Goal: Task Accomplishment & Management: Manage account settings

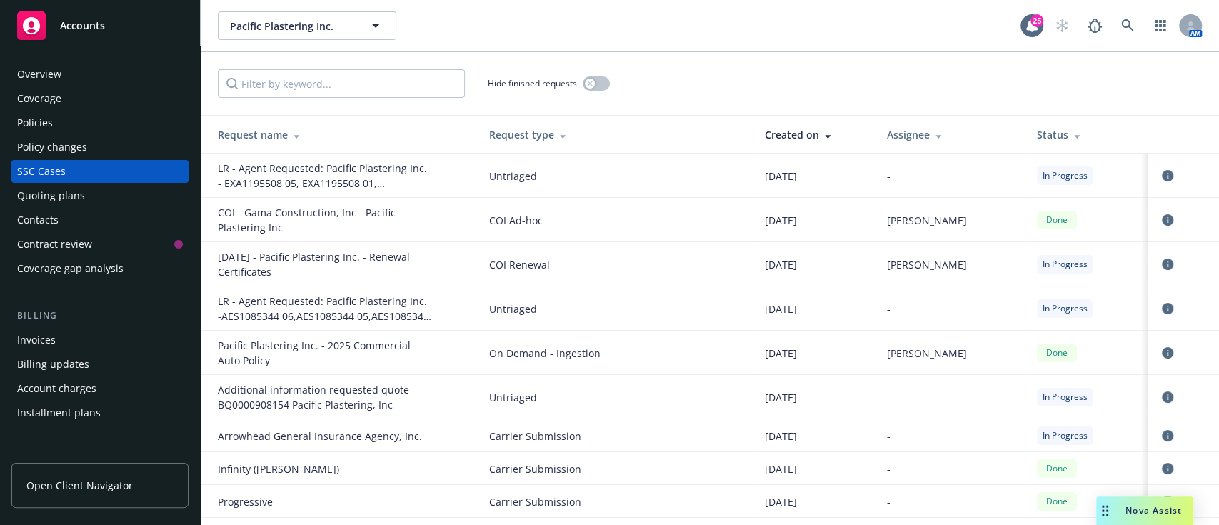
click at [52, 196] on div "Quoting plans" at bounding box center [51, 195] width 68 height 23
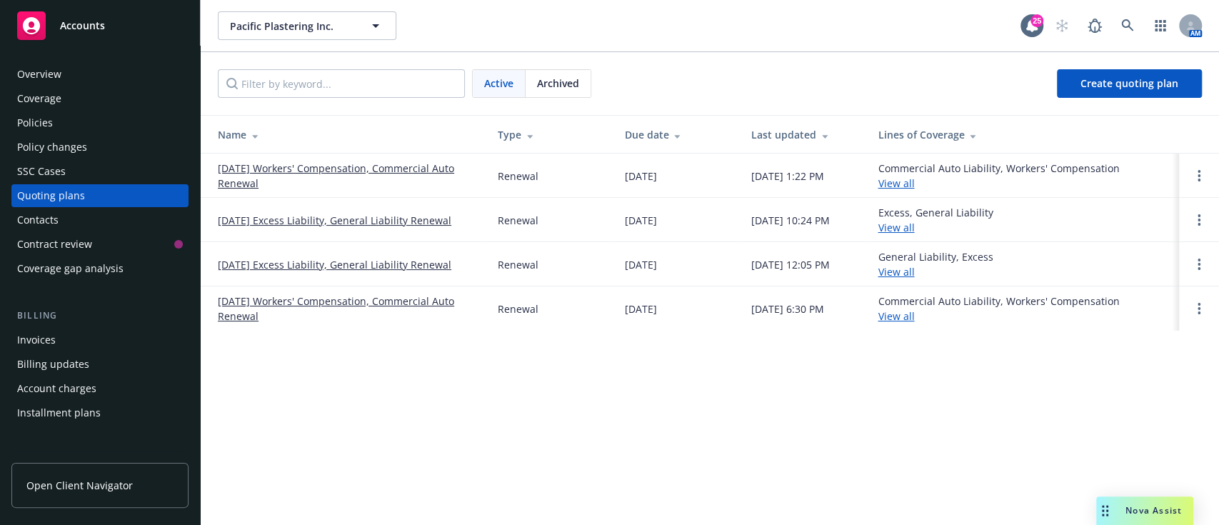
click at [370, 163] on link "10/01/25 Workers' Compensation, Commercial Auto Renewal" at bounding box center [346, 176] width 257 height 30
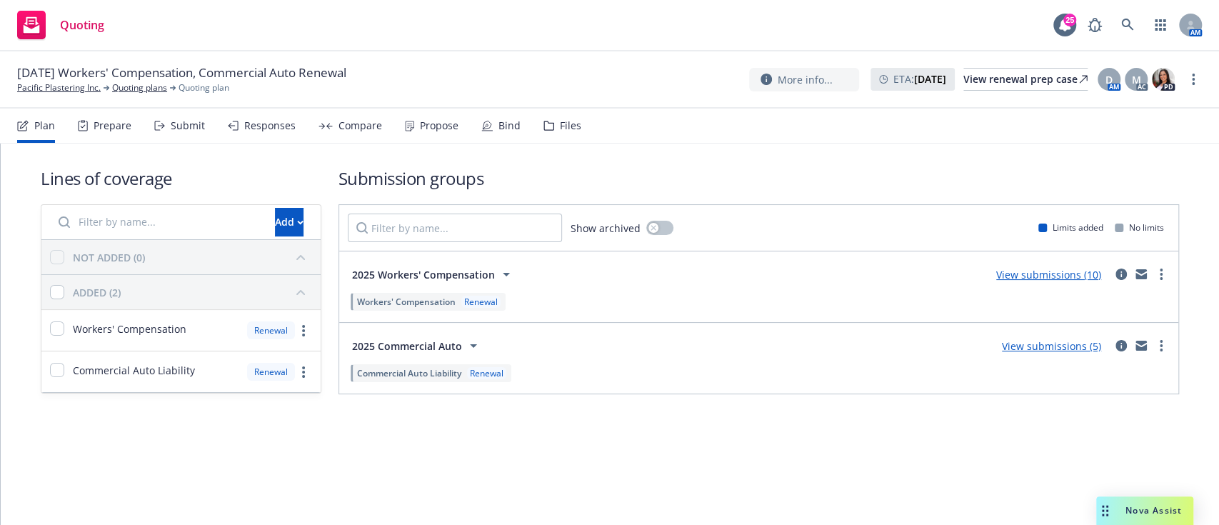
click at [560, 120] on div "Files" at bounding box center [570, 125] width 21 height 11
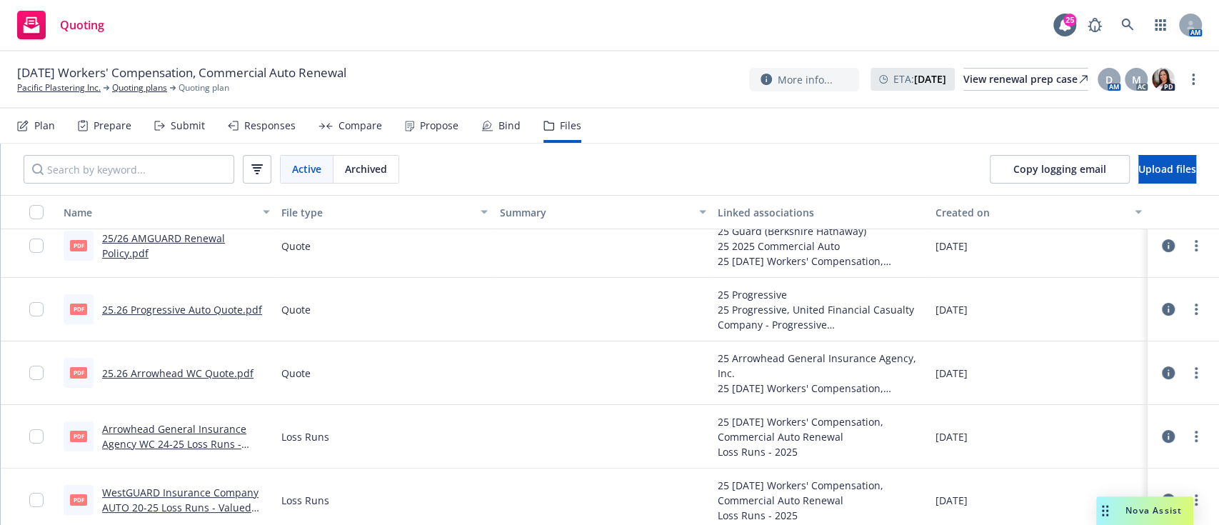
scroll to position [139, 0]
click at [194, 313] on link "25.26 Progressive Auto Quote.pdf" at bounding box center [182, 312] width 160 height 14
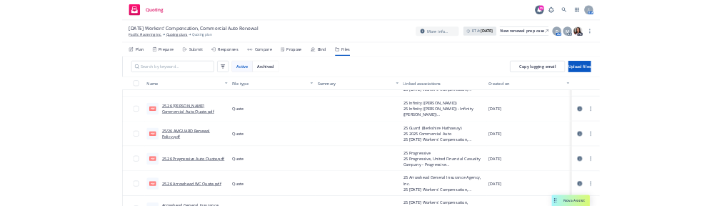
scroll to position [0, 0]
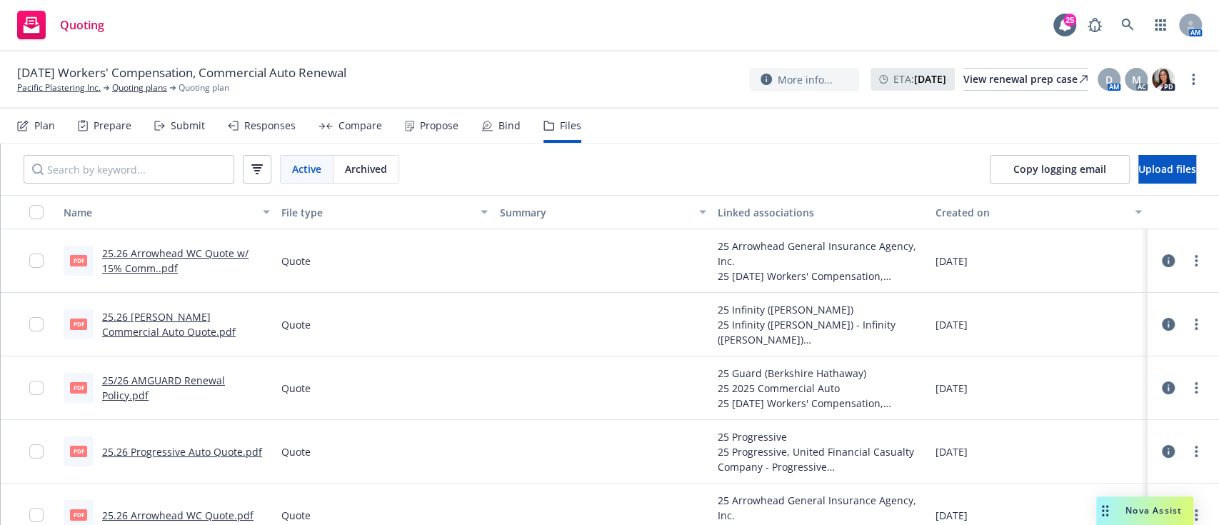
click at [156, 321] on link "25.26 Kemper Commercial Auto Quote.pdf" at bounding box center [168, 324] width 133 height 29
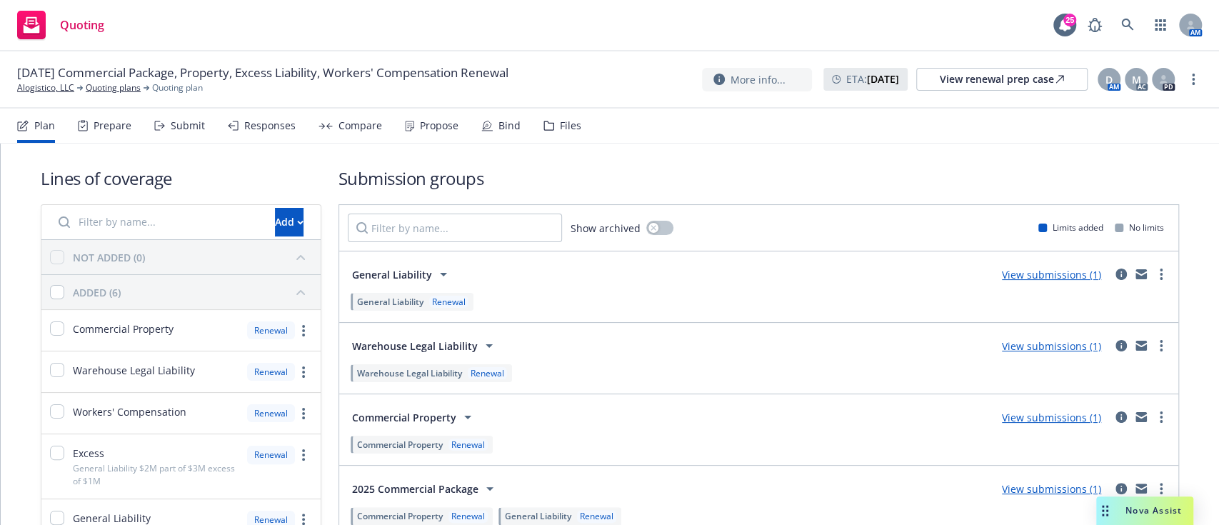
click at [411, 126] on div "Propose" at bounding box center [432, 126] width 54 height 34
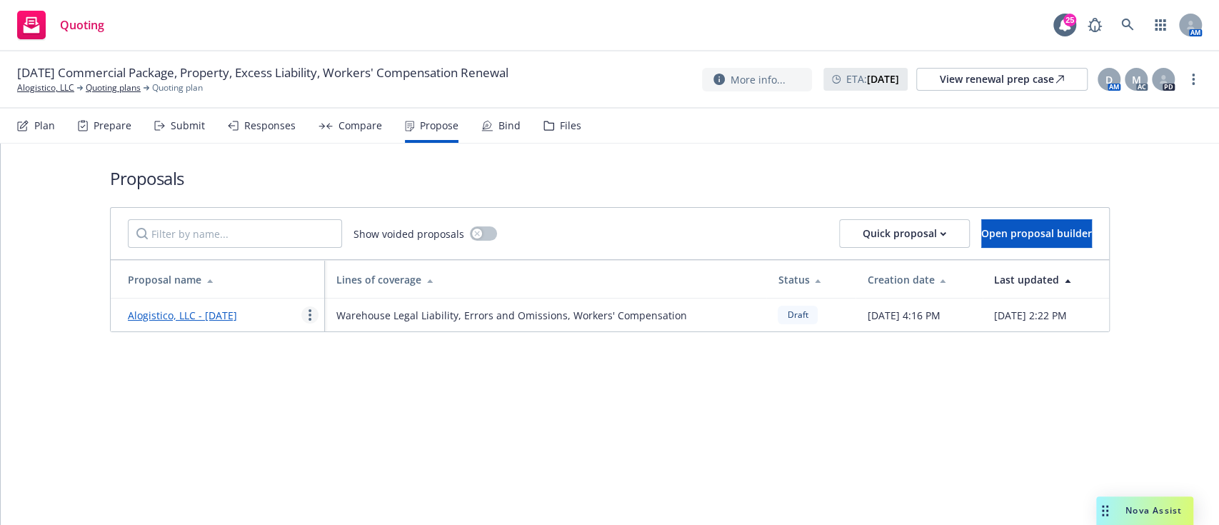
click at [305, 318] on link "more" at bounding box center [309, 314] width 17 height 17
click at [320, 376] on span "Duplicate" at bounding box center [341, 383] width 80 height 14
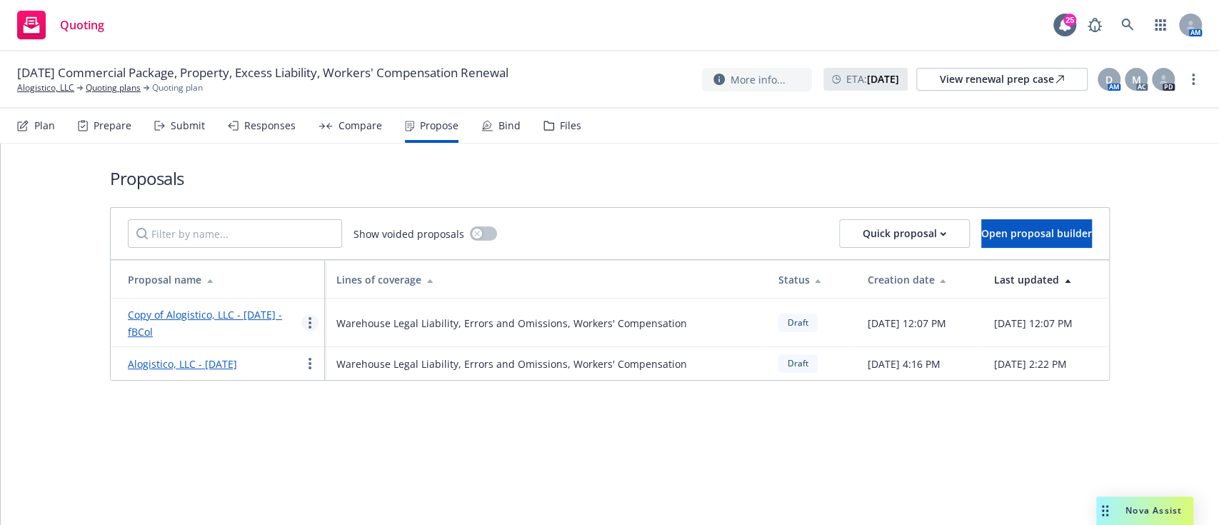
click at [308, 327] on circle "more" at bounding box center [309, 327] width 3 height 3
click at [326, 351] on span "Edit" at bounding box center [327, 358] width 53 height 14
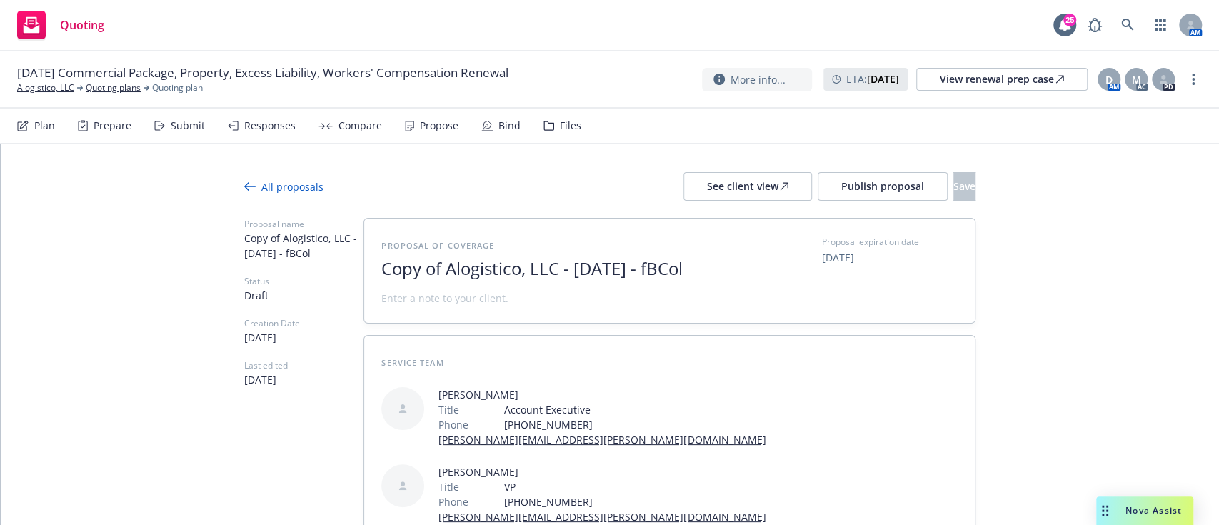
click at [277, 248] on span "Copy of Alogistico, LLC - September 2025 - fBCol" at bounding box center [303, 246] width 119 height 30
click at [385, 279] on span "Copy of Alogistico, LLC - September 2025 - fBCol" at bounding box center [556, 268] width 350 height 21
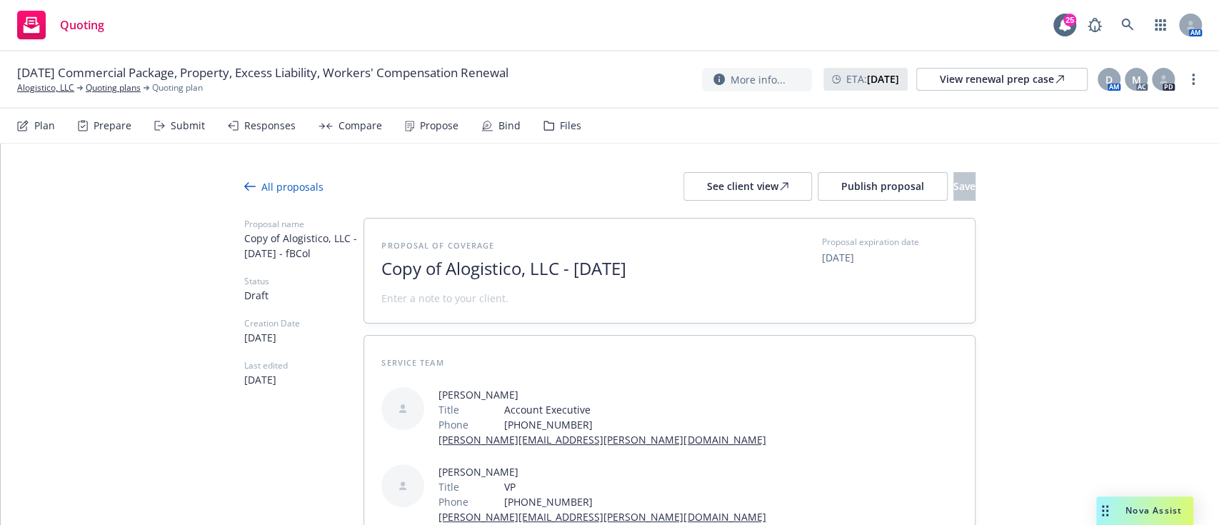
click at [437, 263] on span "Copy of Alogistico, LLC - September 2025" at bounding box center [556, 268] width 350 height 21
click at [650, 265] on span "Alogistico, LLC - September 2025" at bounding box center [556, 268] width 350 height 21
click at [953, 186] on span "Save" at bounding box center [964, 186] width 22 height 14
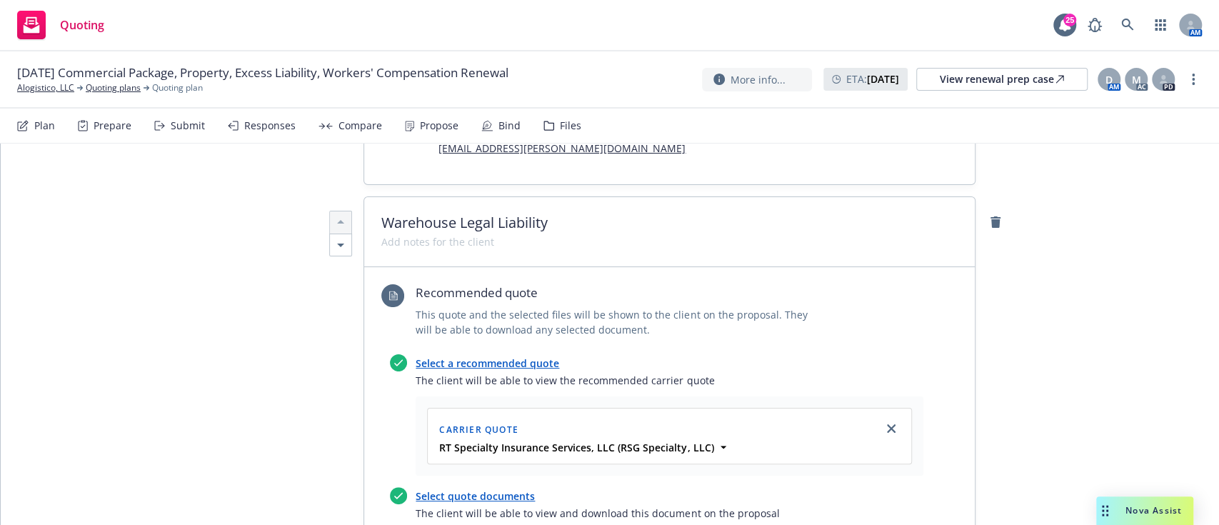
scroll to position [443, 0]
click at [887, 426] on icon "close" at bounding box center [891, 430] width 9 height 9
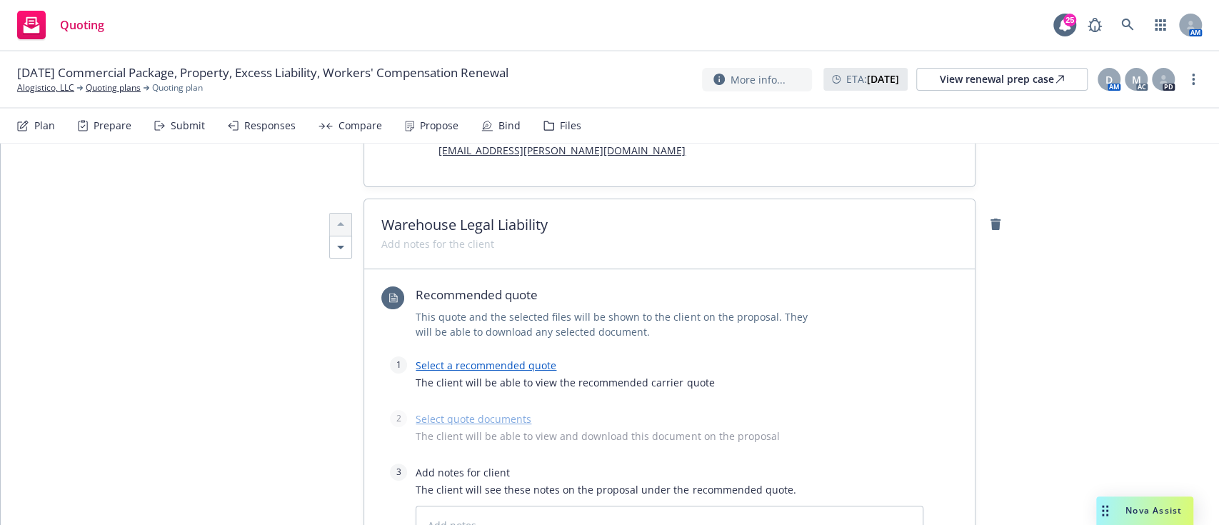
click at [520, 358] on link "Select a recommended quote" at bounding box center [485, 365] width 141 height 14
type textarea "x"
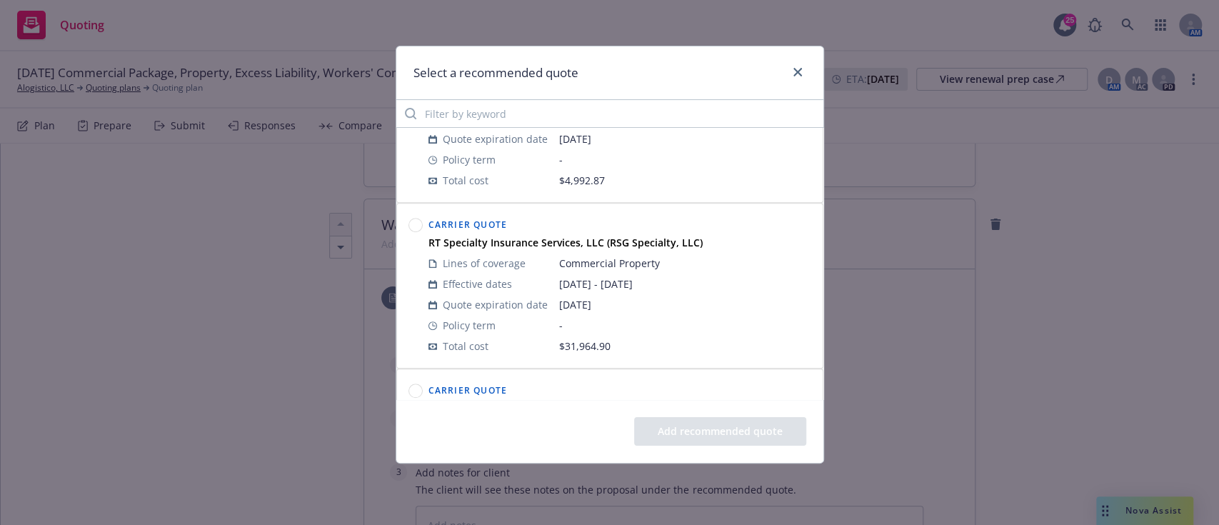
scroll to position [913, 0]
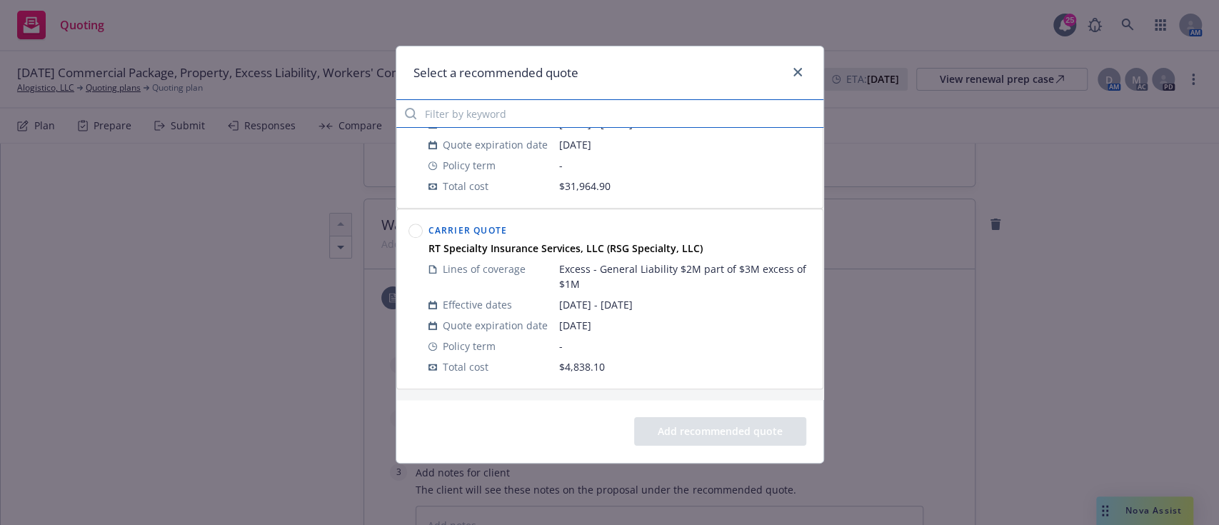
click at [481, 106] on input "Filter by keyword" at bounding box center [609, 113] width 427 height 29
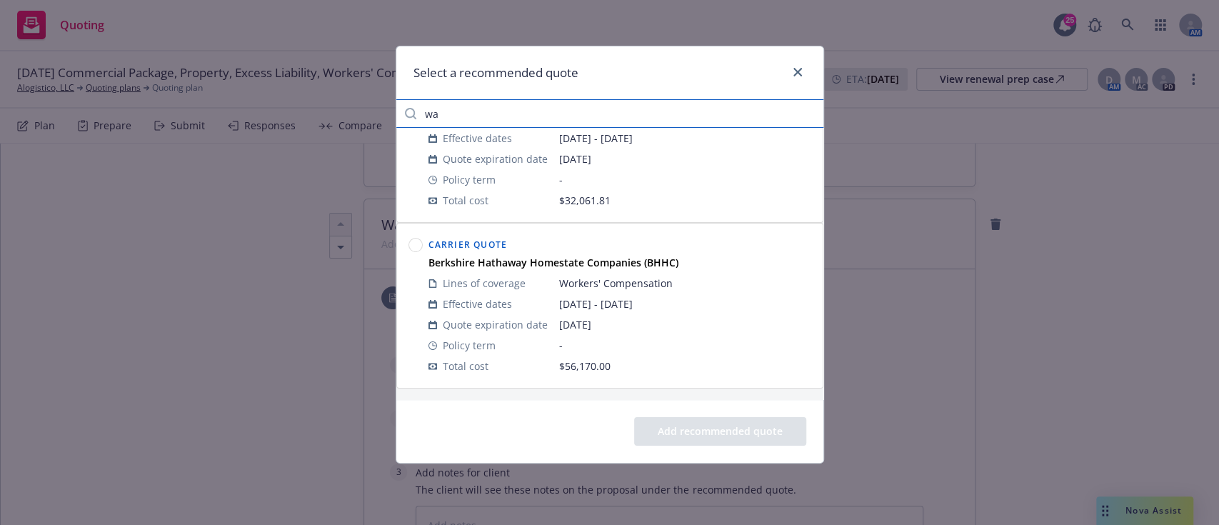
scroll to position [0, 0]
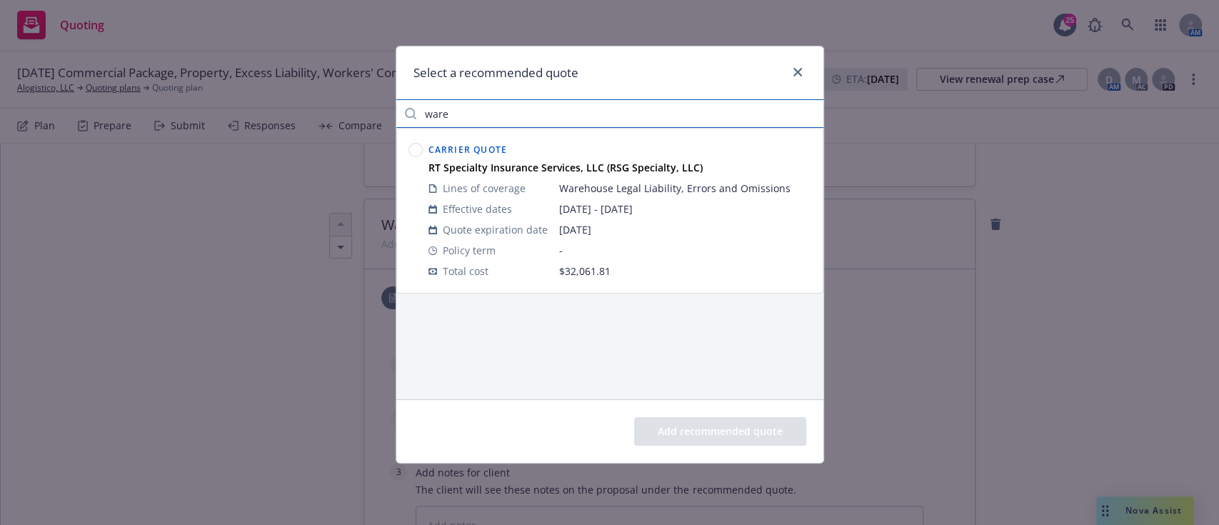
type input "ware"
click at [408, 148] on circle at bounding box center [415, 150] width 14 height 14
click at [742, 428] on button "Add recommended quote" at bounding box center [720, 431] width 172 height 29
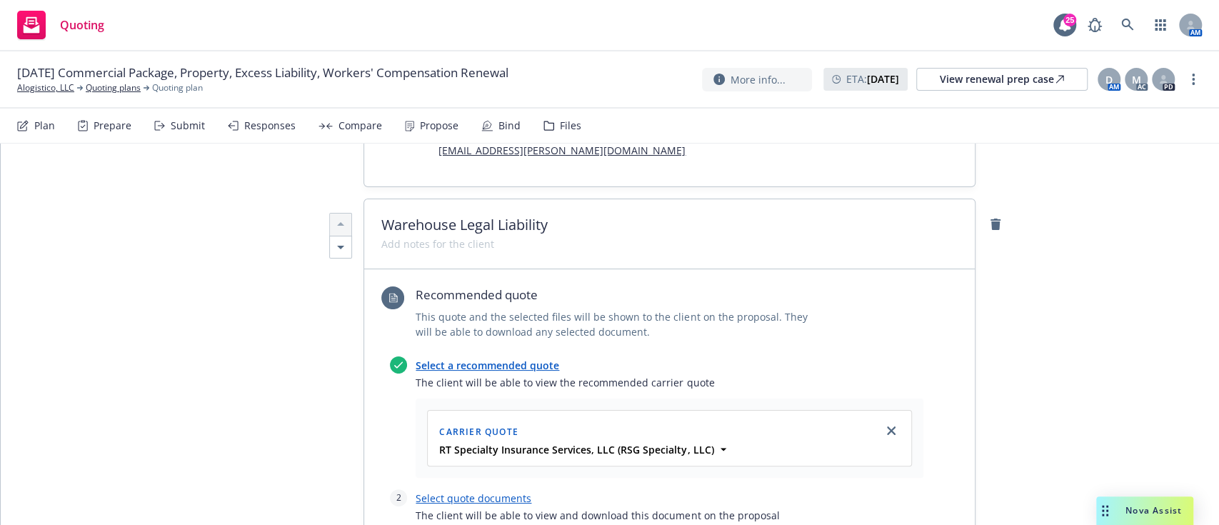
scroll to position [578, 0]
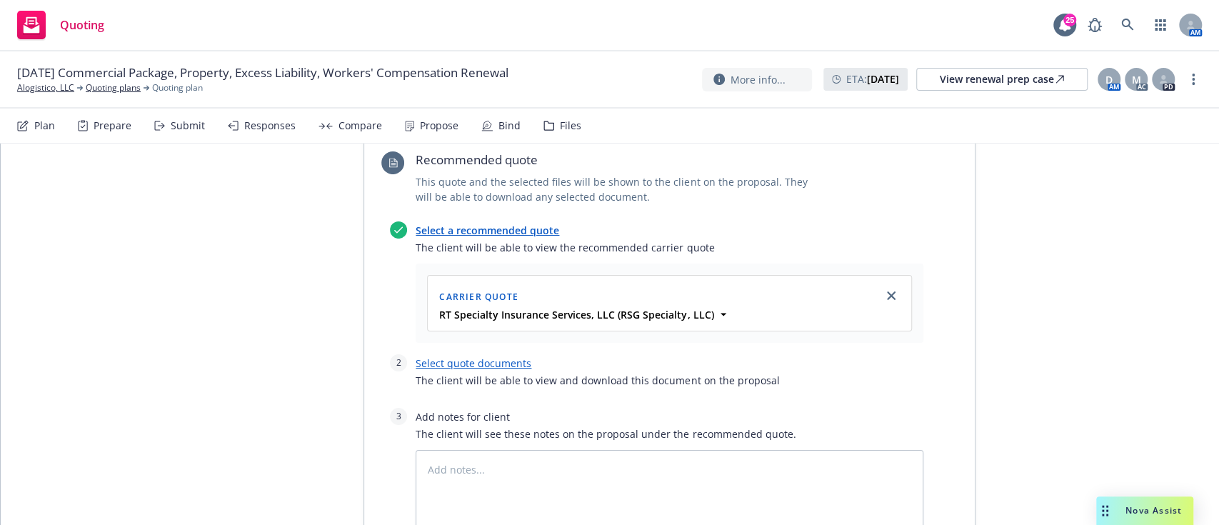
click at [477, 356] on link "Select quote documents" at bounding box center [473, 363] width 116 height 14
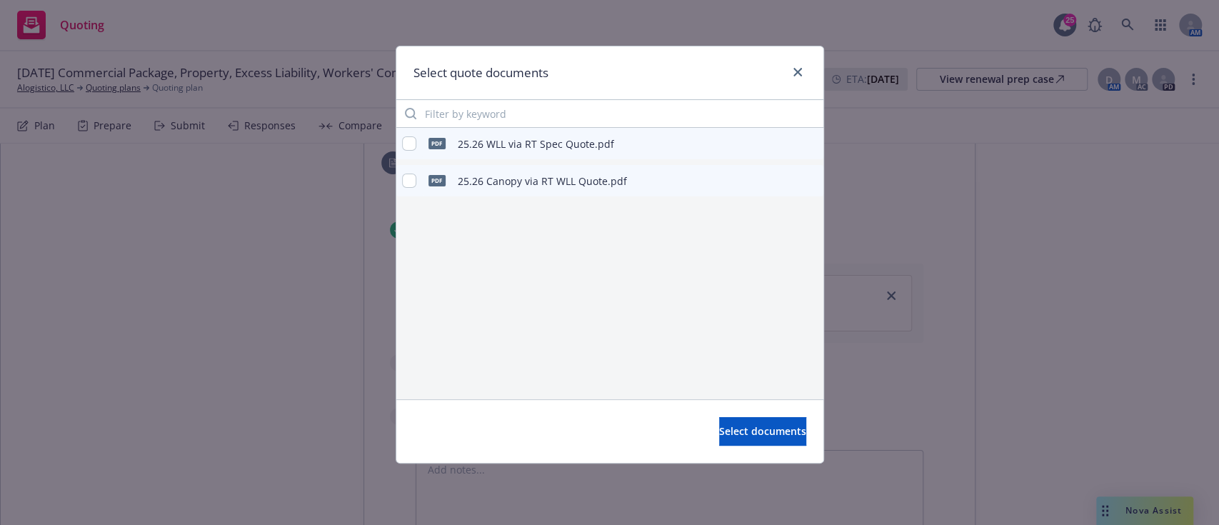
click at [811, 145] on icon "preview file" at bounding box center [809, 143] width 13 height 10
click at [797, 72] on icon "close" at bounding box center [797, 72] width 9 height 9
type textarea "x"
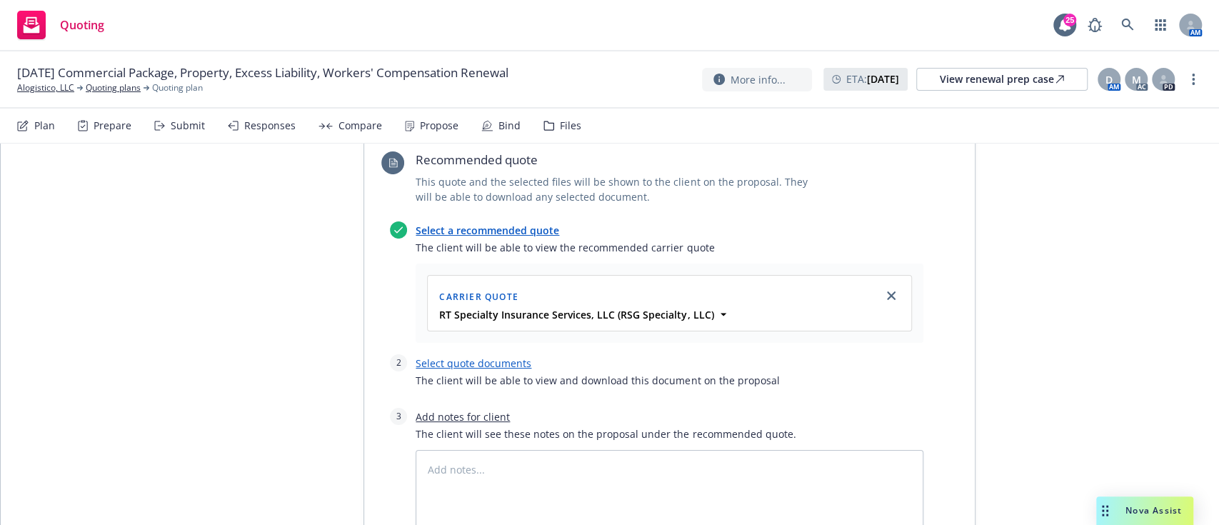
scroll to position [0, 0]
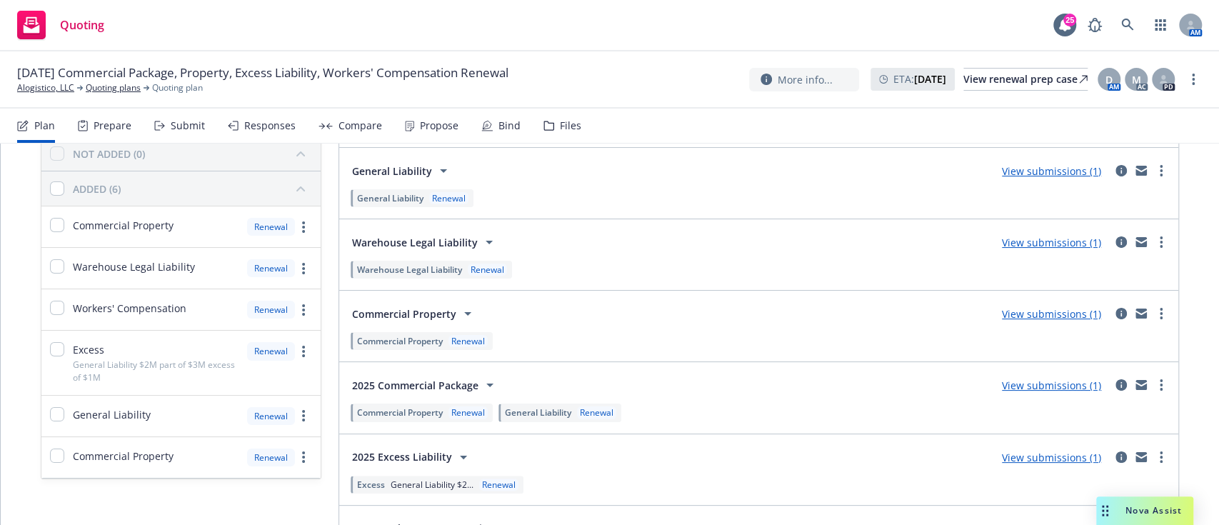
scroll to position [104, 0]
click at [54, 93] on link "Alogistico, LLC" at bounding box center [45, 87] width 57 height 13
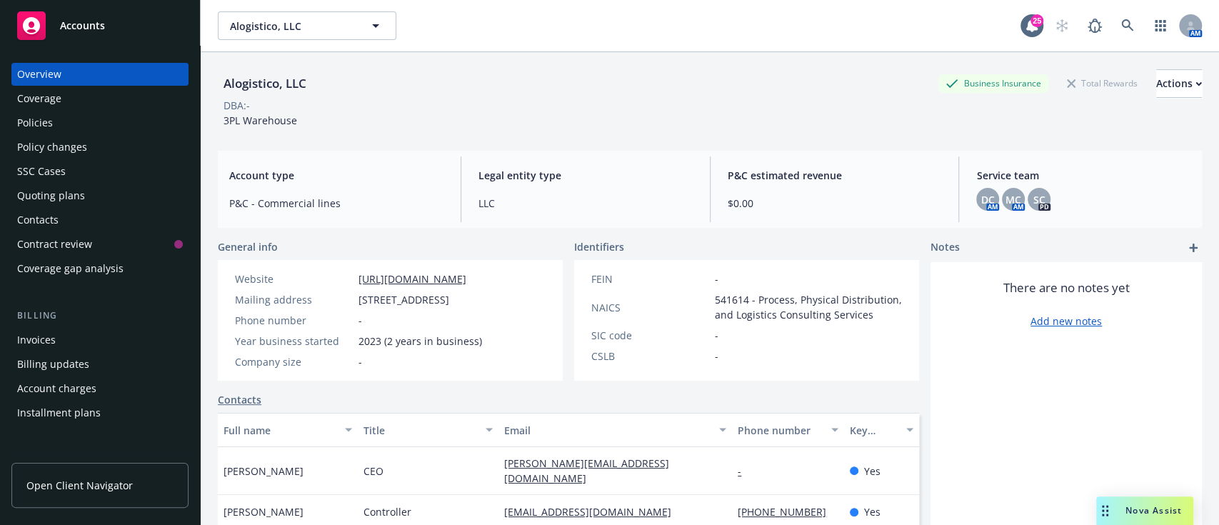
click at [46, 133] on div "Policies" at bounding box center [35, 122] width 36 height 23
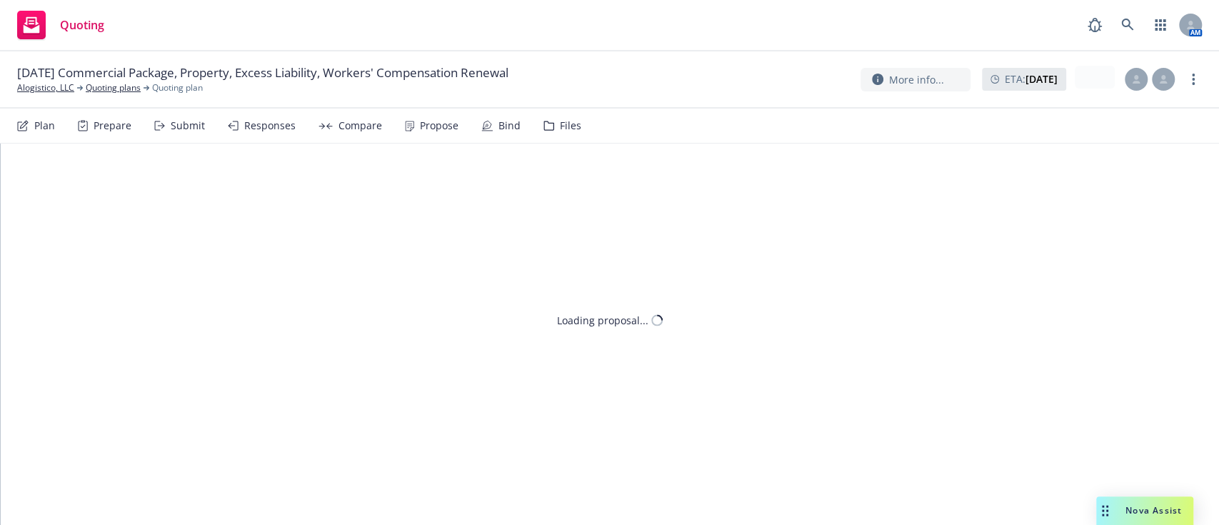
click at [554, 212] on div "Loading proposal..." at bounding box center [610, 333] width 1218 height 381
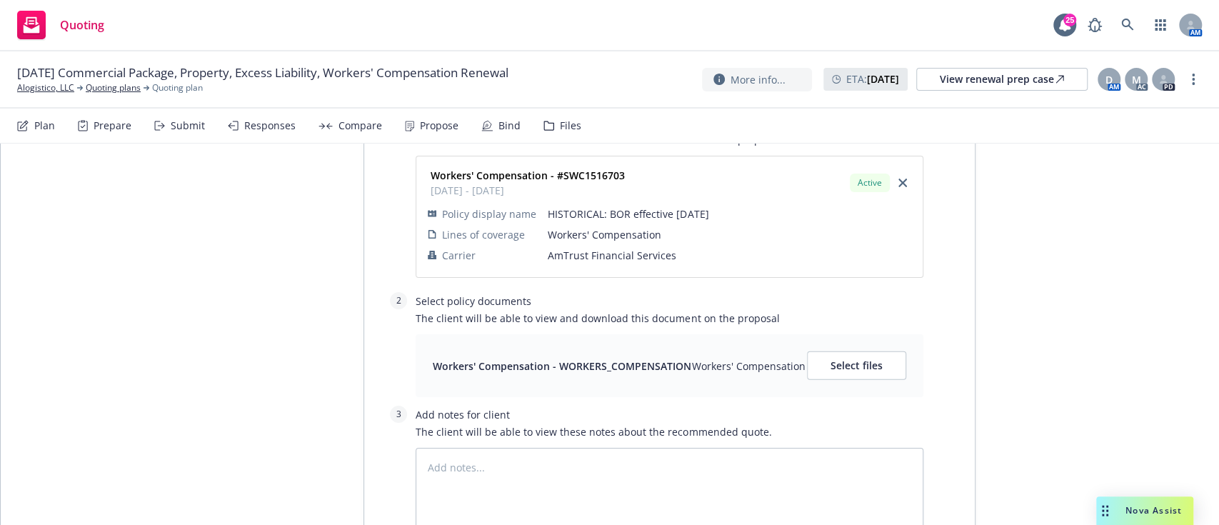
scroll to position [2419, 0]
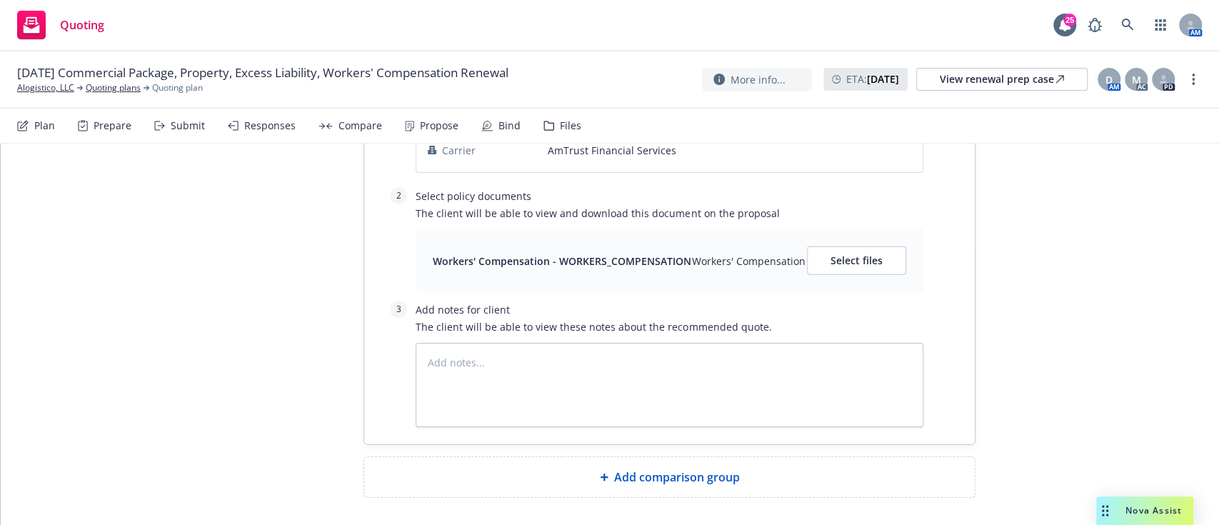
click at [670, 468] on span "Add comparison group" at bounding box center [677, 476] width 126 height 17
type textarea "x"
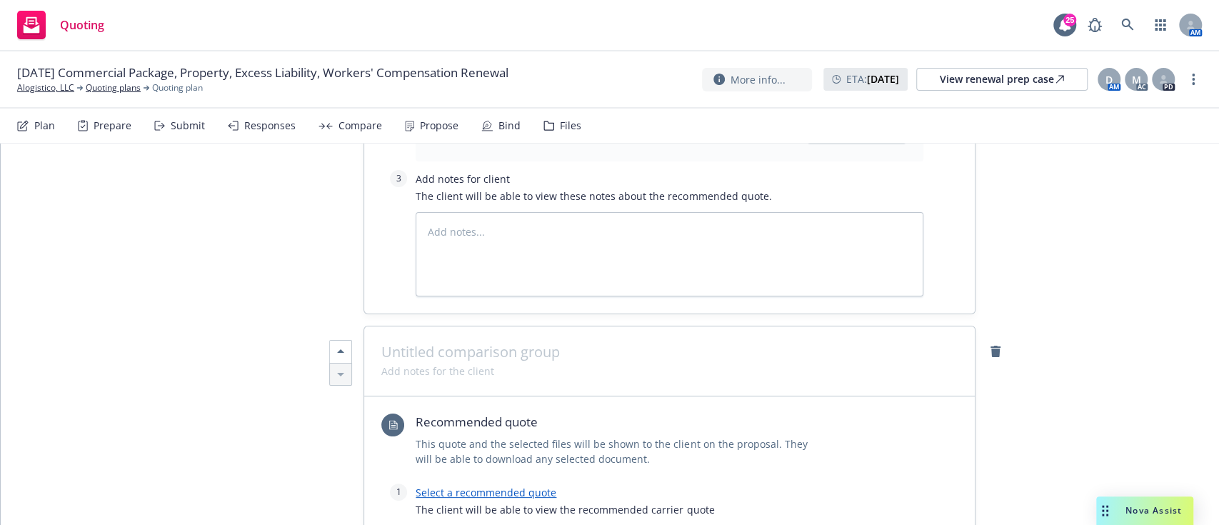
scroll to position [2548, 0]
click at [453, 345] on span at bounding box center [669, 353] width 576 height 17
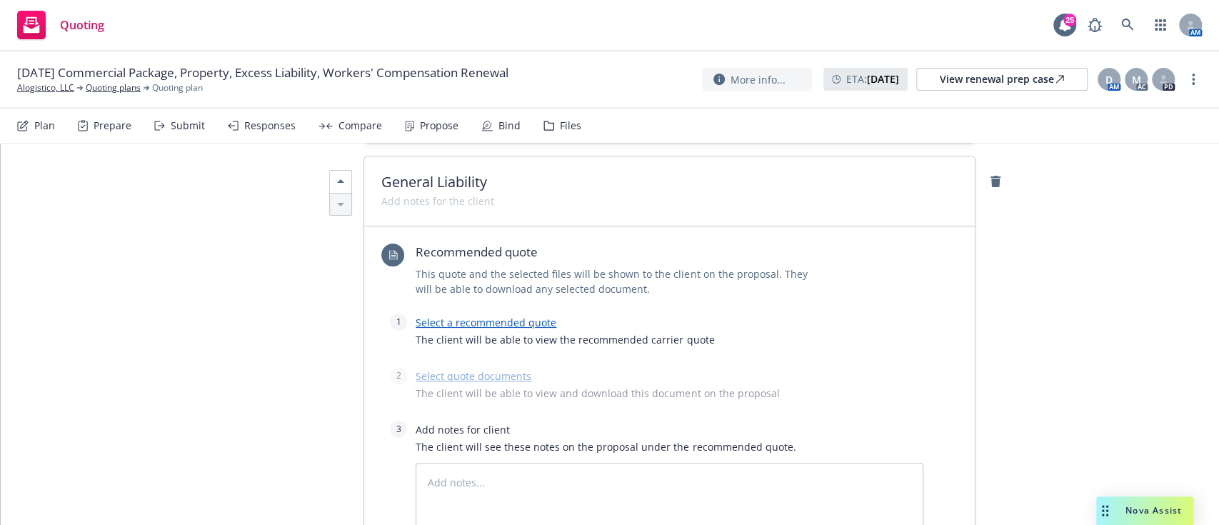
click at [491, 316] on link "Select a recommended quote" at bounding box center [485, 323] width 141 height 14
type textarea "x"
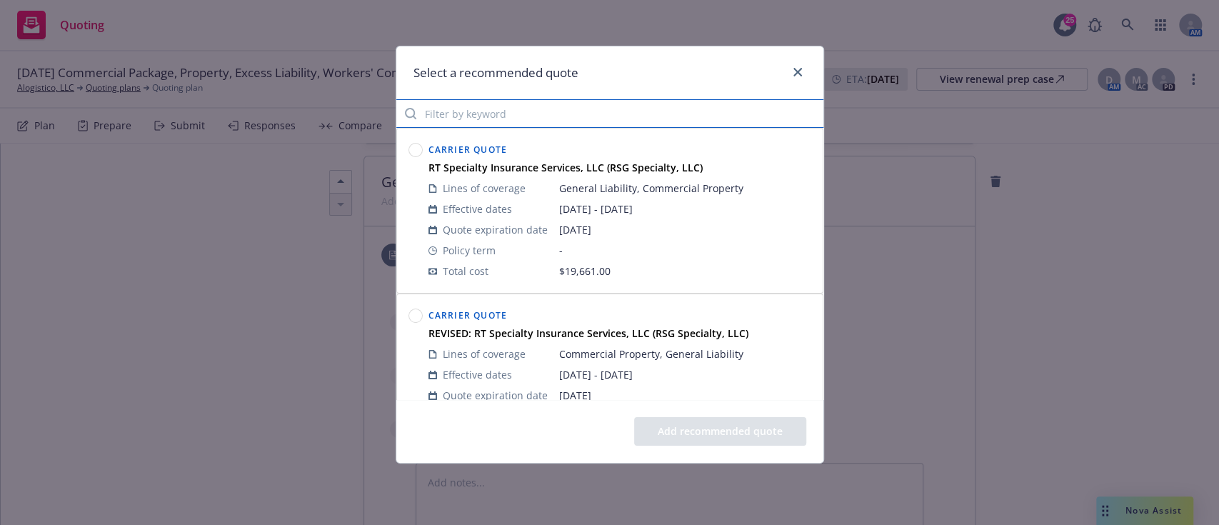
click at [473, 121] on input "Filter by keyword" at bounding box center [609, 113] width 427 height 29
type input "g"
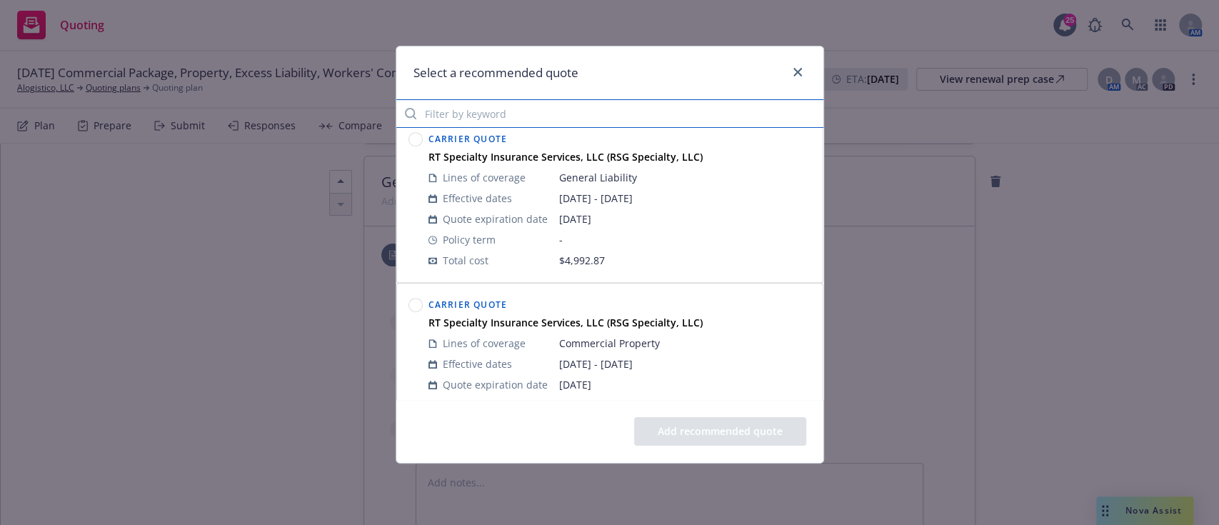
scroll to position [498, 0]
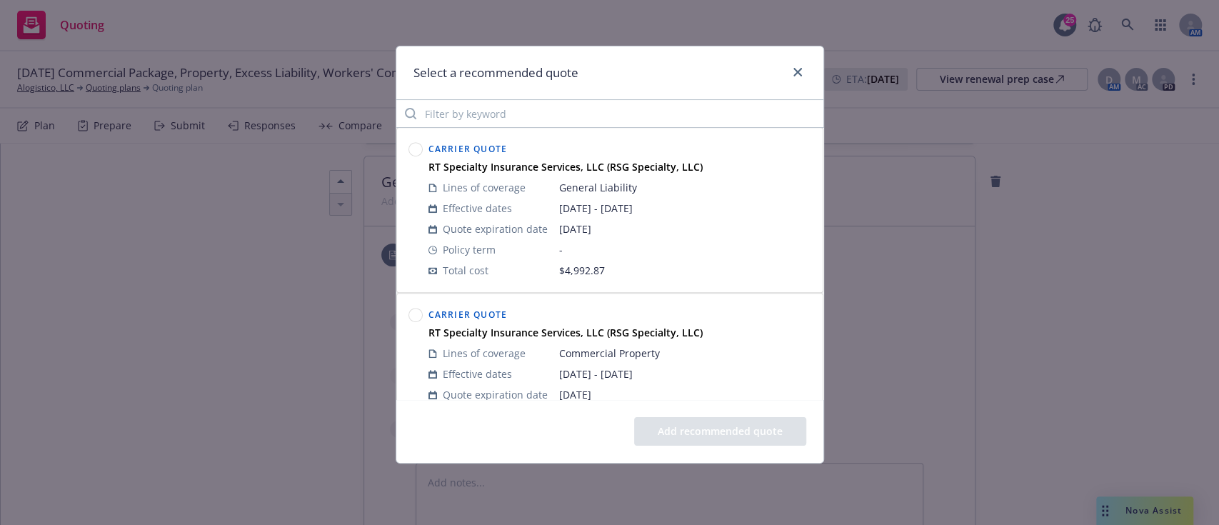
click at [410, 145] on circle at bounding box center [415, 150] width 14 height 14
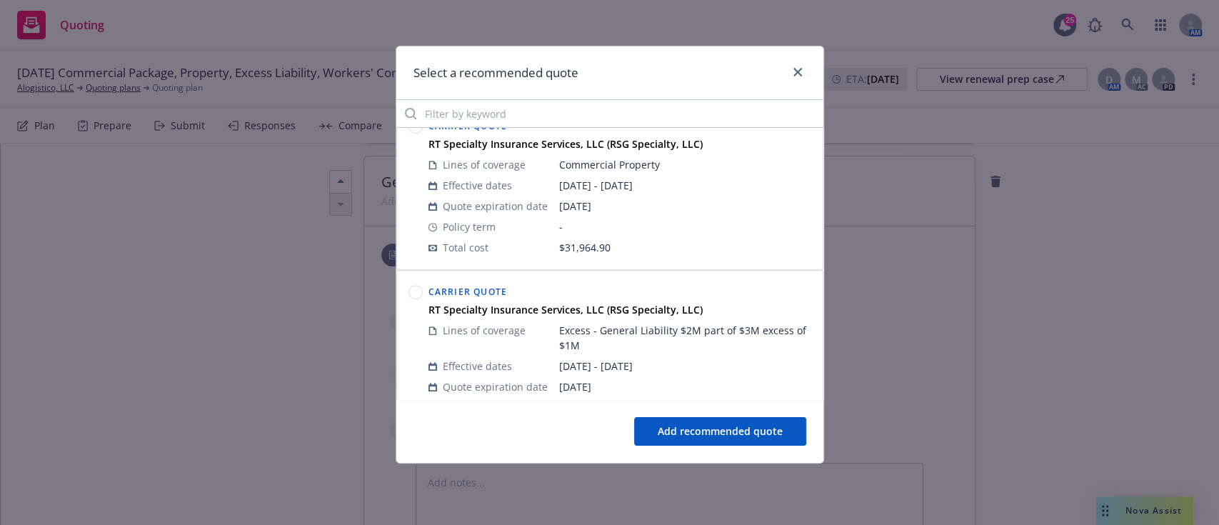
scroll to position [747, 0]
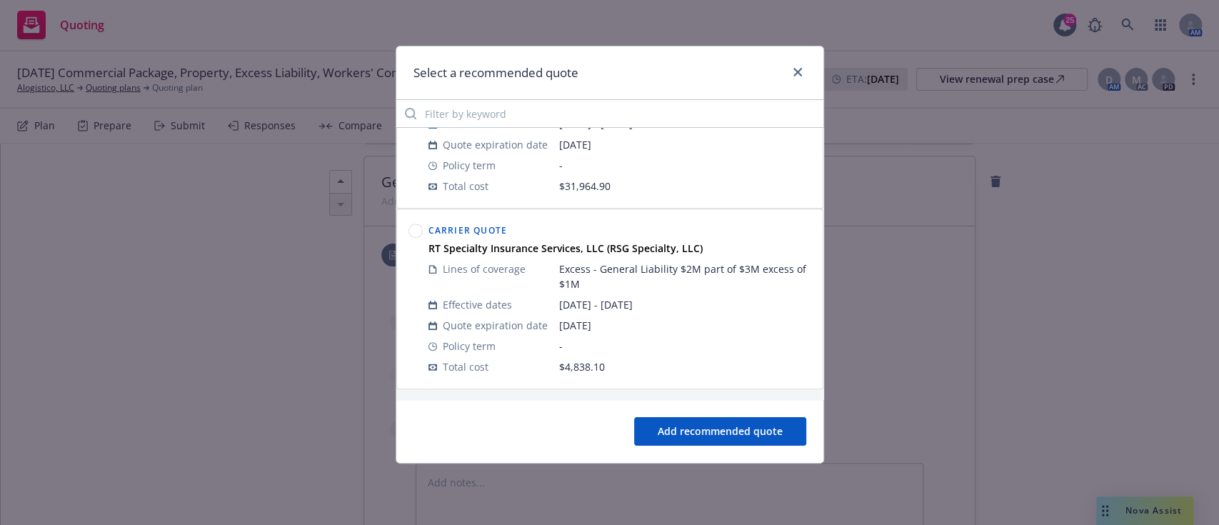
click at [715, 431] on button "Add recommended quote" at bounding box center [720, 431] width 172 height 29
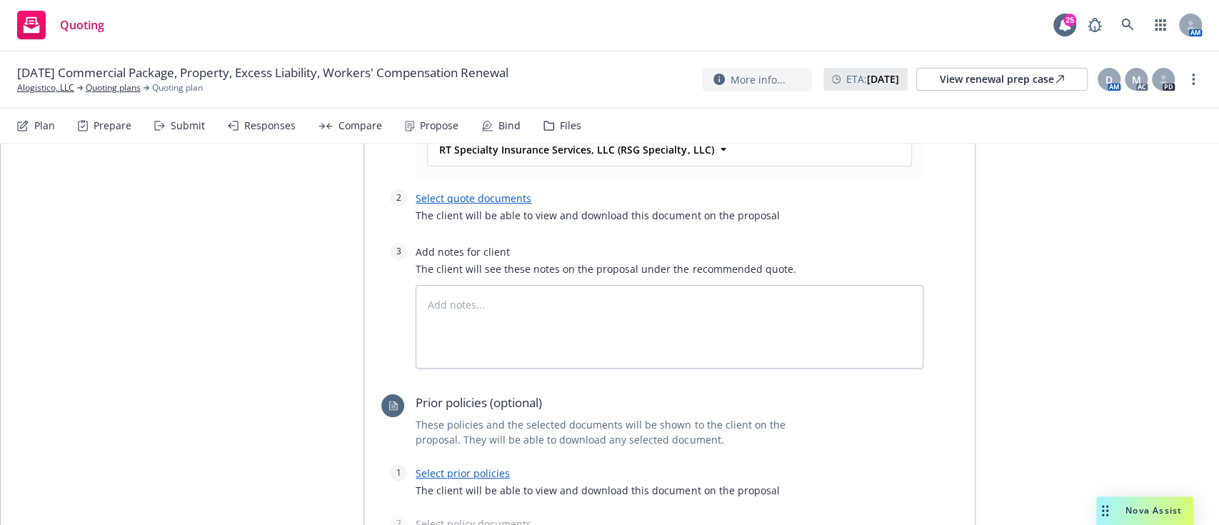
scroll to position [3241, 0]
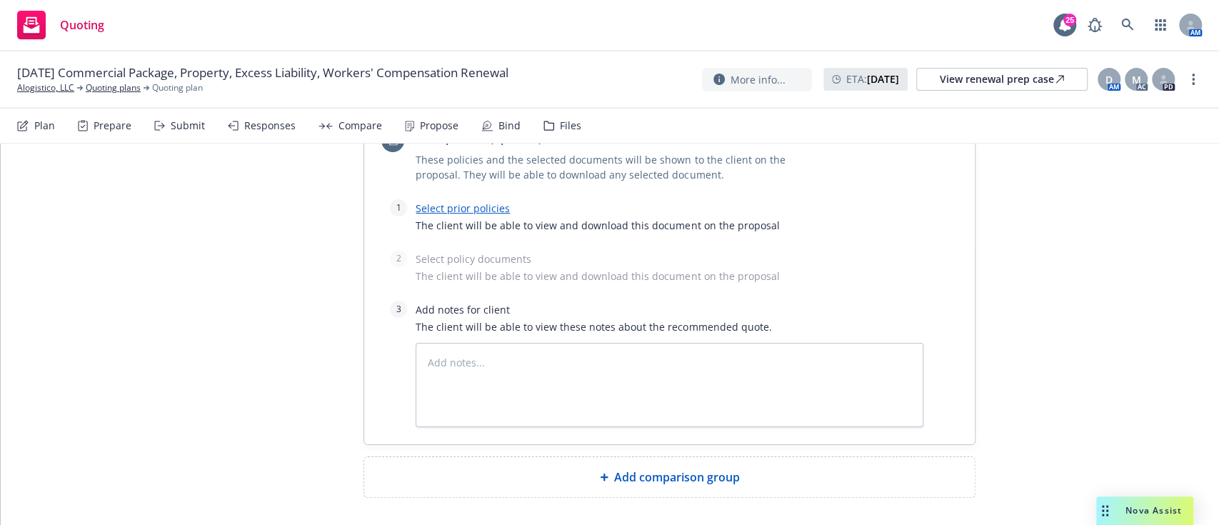
click at [715, 457] on div "Add comparison group" at bounding box center [669, 477] width 610 height 40
type textarea "x"
click at [640, 474] on span at bounding box center [669, 482] width 576 height 17
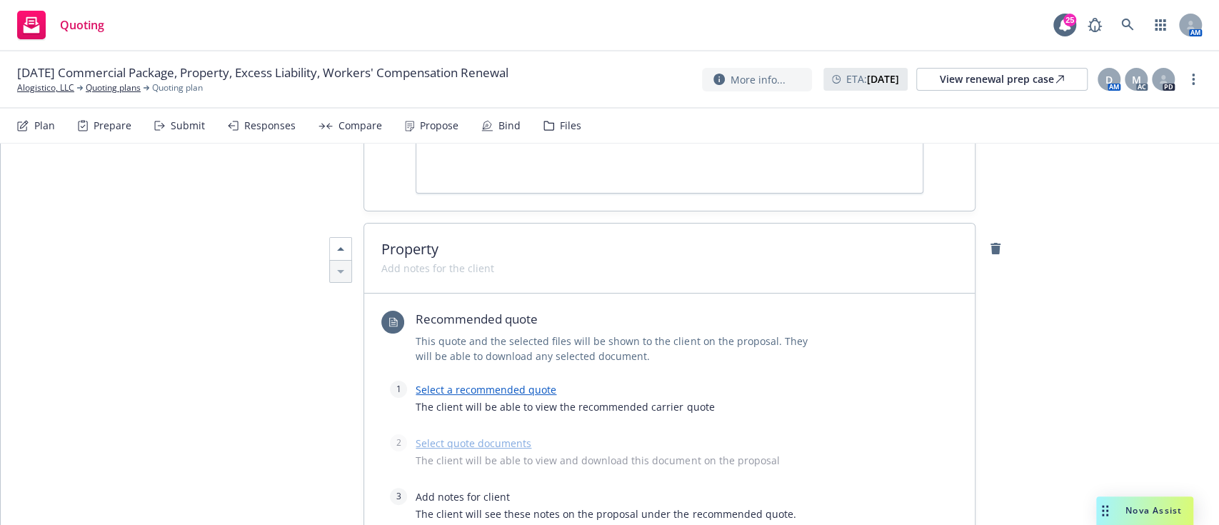
scroll to position [3475, 0]
click at [510, 382] on link "Select a recommended quote" at bounding box center [485, 389] width 141 height 14
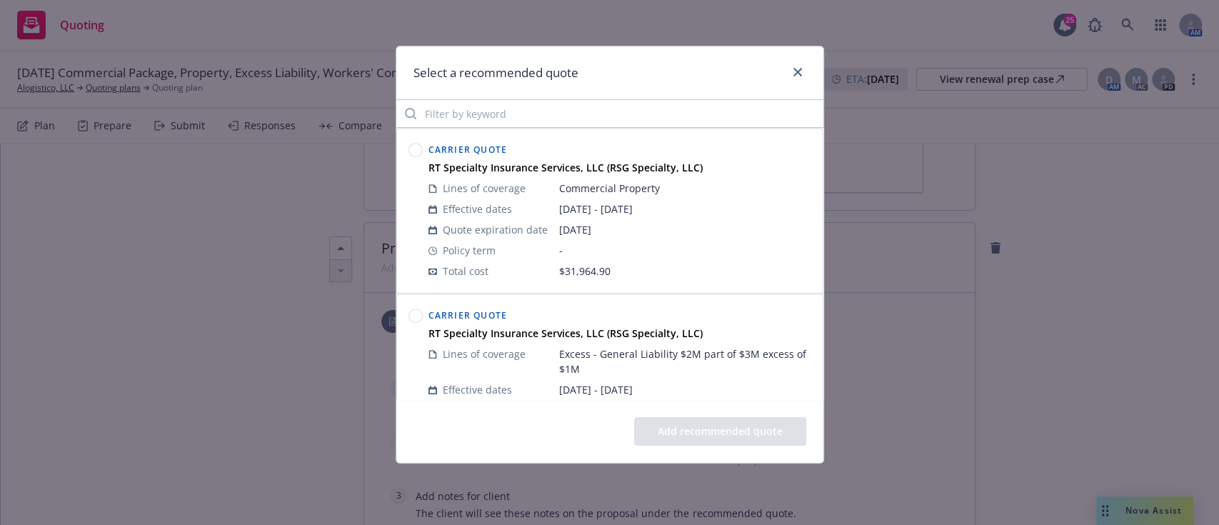
scroll to position [496, 0]
click at [410, 153] on circle at bounding box center [415, 151] width 14 height 14
click at [750, 423] on button "Add recommended quote" at bounding box center [720, 431] width 172 height 29
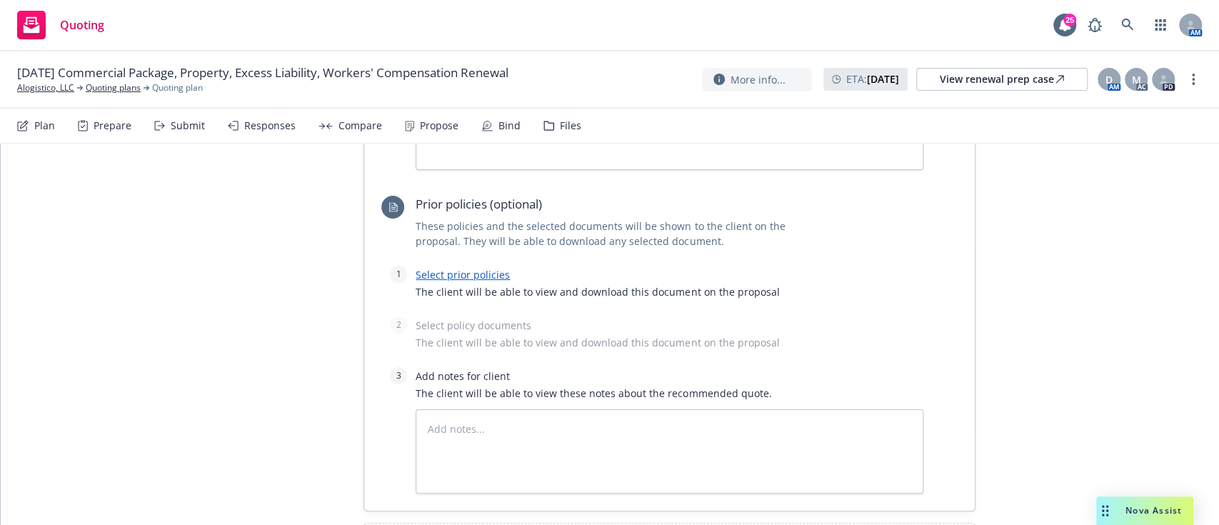
scroll to position [4063, 0]
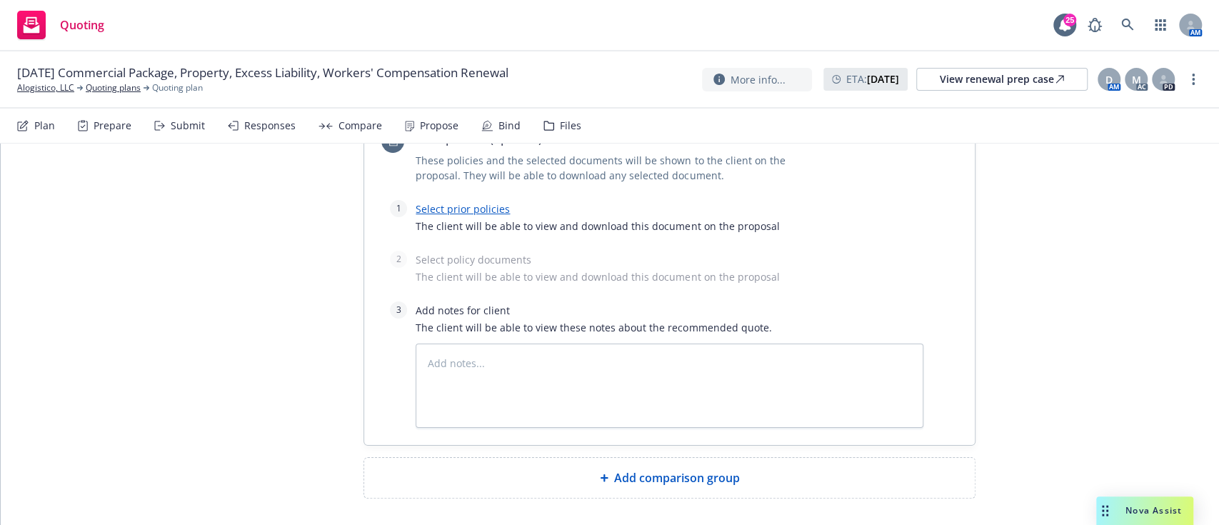
click at [680, 469] on span "Add comparison group" at bounding box center [677, 477] width 126 height 17
type textarea "x"
click at [592, 475] on span at bounding box center [669, 483] width 576 height 17
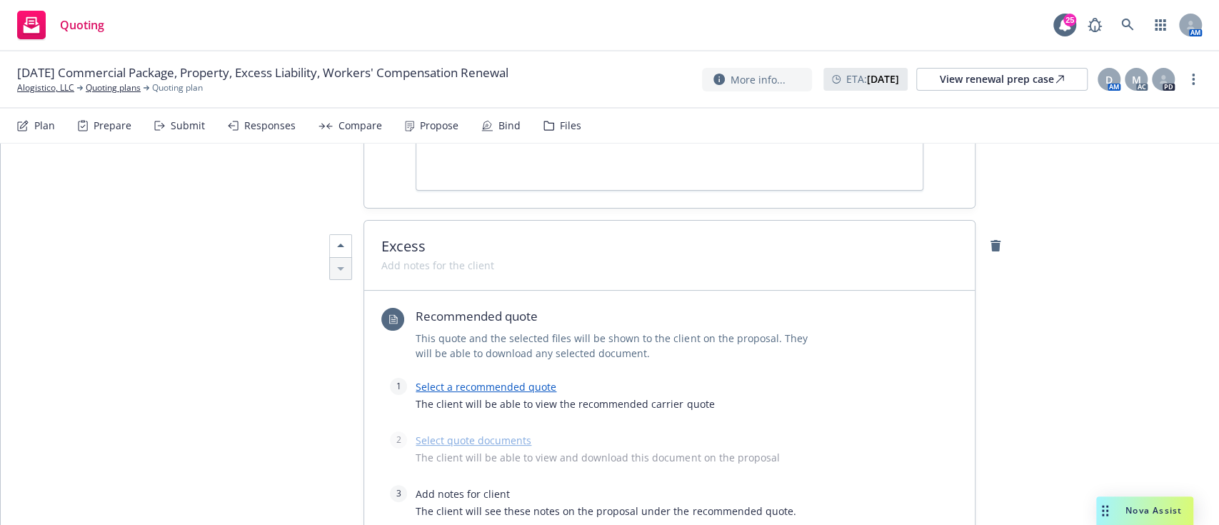
click at [467, 380] on link "Select a recommended quote" at bounding box center [485, 387] width 141 height 14
type textarea "x"
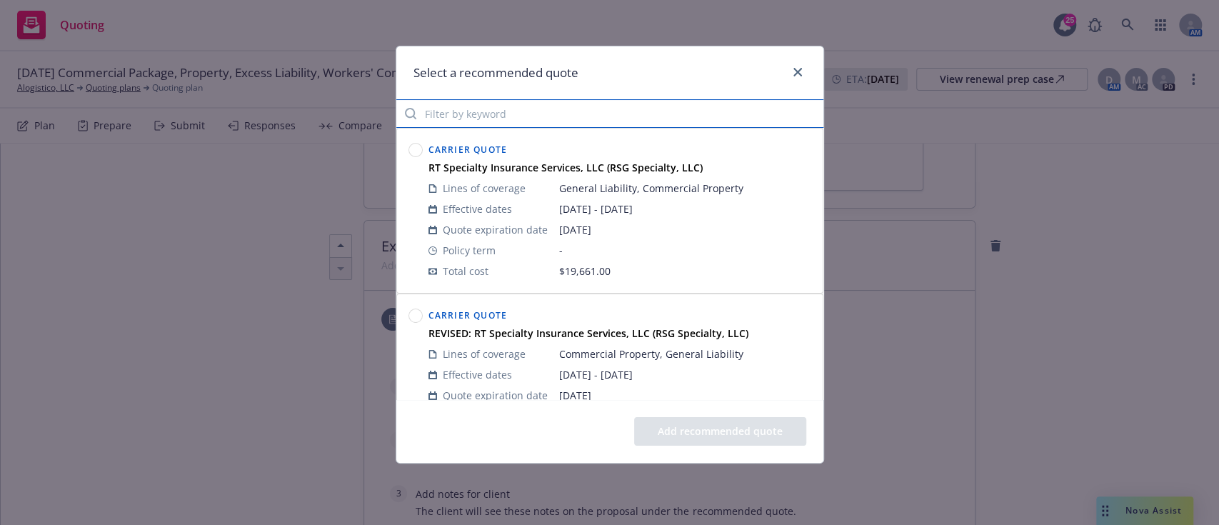
click at [488, 101] on input "Filter by keyword" at bounding box center [609, 113] width 427 height 29
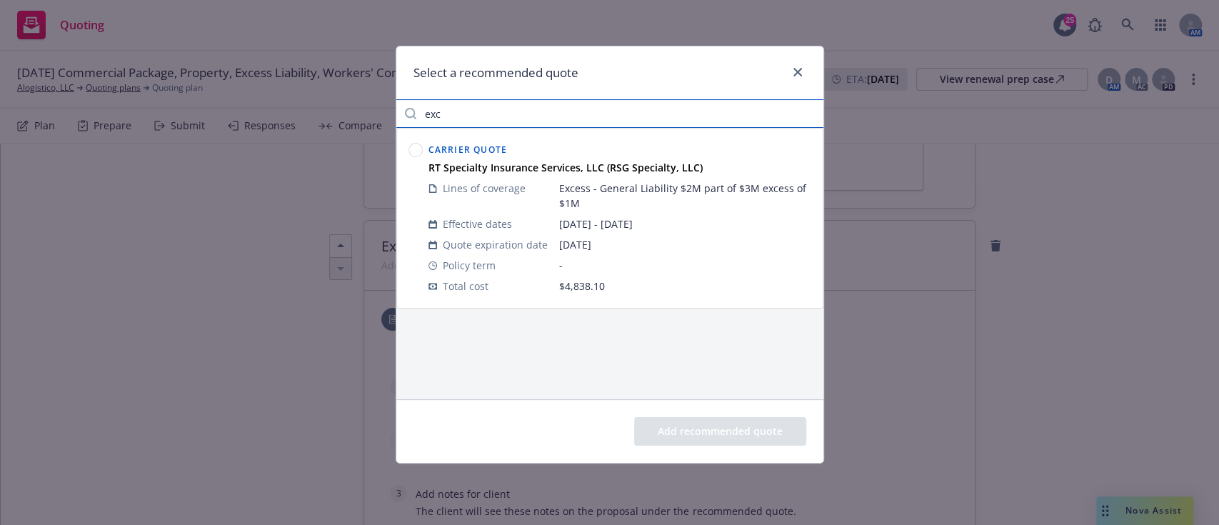
type input "exc"
click at [408, 148] on circle at bounding box center [415, 150] width 14 height 14
click at [720, 430] on button "Add recommended quote" at bounding box center [720, 431] width 172 height 29
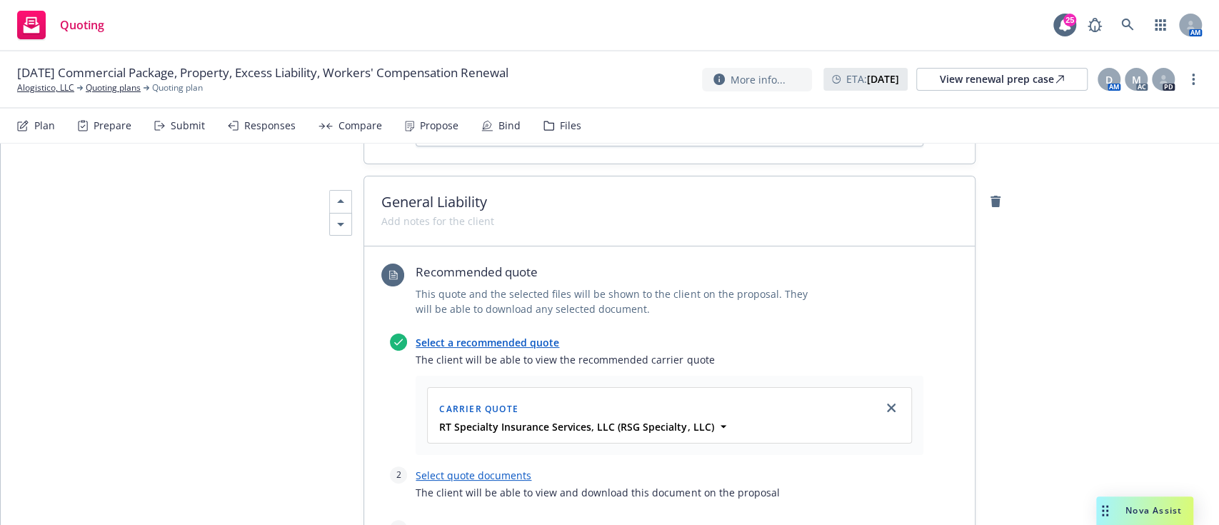
scroll to position [2701, 0]
click at [495, 467] on link "Select quote documents" at bounding box center [473, 474] width 116 height 14
type textarea "x"
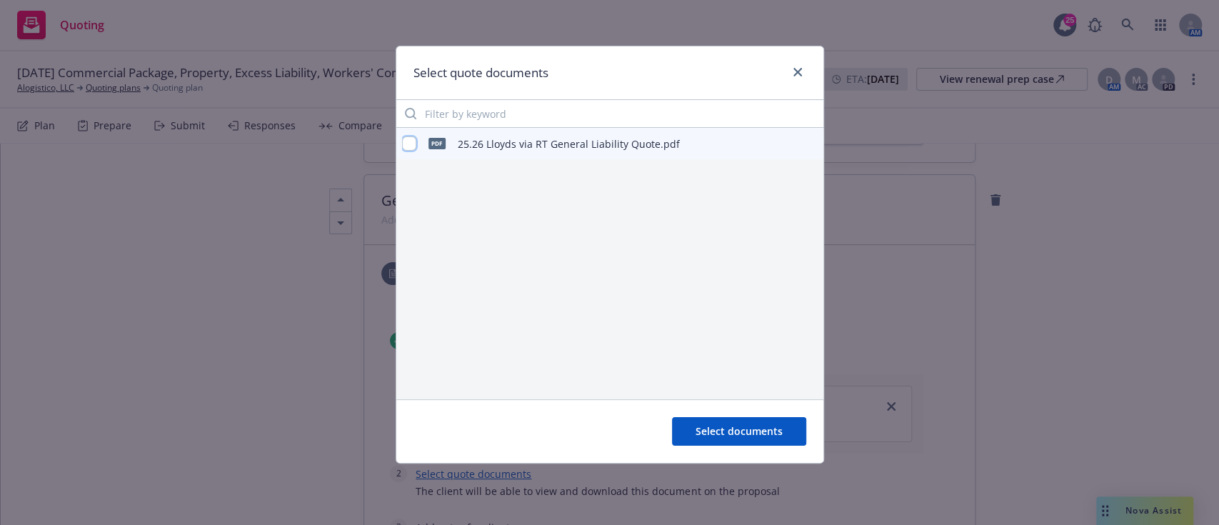
click at [413, 143] on input "checkbox" at bounding box center [409, 143] width 14 height 14
checkbox input "true"
click at [749, 435] on span "Select documents" at bounding box center [738, 431] width 87 height 14
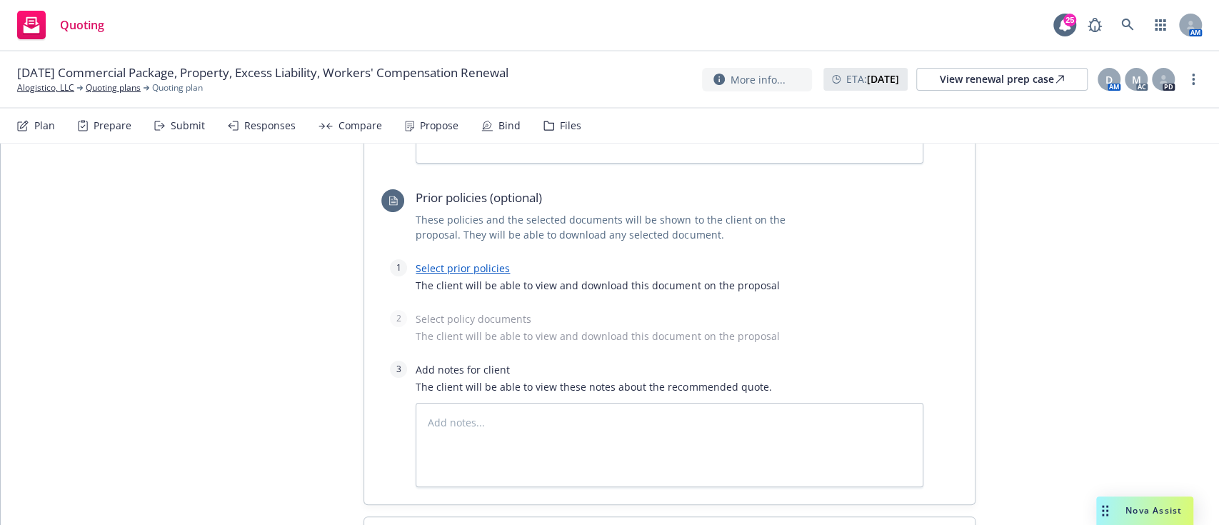
scroll to position [3233, 0]
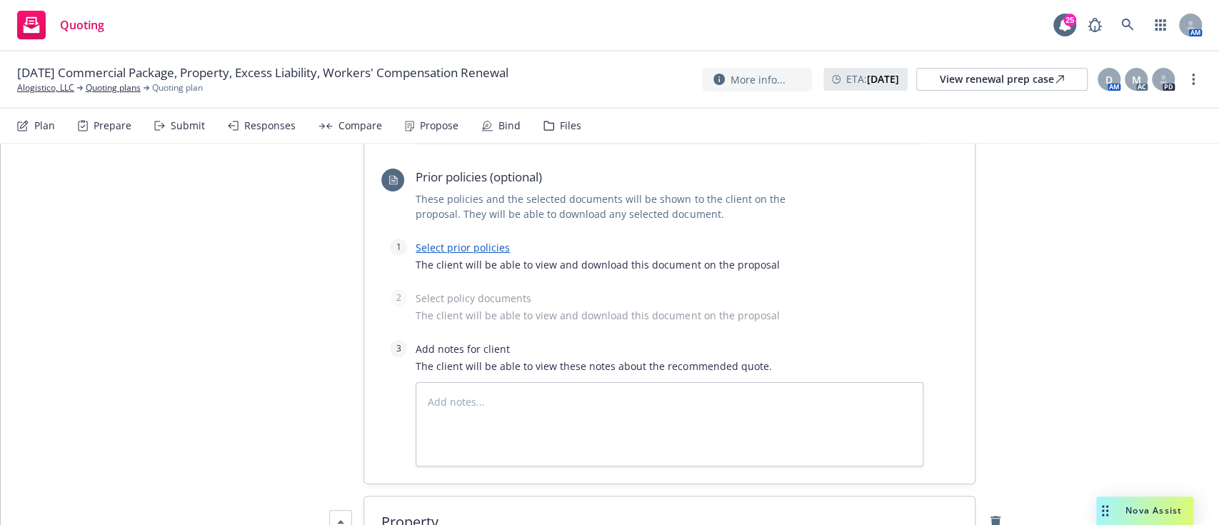
click at [465, 241] on link "Select prior policies" at bounding box center [462, 248] width 94 height 14
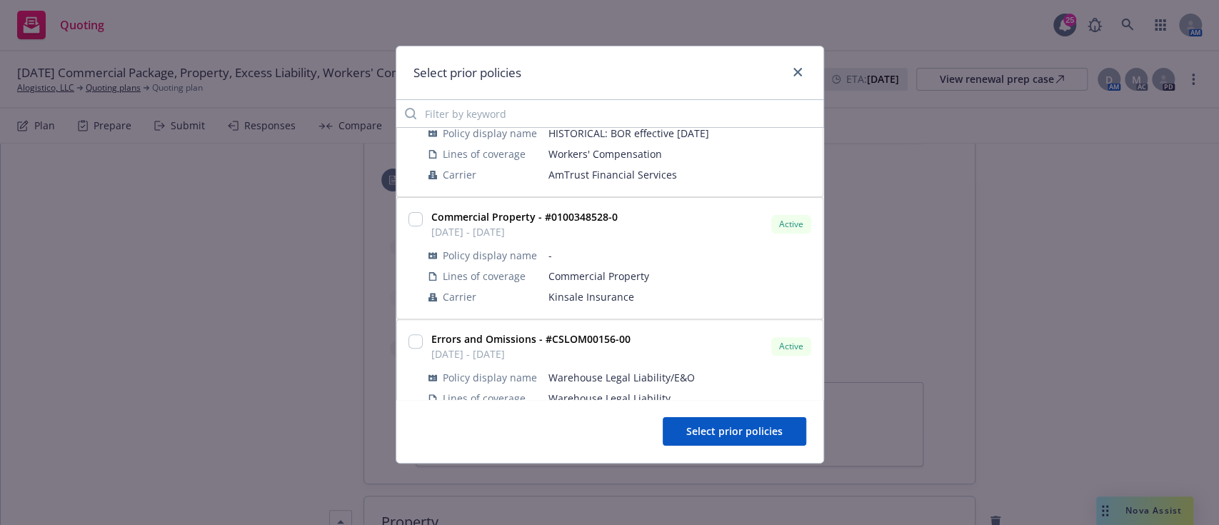
scroll to position [364, 0]
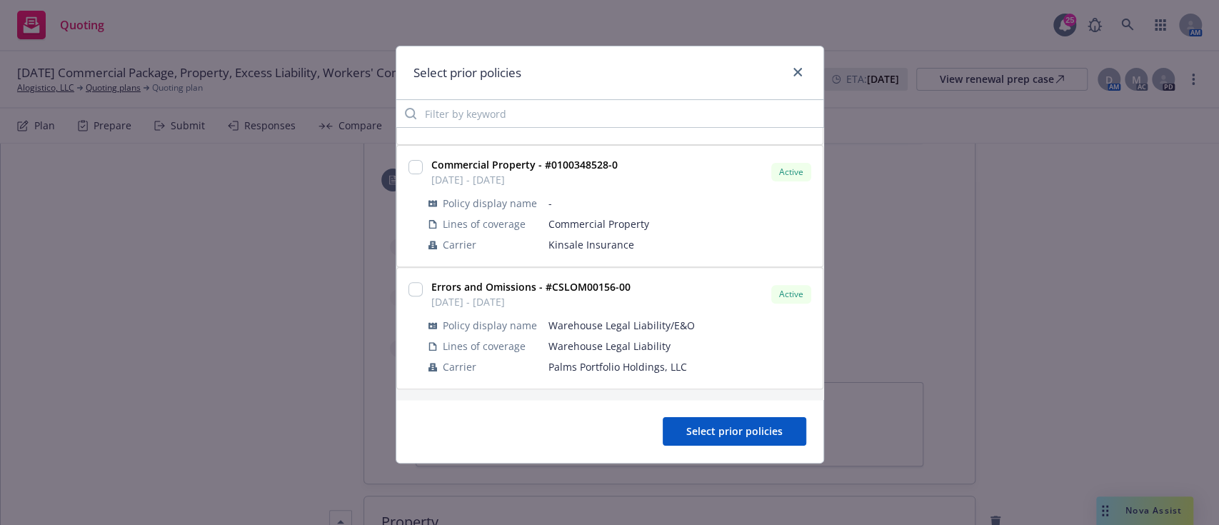
click at [798, 58] on div "Select prior policies" at bounding box center [609, 73] width 427 height 54
click at [790, 76] on link "close" at bounding box center [797, 72] width 17 height 17
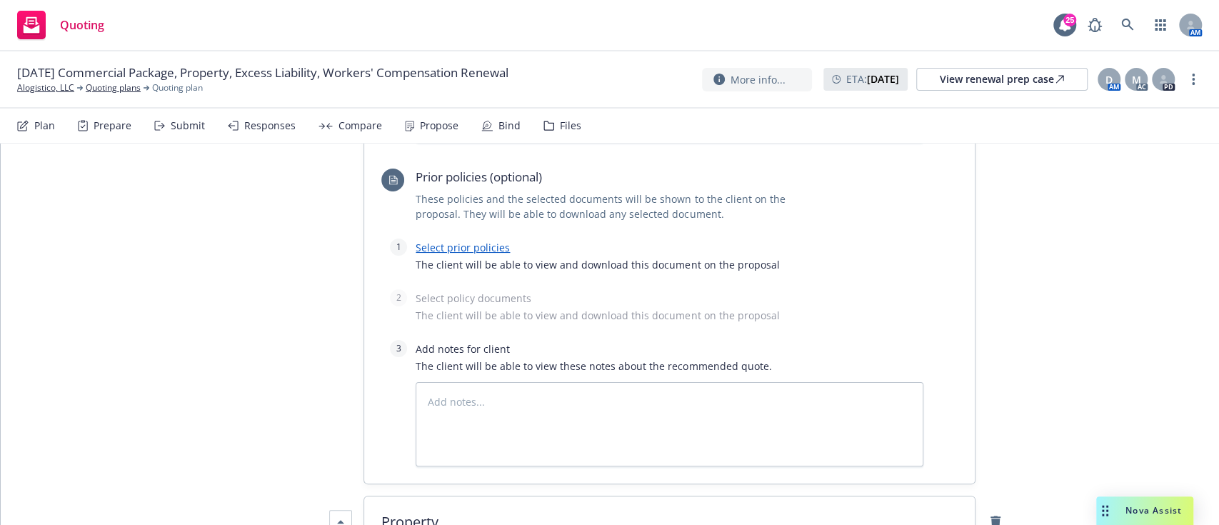
click at [420, 241] on link "Select prior policies" at bounding box center [462, 248] width 94 height 14
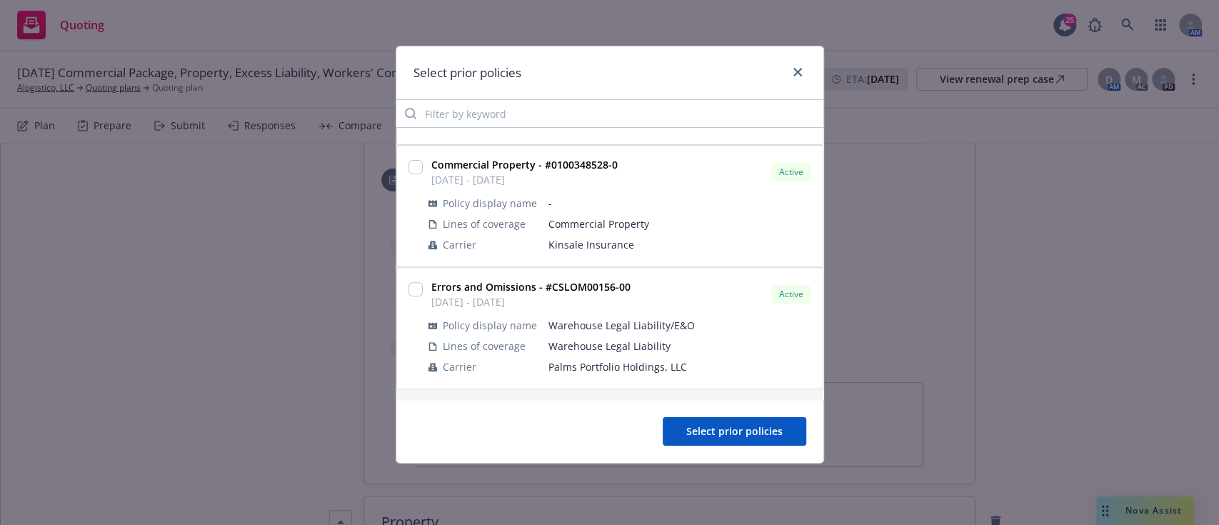
type textarea "x"
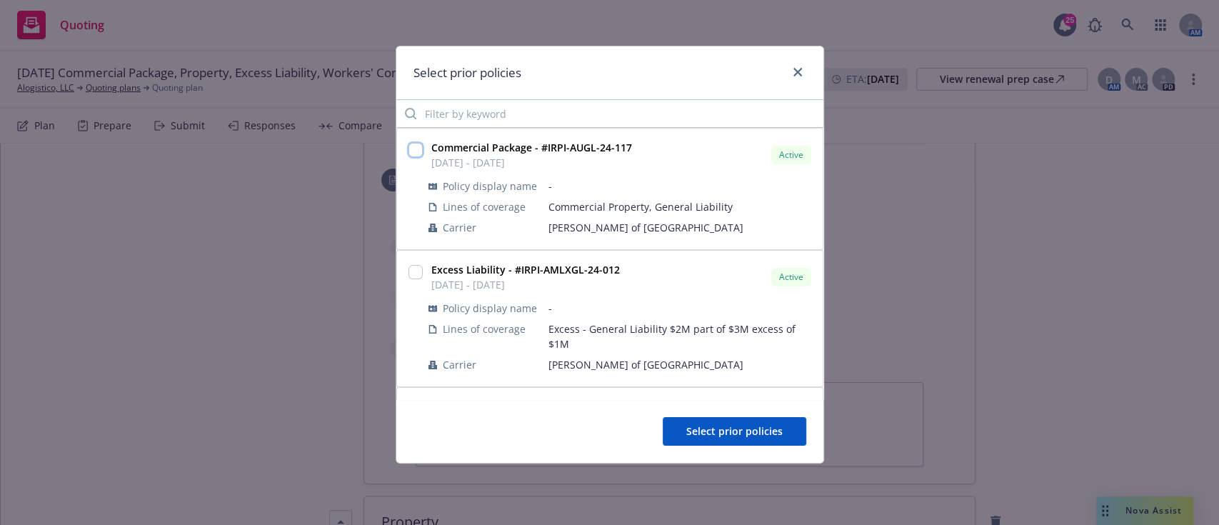
click at [420, 153] on input "checkbox" at bounding box center [415, 150] width 14 height 14
checkbox input "true"
click at [760, 435] on span "Select prior policies" at bounding box center [734, 431] width 96 height 14
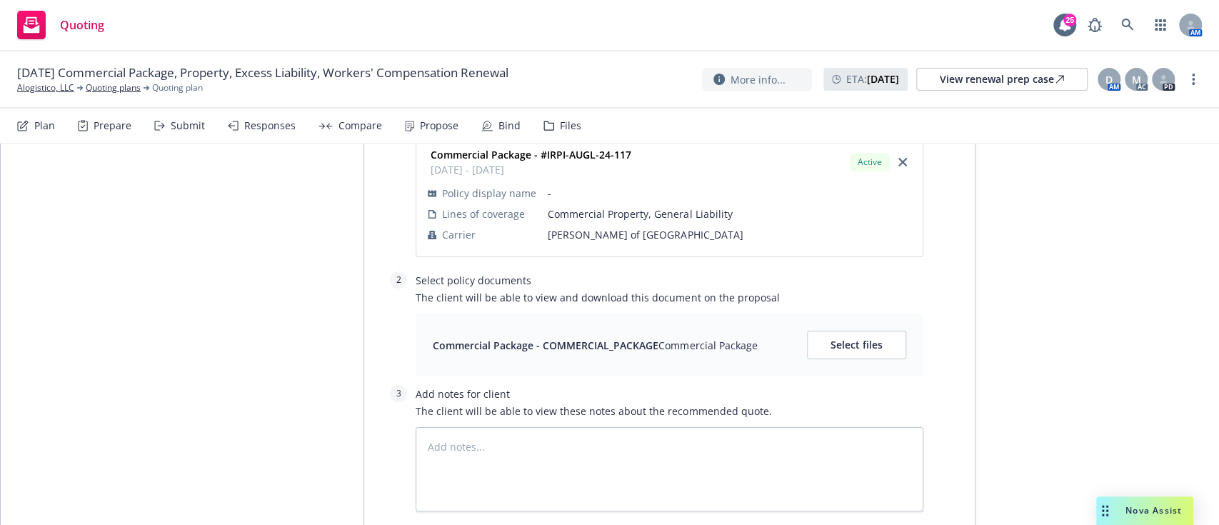
scroll to position [3380, 0]
click at [852, 336] on span "Select files" at bounding box center [856, 343] width 52 height 14
type textarea "x"
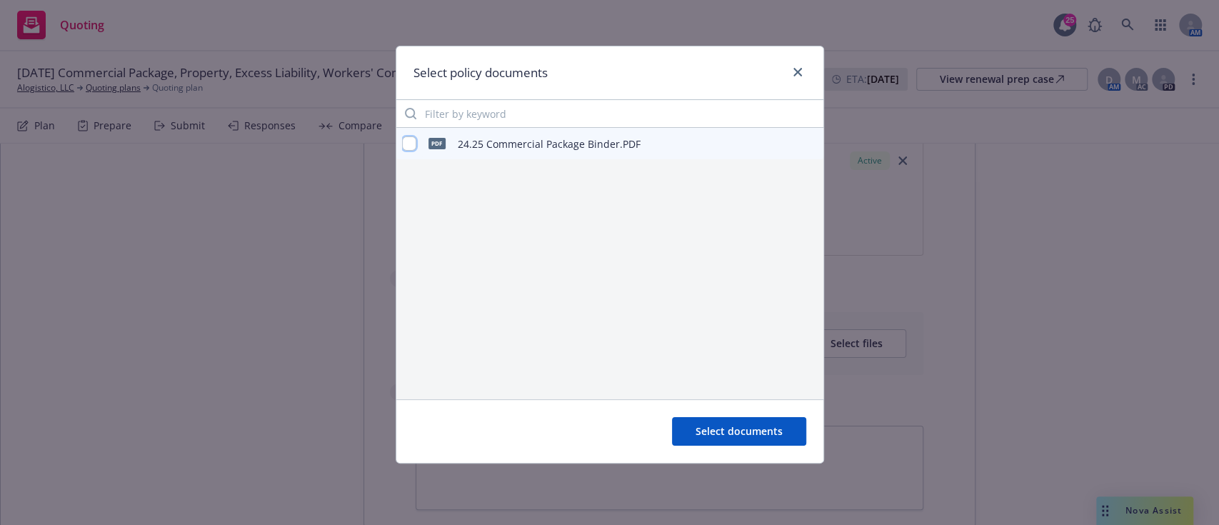
click at [404, 151] on input "checkbox" at bounding box center [409, 143] width 14 height 14
checkbox input "true"
click at [757, 437] on span "Select documents" at bounding box center [738, 431] width 87 height 14
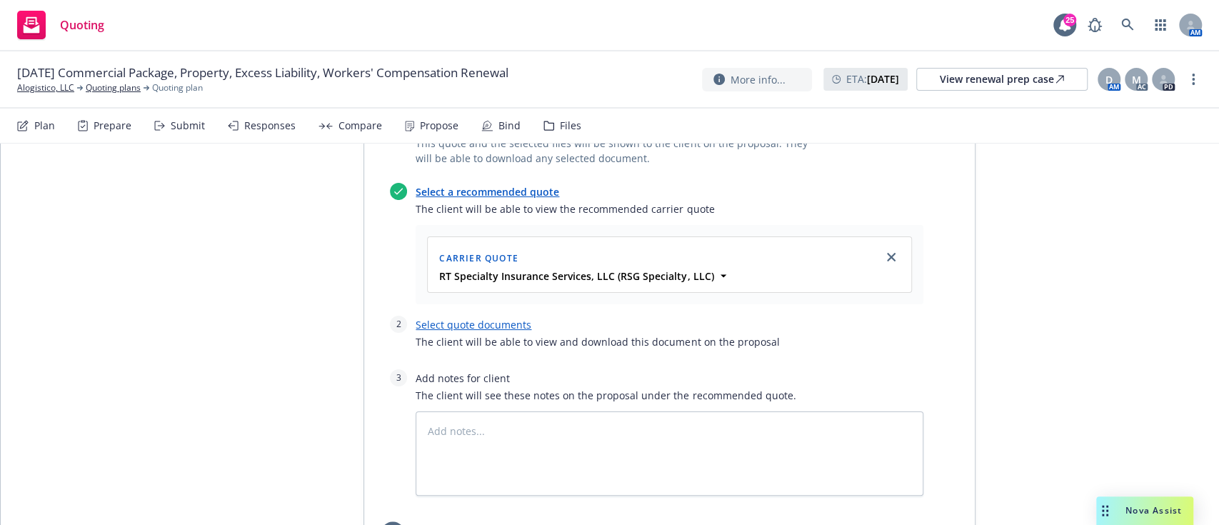
scroll to position [3895, 0]
click at [456, 317] on link "Select quote documents" at bounding box center [473, 324] width 116 height 14
type textarea "x"
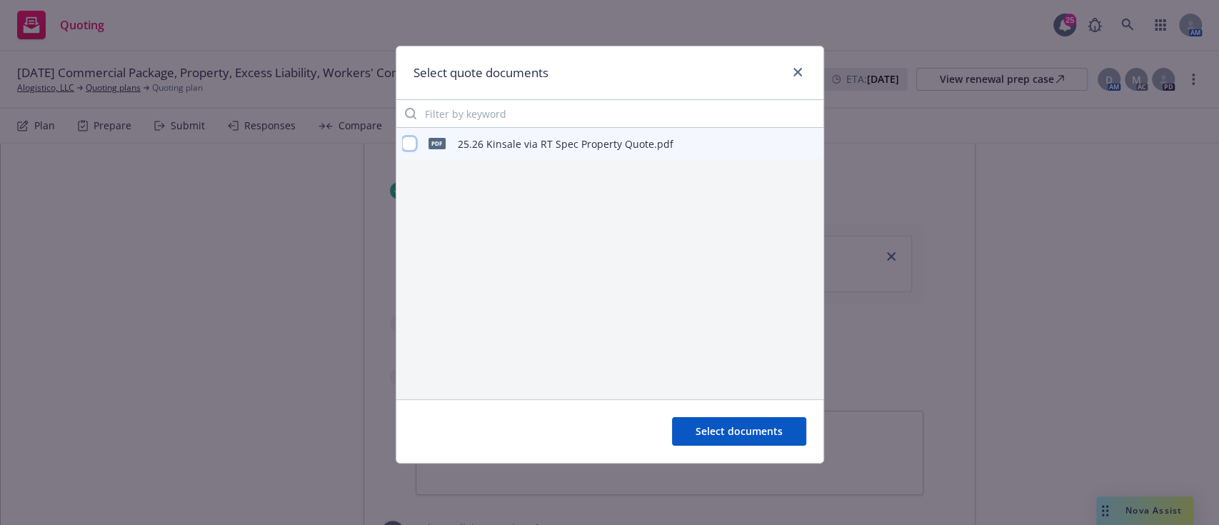
click at [408, 140] on input "checkbox" at bounding box center [409, 143] width 14 height 14
checkbox input "true"
click at [778, 438] on button "Select documents" at bounding box center [739, 431] width 134 height 29
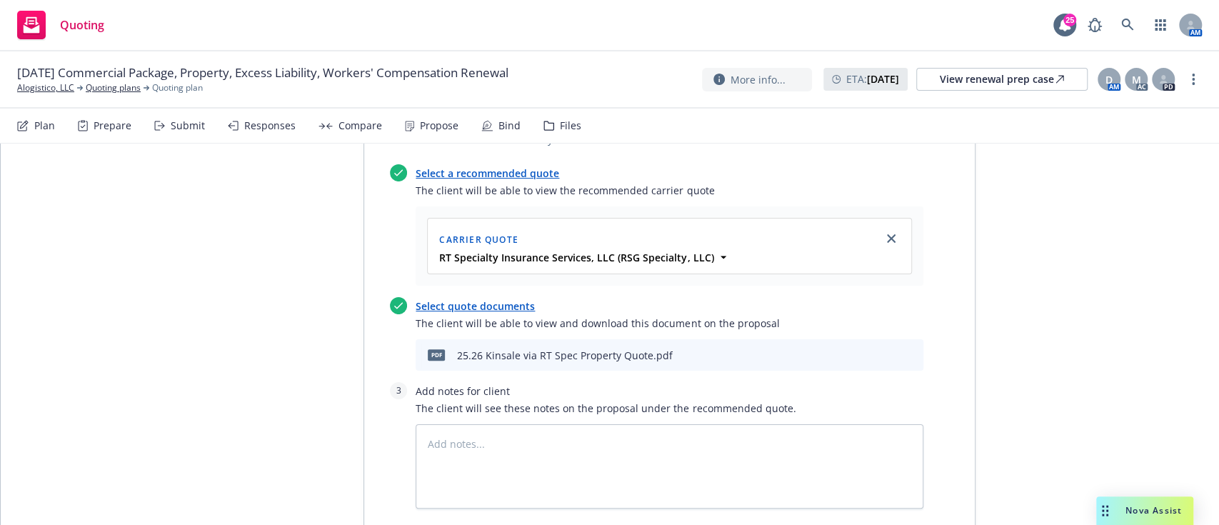
scroll to position [4216, 0]
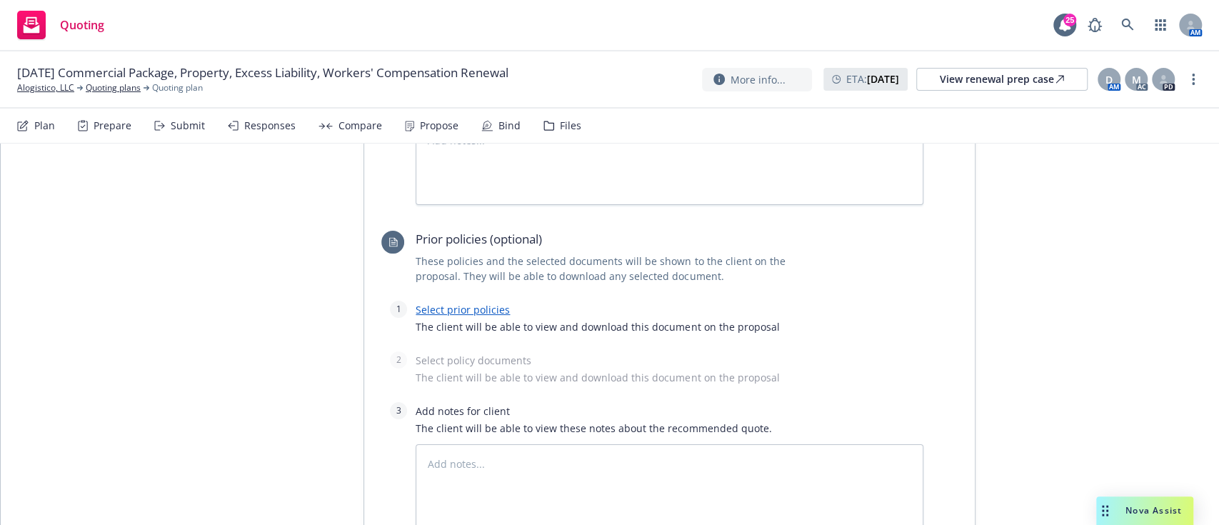
click at [460, 303] on link "Select prior policies" at bounding box center [462, 310] width 94 height 14
type textarea "x"
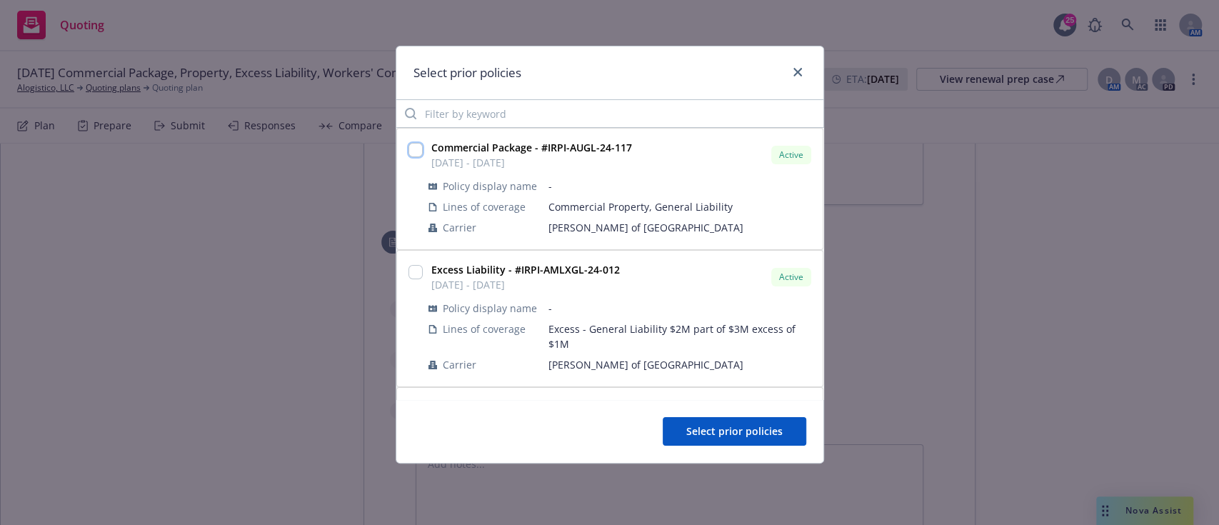
click at [418, 150] on input "checkbox" at bounding box center [415, 150] width 14 height 14
checkbox input "false"
drag, startPoint x: 802, startPoint y: 59, endPoint x: 797, endPoint y: 74, distance: 16.0
click at [797, 74] on div "Select prior policies" at bounding box center [609, 73] width 427 height 54
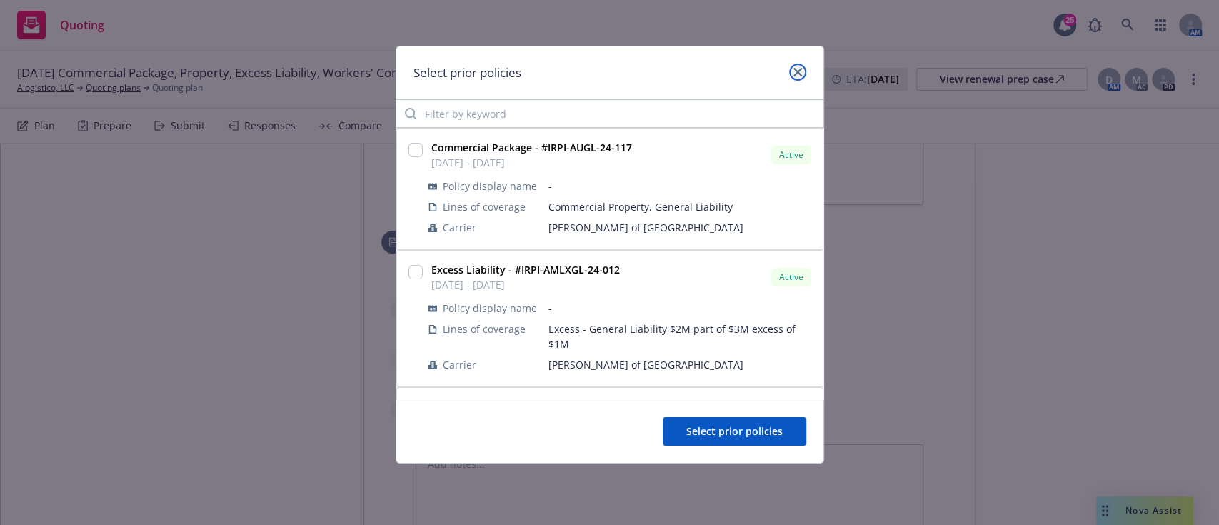
click at [797, 74] on icon "close" at bounding box center [797, 72] width 9 height 9
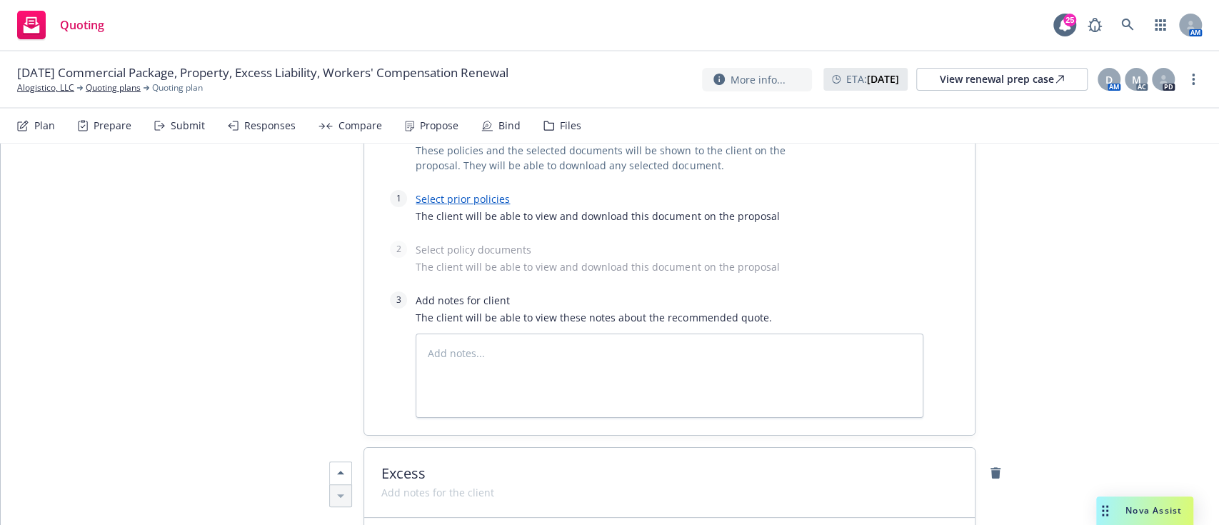
scroll to position [4327, 0]
click at [531, 343] on textarea at bounding box center [669, 375] width 508 height 84
type textarea "x"
type textarea "P"
type textarea "x"
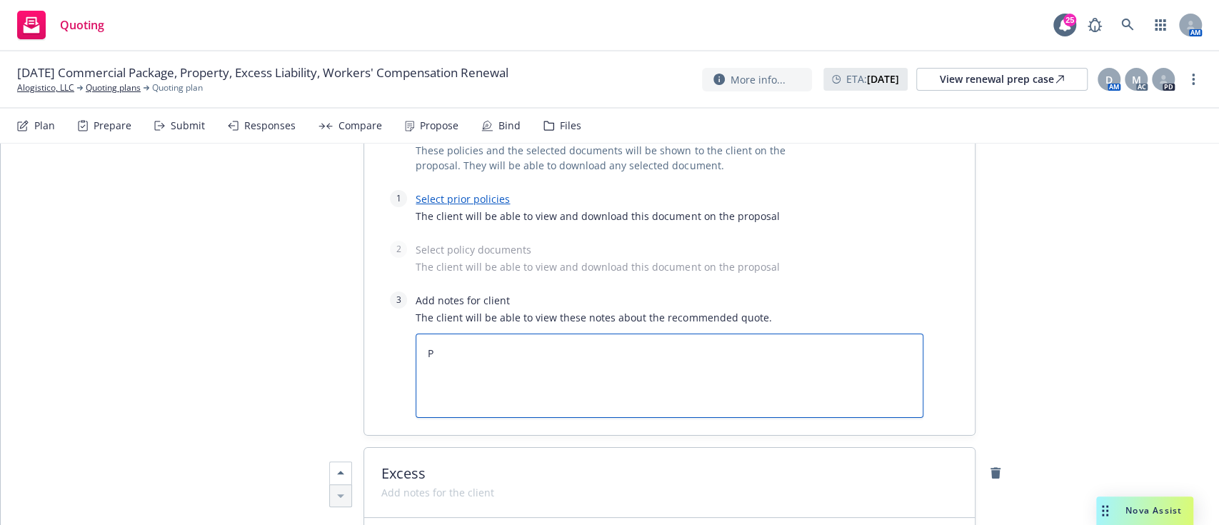
type textarea "Pr"
type textarea "x"
type textarea "Prope"
type textarea "x"
type textarea "Proper"
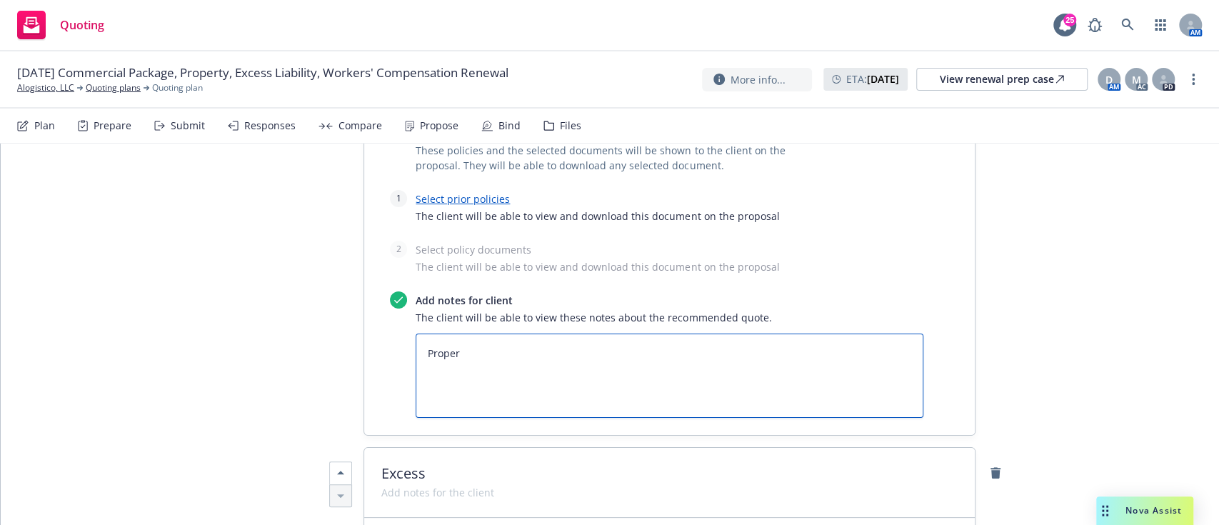
type textarea "x"
type textarea "Propert"
type textarea "x"
type textarea "Property"
type textarea "x"
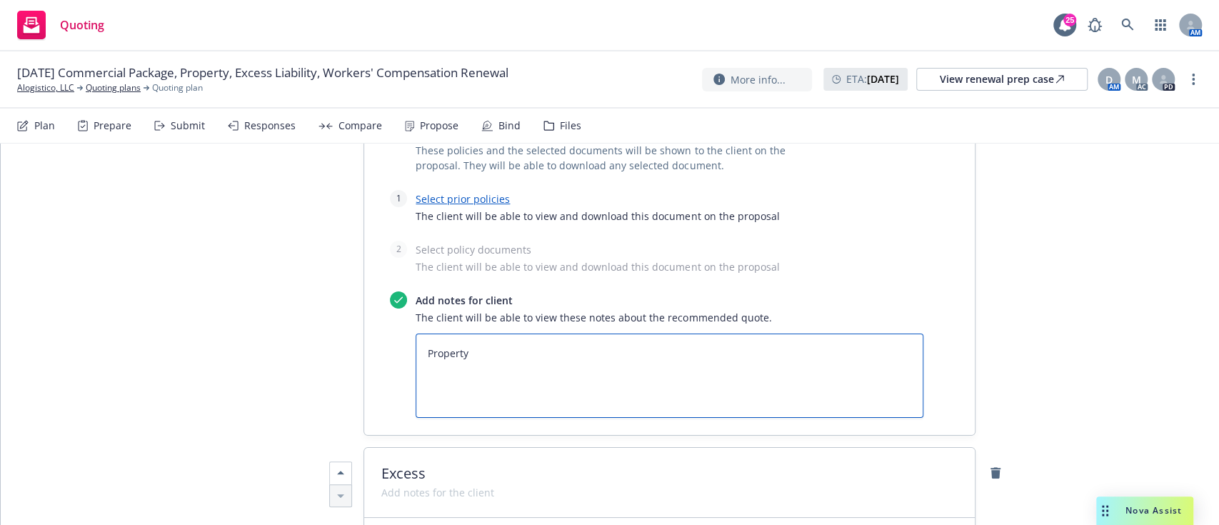
type textarea "Property"
type textarea "x"
type textarea "Property pr"
type textarea "x"
type textarea "Property pre"
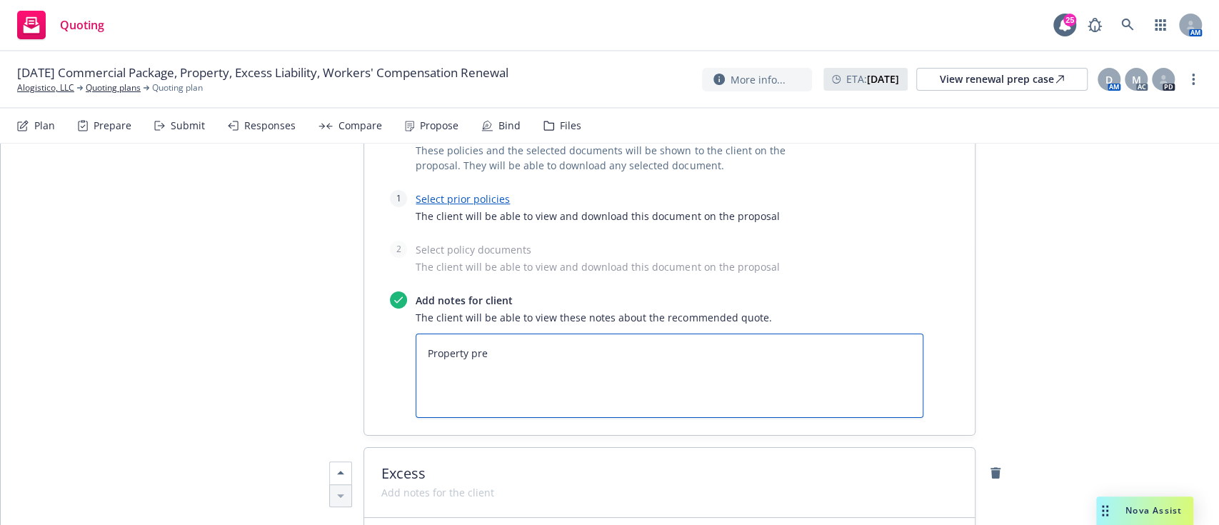
type textarea "x"
type textarea "Property prem"
type textarea "x"
type textarea "Property premi"
type textarea "x"
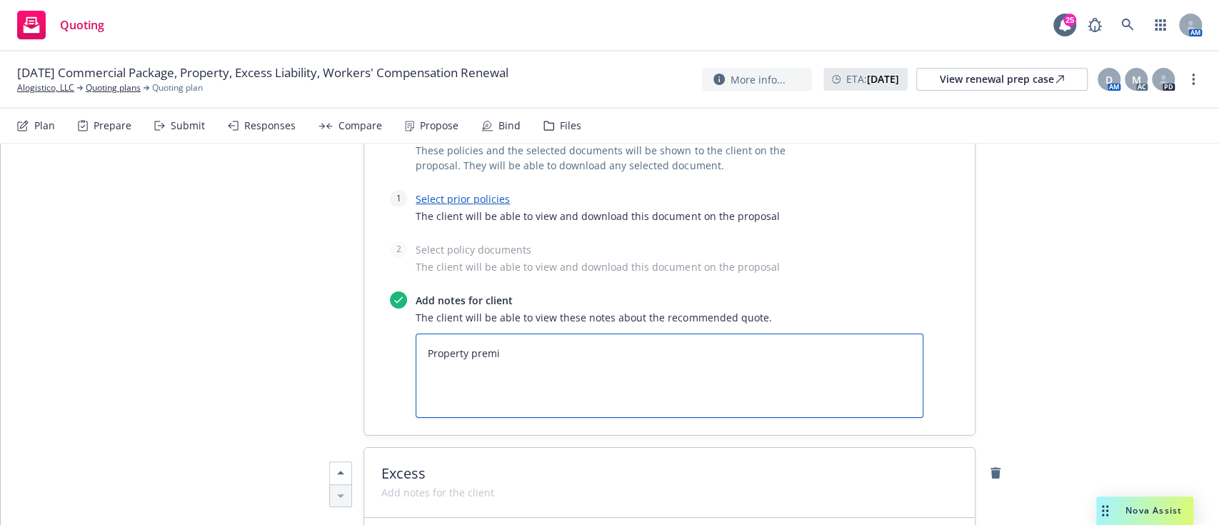
type textarea "Property premiu"
type textarea "x"
type textarea "Property premium"
type textarea "x"
type textarea "Property premium i"
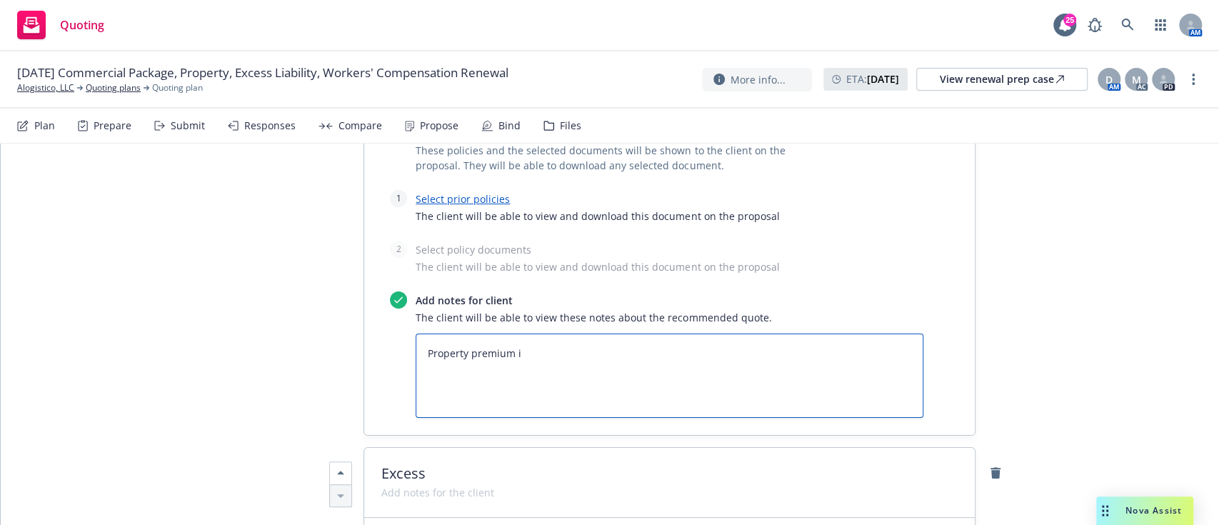
type textarea "x"
type textarea "Property premium in"
type textarea "x"
type textarea "Property premium inc"
type textarea "x"
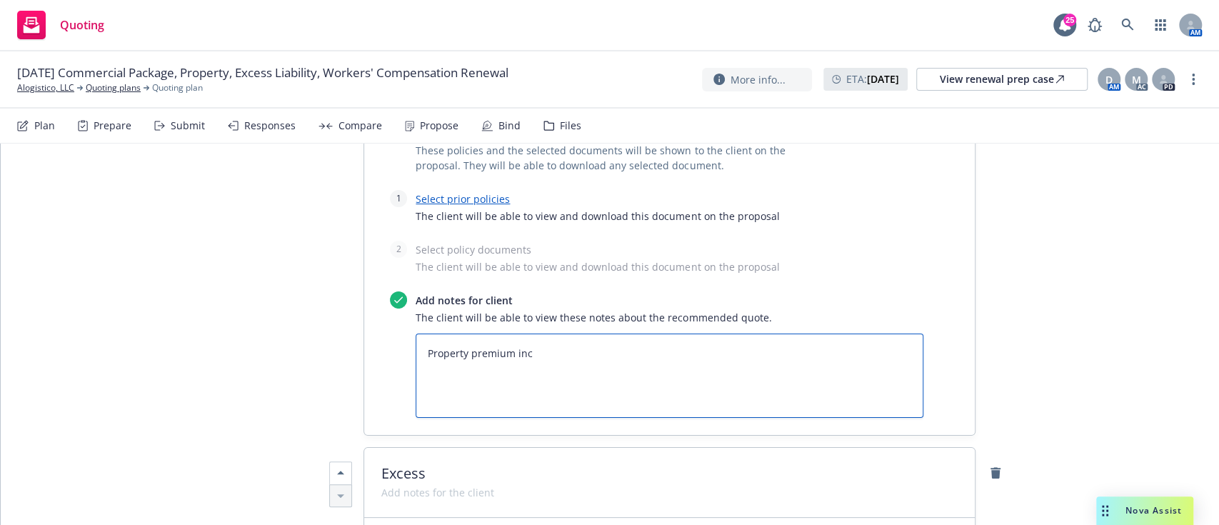
type textarea "Property premium incl"
type textarea "x"
type textarea "Property premium incl."
type textarea "x"
type textarea "Property premium incl."
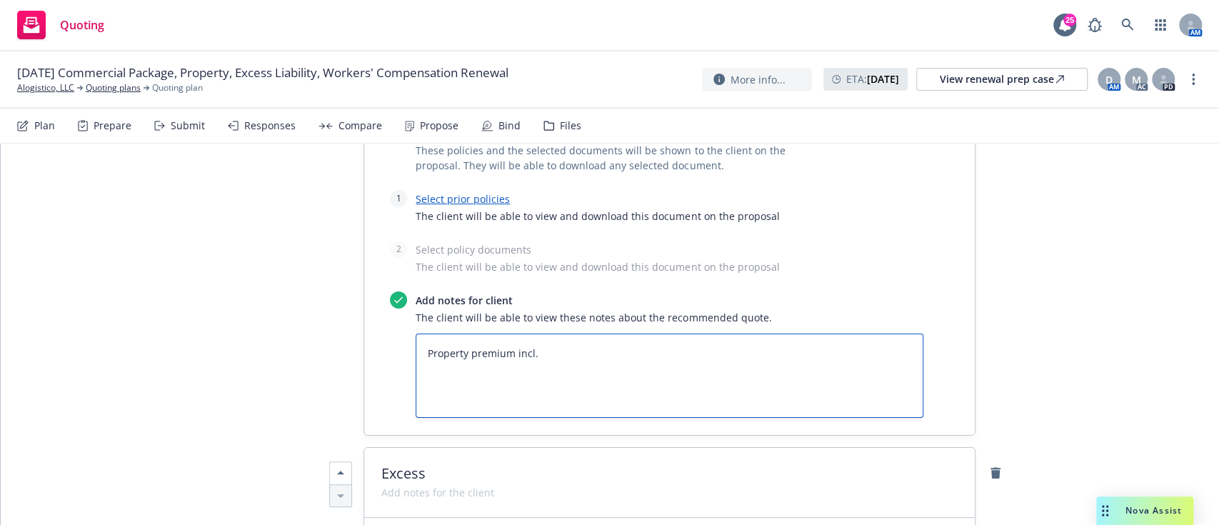
type textarea "x"
type textarea "Property premium incl. i"
type textarea "x"
type textarea "Property premium incl. in"
type textarea "x"
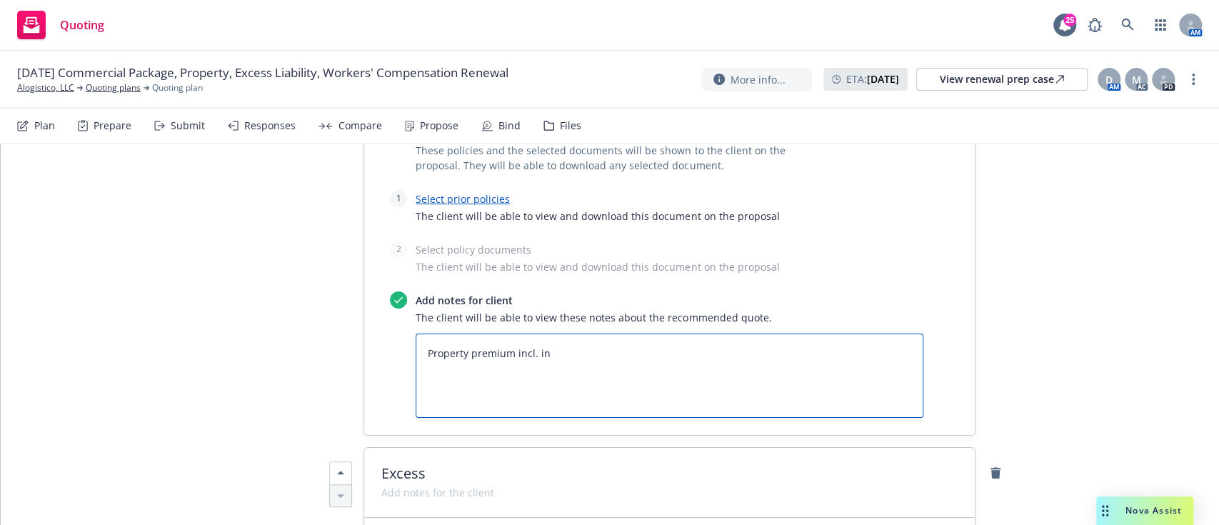
type textarea "Property premium incl. in t"
type textarea "x"
type textarea "Property premium incl. in the"
type textarea "x"
type textarea "Property premium incl. in the"
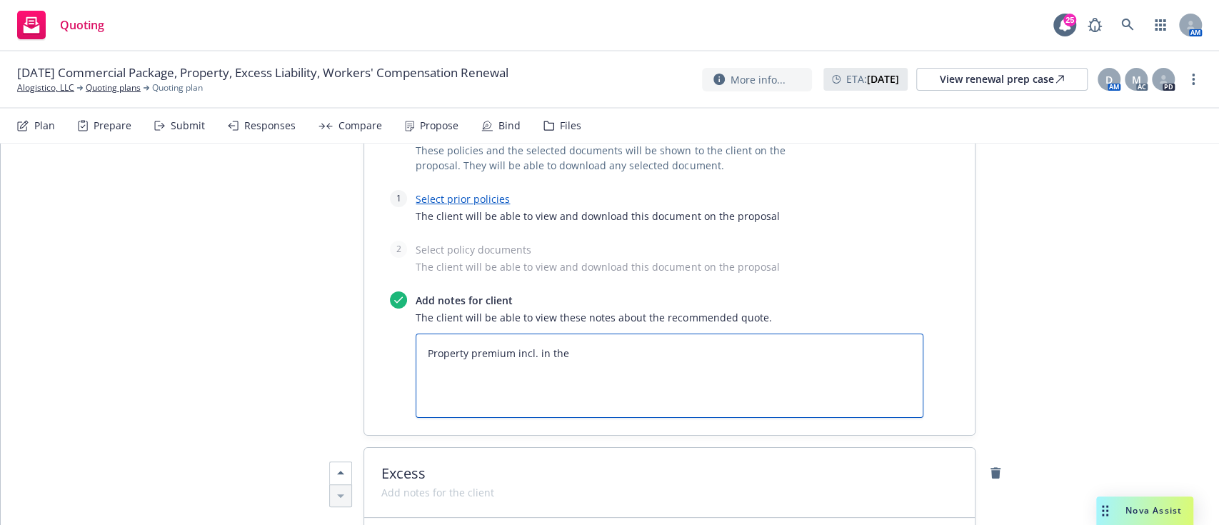
type textarea "x"
type textarea "Property premium incl. in the a"
type textarea "x"
type textarea "Property premium incl. in the ab"
type textarea "x"
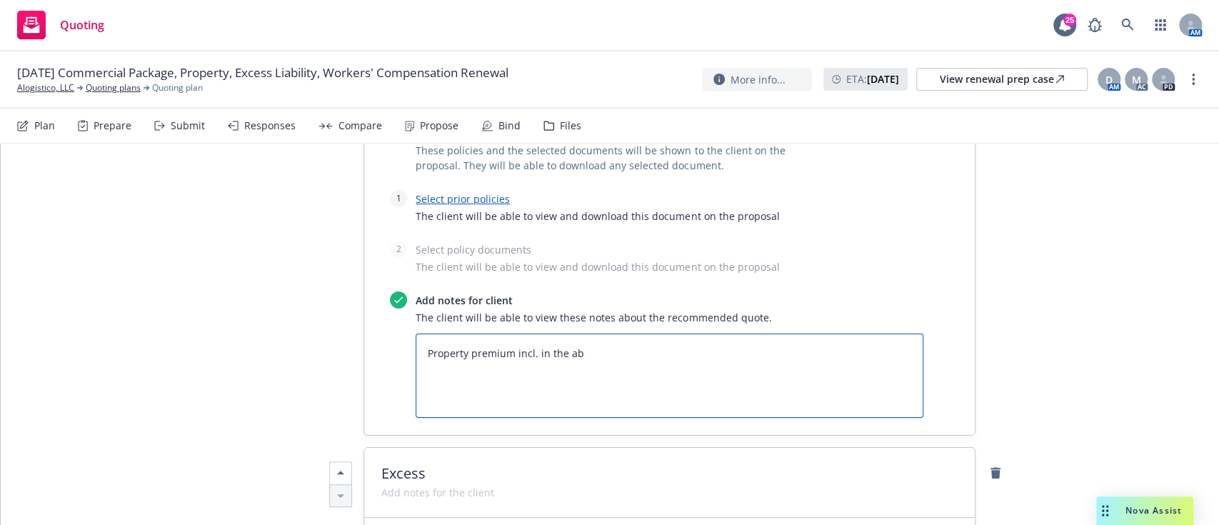
type textarea "Property premium incl. in the abo"
type textarea "x"
type textarea "Property premium incl. in the abov"
type textarea "x"
type textarea "Property premium incl. in the above"
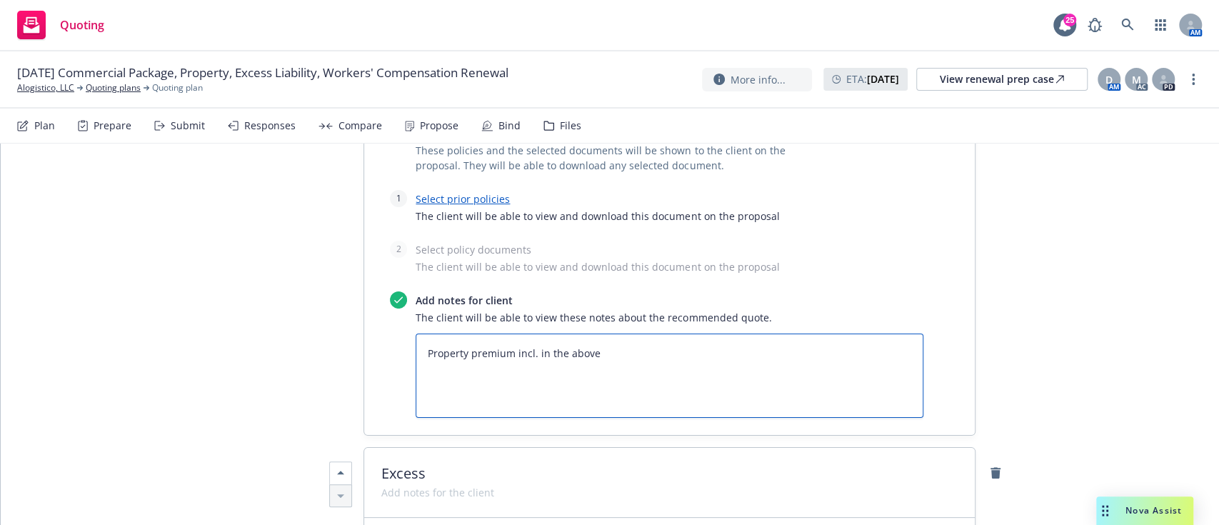
type textarea "x"
type textarea "Property premium incl. in the above"
type textarea "x"
type textarea "Property premium incl. in the above e"
type textarea "x"
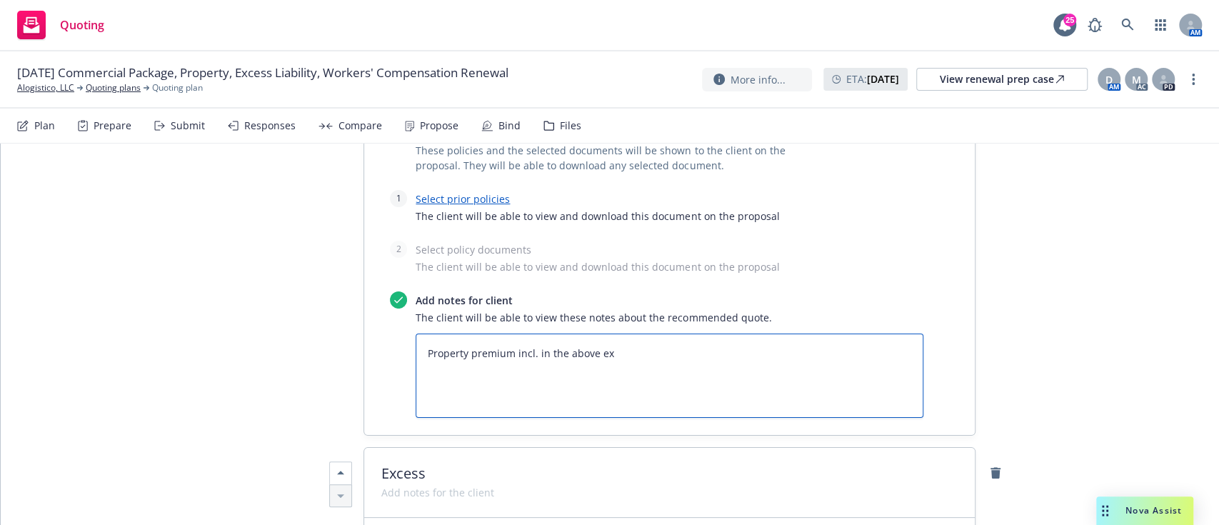
type textarea "Property premium incl. in the above exp"
type textarea "x"
type textarea "Property premium incl. in the above expi"
type textarea "x"
type textarea "Property premium incl. in the above expir"
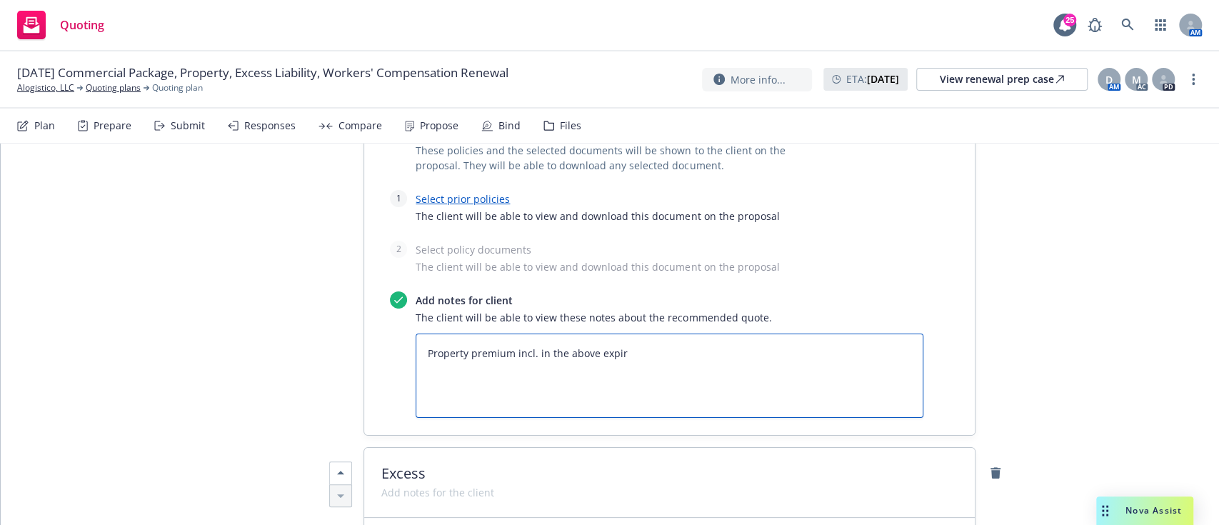
type textarea "x"
type textarea "Property premium incl. in the above expiri"
type textarea "x"
type textarea "Property premium incl. in the above expirin"
type textarea "x"
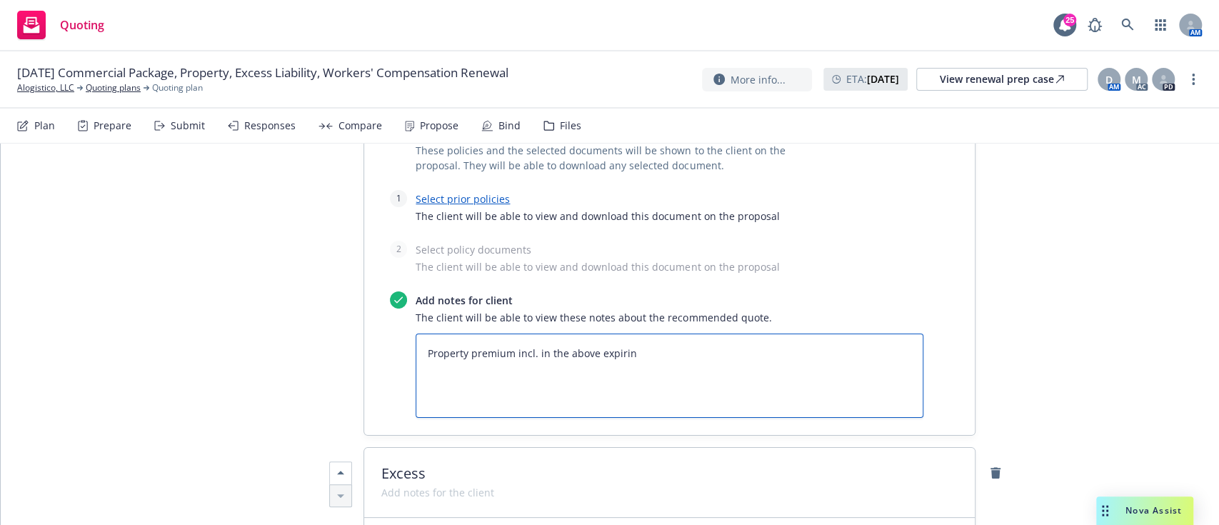
type textarea "Property premium incl. in the above expiring"
type textarea "x"
type textarea "Property premium incl. in the above expiring"
type textarea "x"
type textarea "Property premium incl. in the above expiring C"
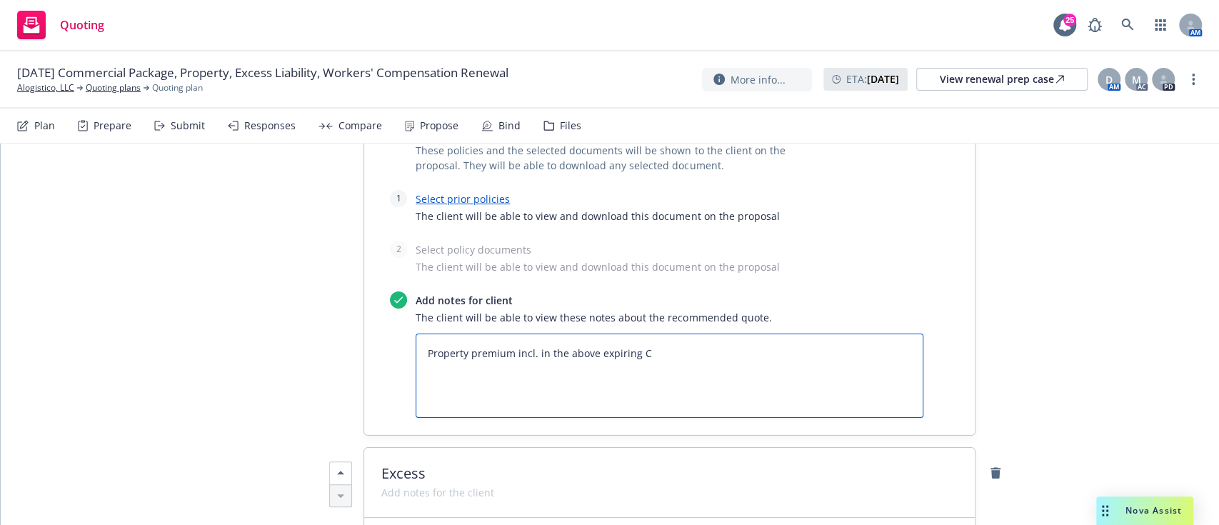
type textarea "x"
type textarea "Property premium incl. in the above expiring Co"
type textarea "x"
type textarea "Property premium incl. in the above expiring Com"
type textarea "x"
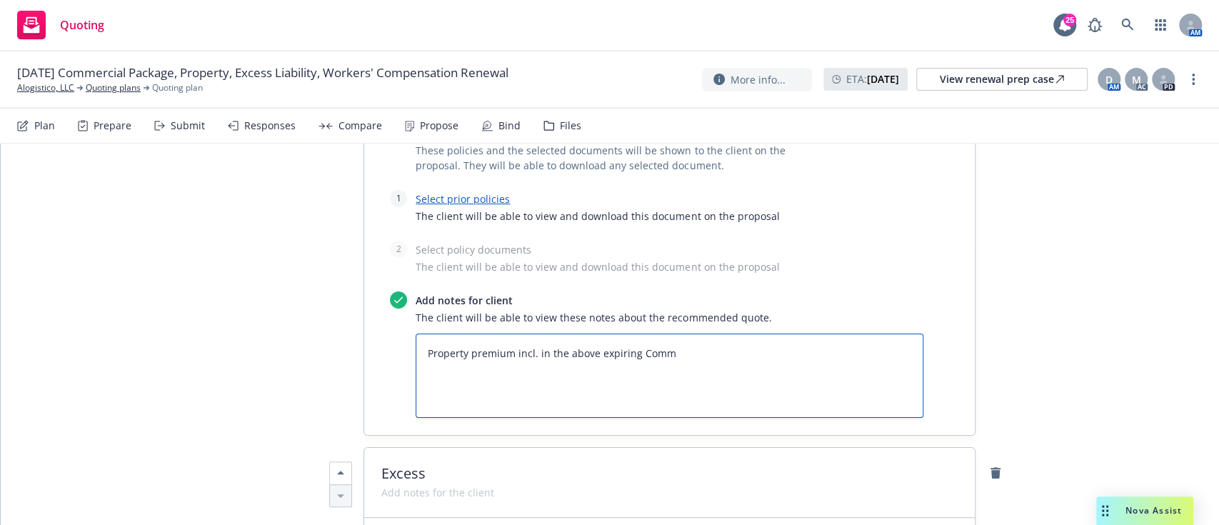
type textarea "Property premium incl. in the above expiring Comme"
type textarea "x"
type textarea "Property premium incl. in the above expiring Commer"
type textarea "x"
type textarea "Property premium incl. in the above expiring Commerc"
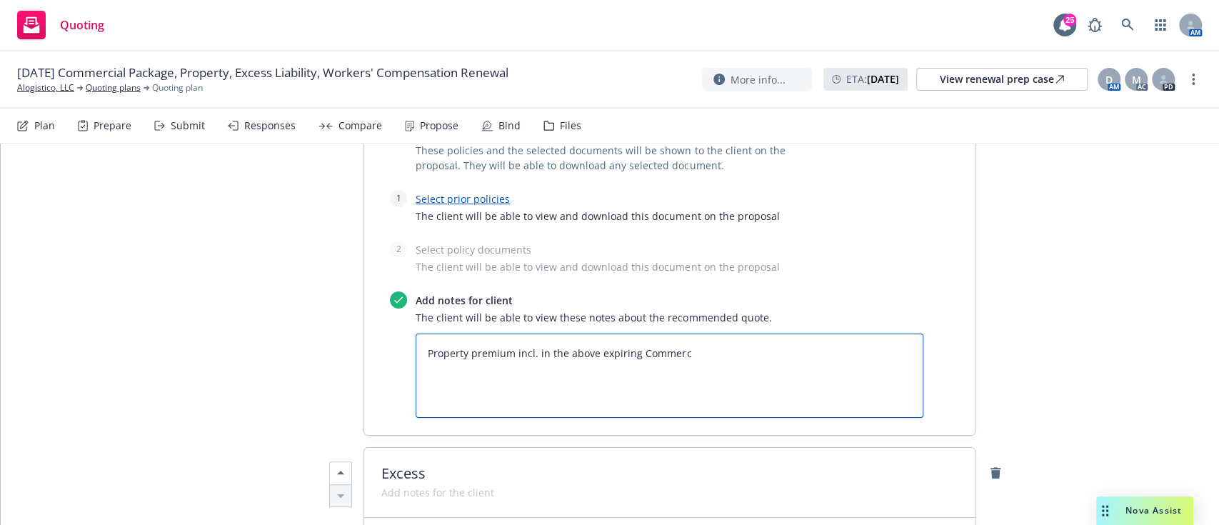
type textarea "x"
type textarea "Property premium incl. in the above expiring Commerci"
type textarea "x"
type textarea "Property premium incl. in the above expiring Commercia"
type textarea "x"
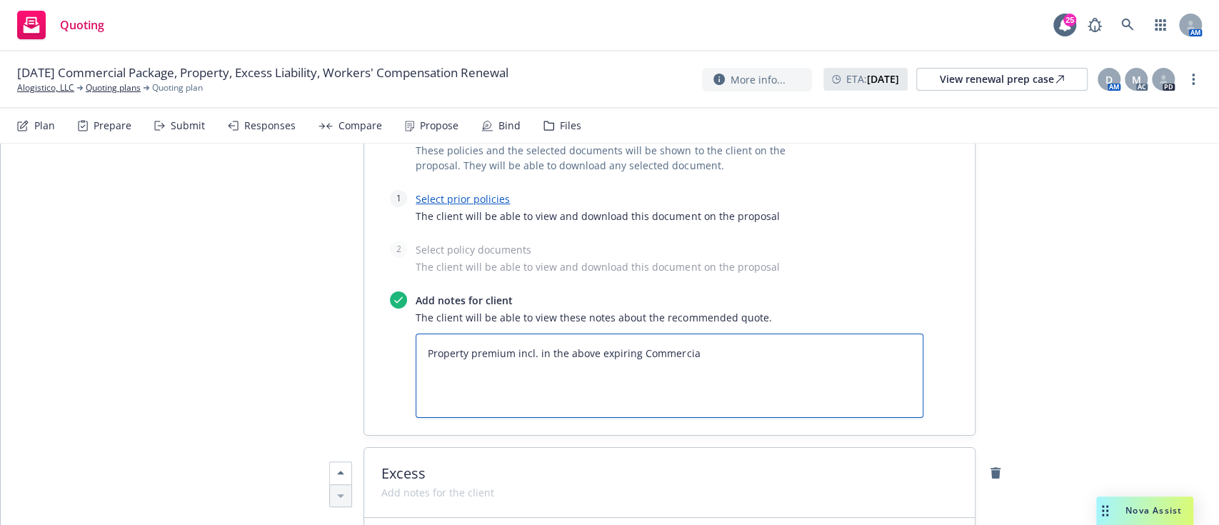
type textarea "Property premium incl. in the above expiring Commercial"
type textarea "x"
type textarea "Property premium incl. in the above expiring Commercial"
type textarea "x"
type textarea "Property premium incl. in the above expiring Commercial P"
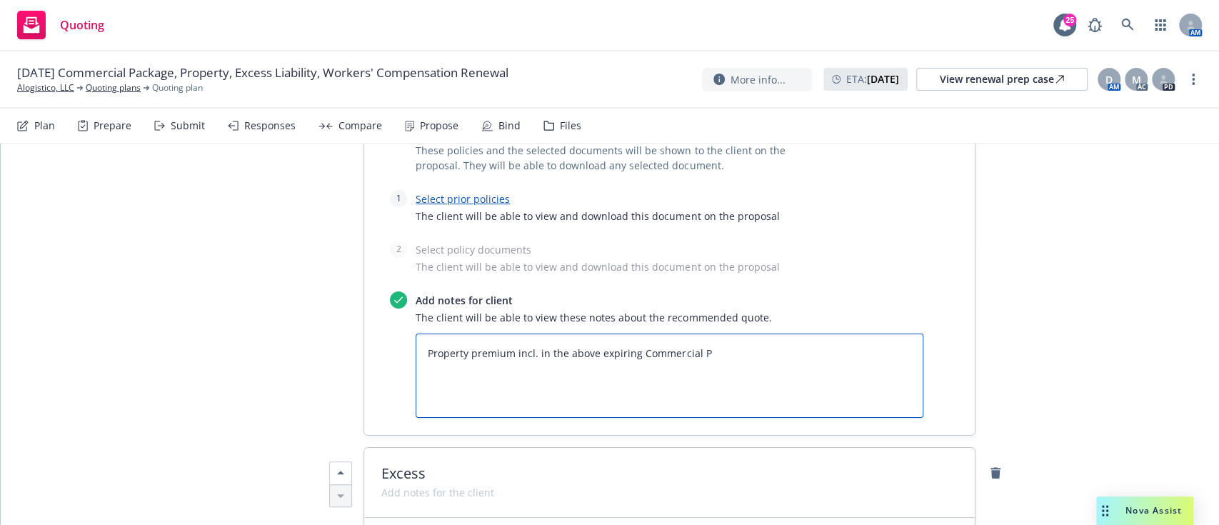
type textarea "x"
type textarea "Property premium incl. in the above expiring Commercial Pa"
type textarea "x"
type textarea "Property premium incl. in the above expiring Commercial Pac"
type textarea "x"
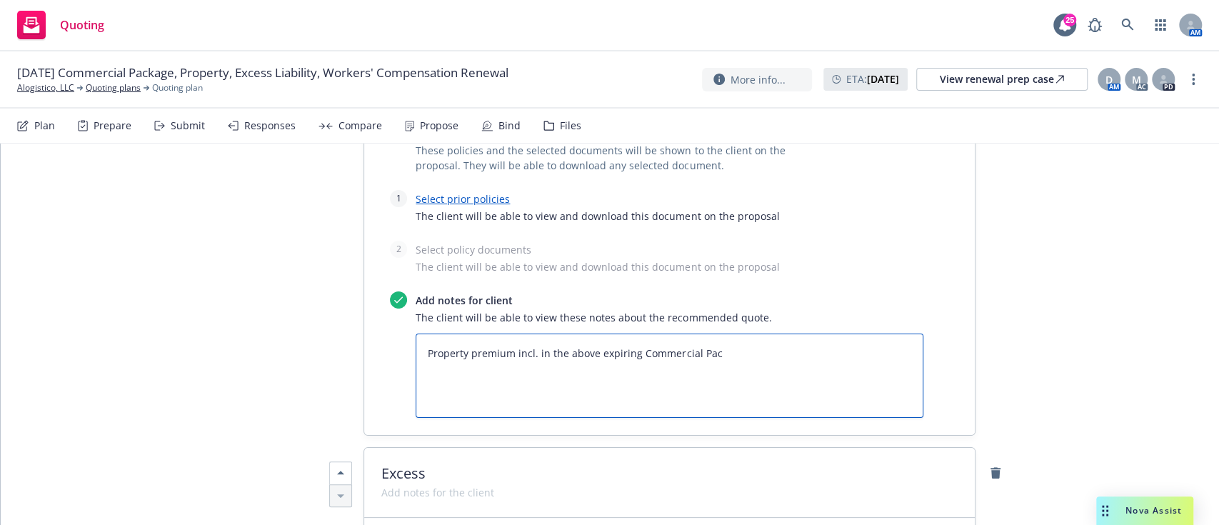
type textarea "Property premium incl. in the above expiring Commercial Pack"
type textarea "x"
type textarea "Property premium incl. in the above expiring Commercial Packa"
type textarea "x"
type textarea "Property premium incl. in the above expiring Commercial Packag"
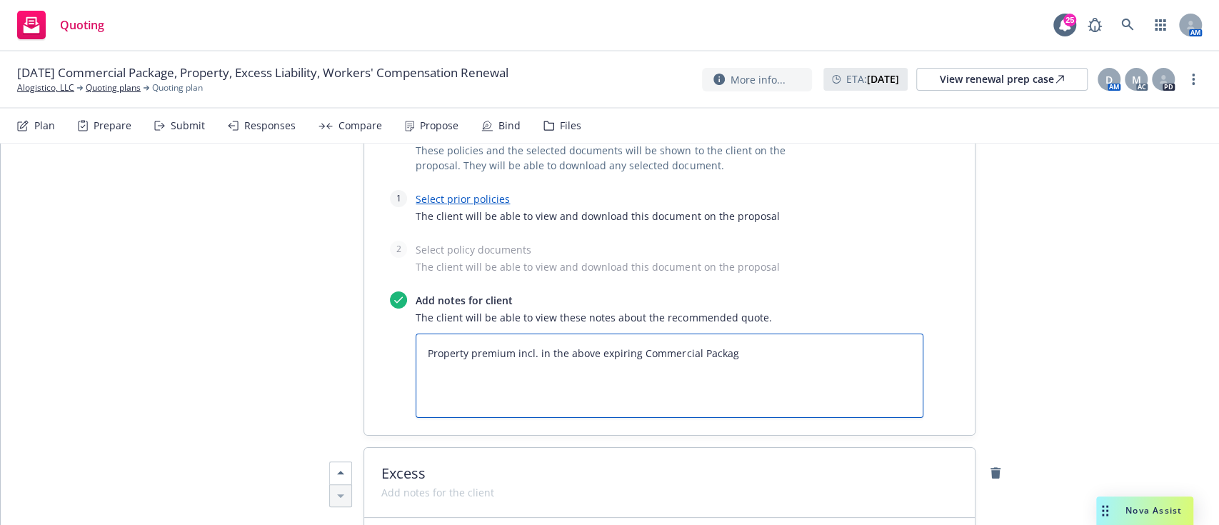
type textarea "x"
type textarea "Property premium incl. in the above expiring Commercial Package."
type textarea "x"
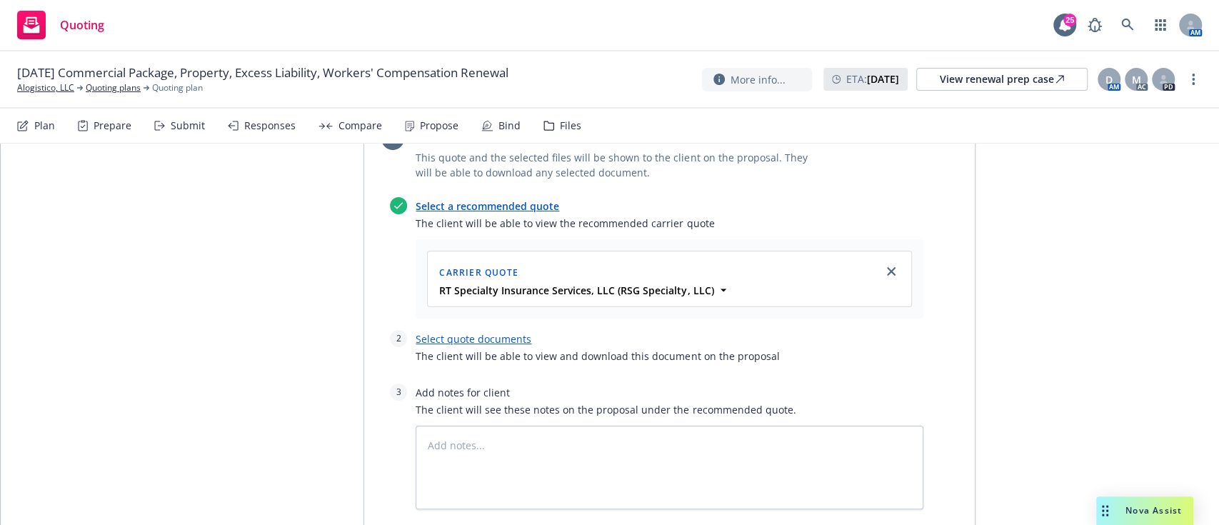
scroll to position [4752, 0]
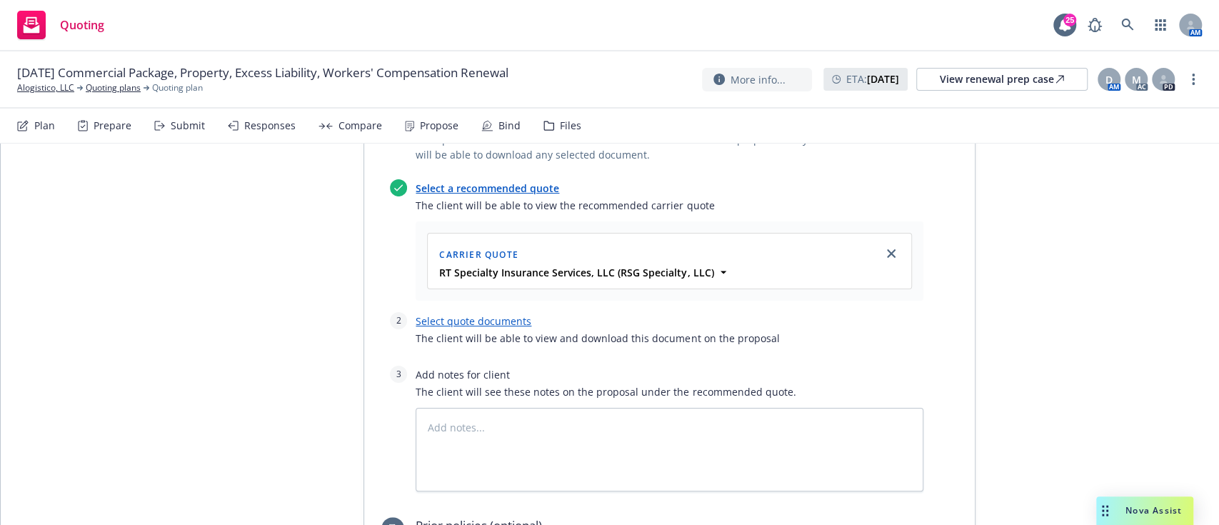
type textarea "Property premium incl. in the above expiring Commercial Package."
click at [471, 314] on link "Select quote documents" at bounding box center [473, 321] width 116 height 14
type textarea "x"
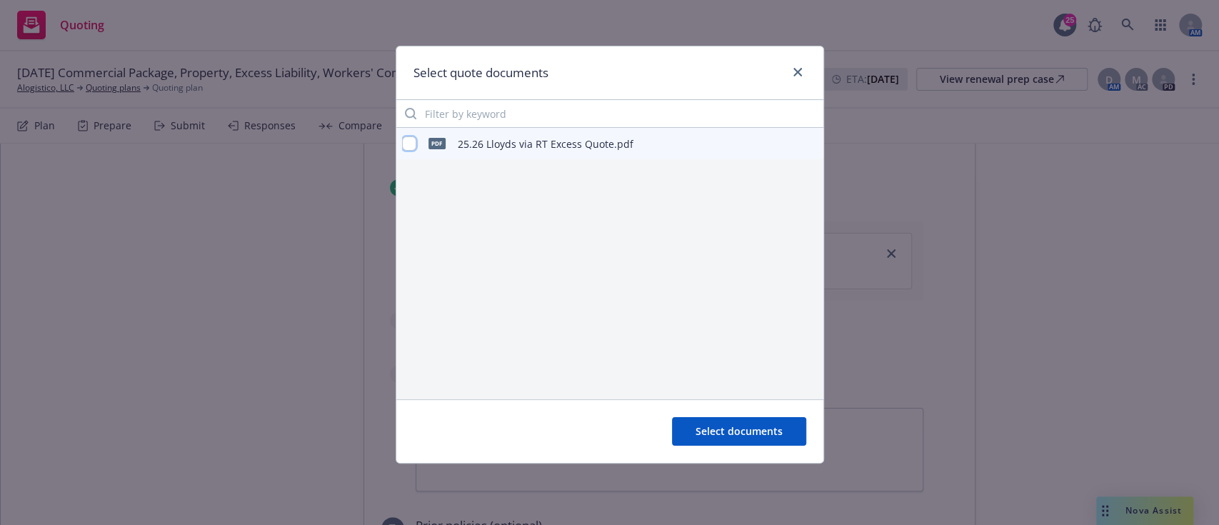
click at [408, 146] on input "checkbox" at bounding box center [409, 143] width 14 height 14
checkbox input "true"
click at [728, 424] on span "Select documents" at bounding box center [738, 431] width 87 height 14
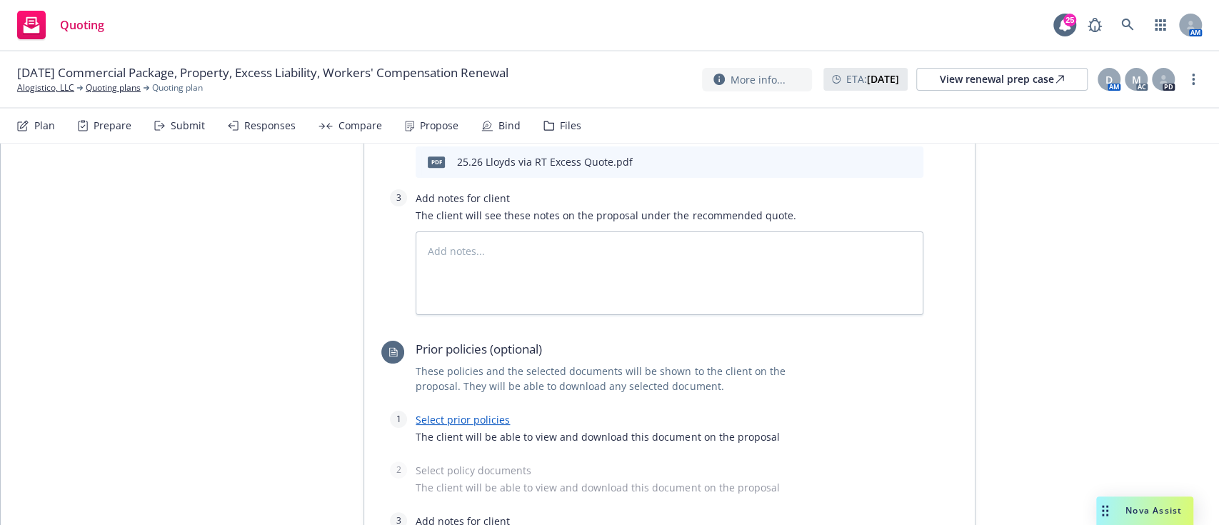
scroll to position [4983, 0]
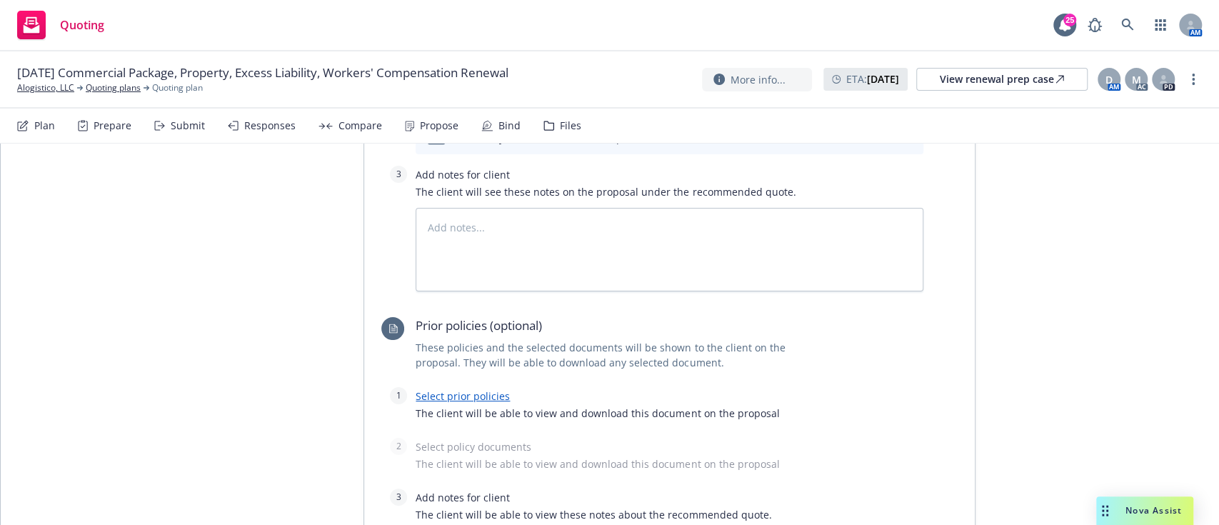
click at [445, 389] on link "Select prior policies" at bounding box center [462, 396] width 94 height 14
type textarea "x"
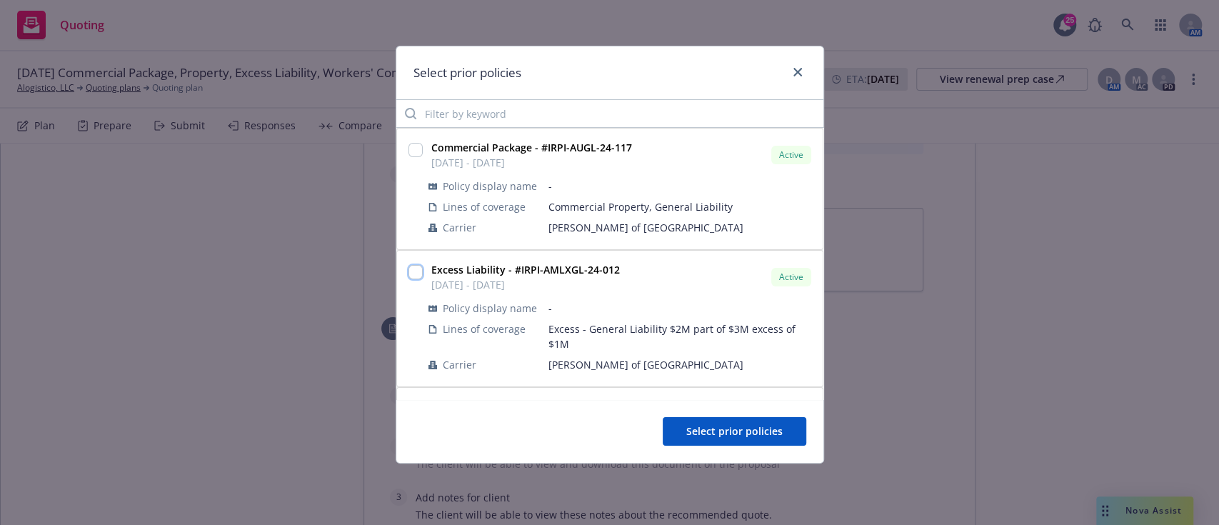
click at [411, 271] on input "checkbox" at bounding box center [415, 272] width 14 height 14
checkbox input "true"
click at [747, 433] on span "Select prior policies" at bounding box center [734, 431] width 96 height 14
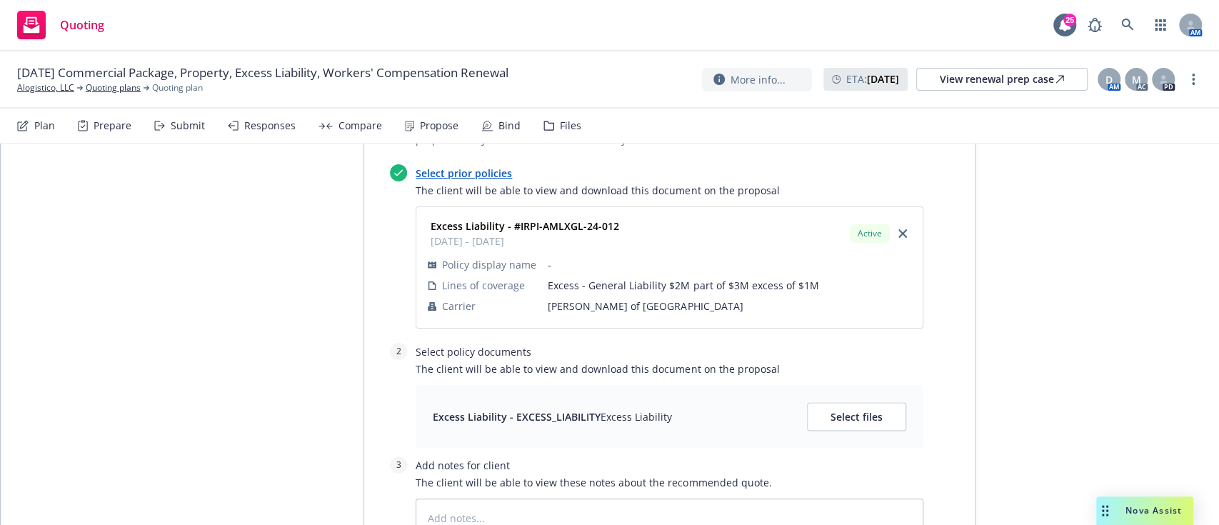
scroll to position [5208, 0]
click at [877, 400] on button "Select files" at bounding box center [856, 414] width 99 height 29
type textarea "x"
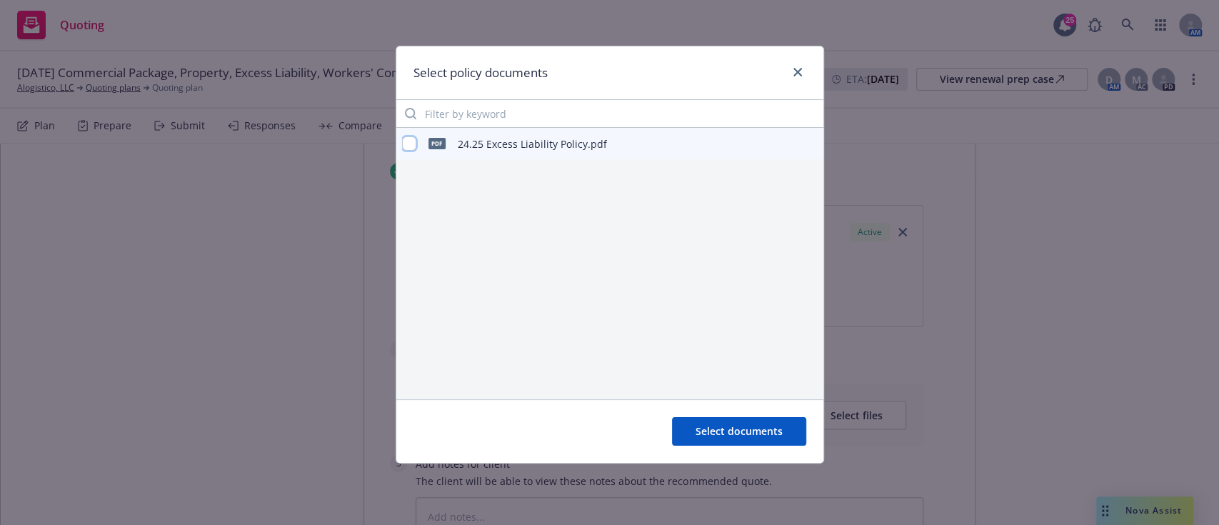
click at [413, 138] on input "checkbox" at bounding box center [409, 143] width 14 height 14
checkbox input "true"
click at [729, 425] on span "Select documents" at bounding box center [738, 431] width 87 height 14
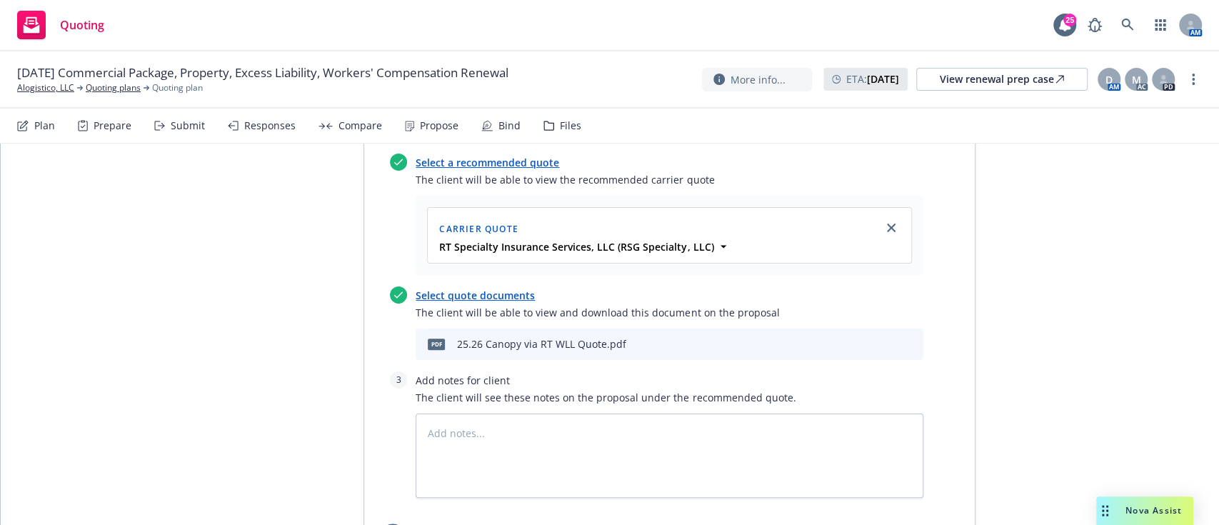
scroll to position [648, 0]
click at [880, 336] on icon "preview file" at bounding box center [886, 341] width 13 height 10
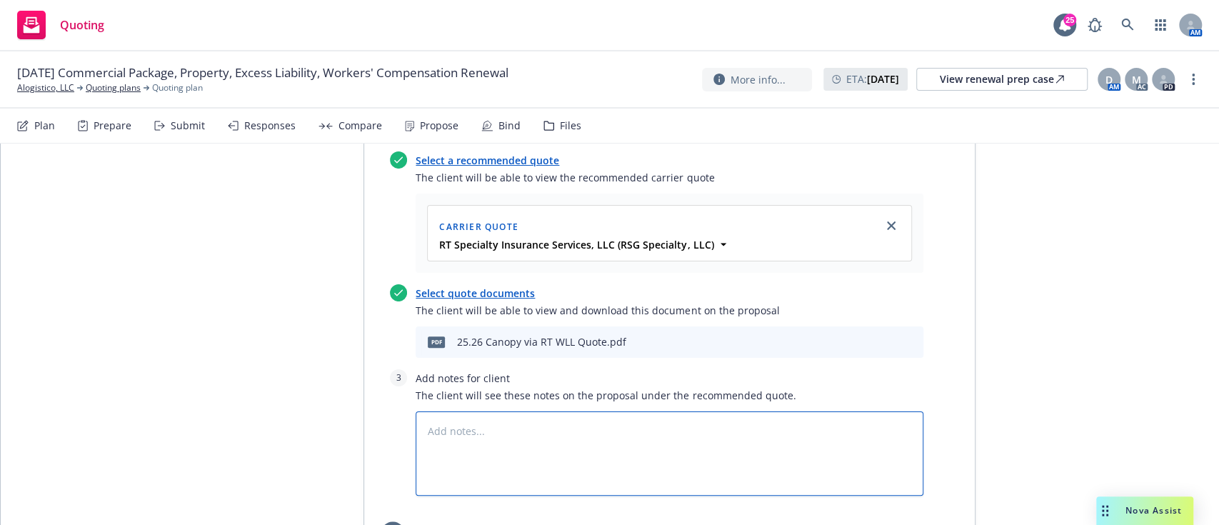
click at [548, 411] on textarea at bounding box center [669, 453] width 508 height 84
type textarea "x"
type textarea "B"
type textarea "x"
type textarea "Bi"
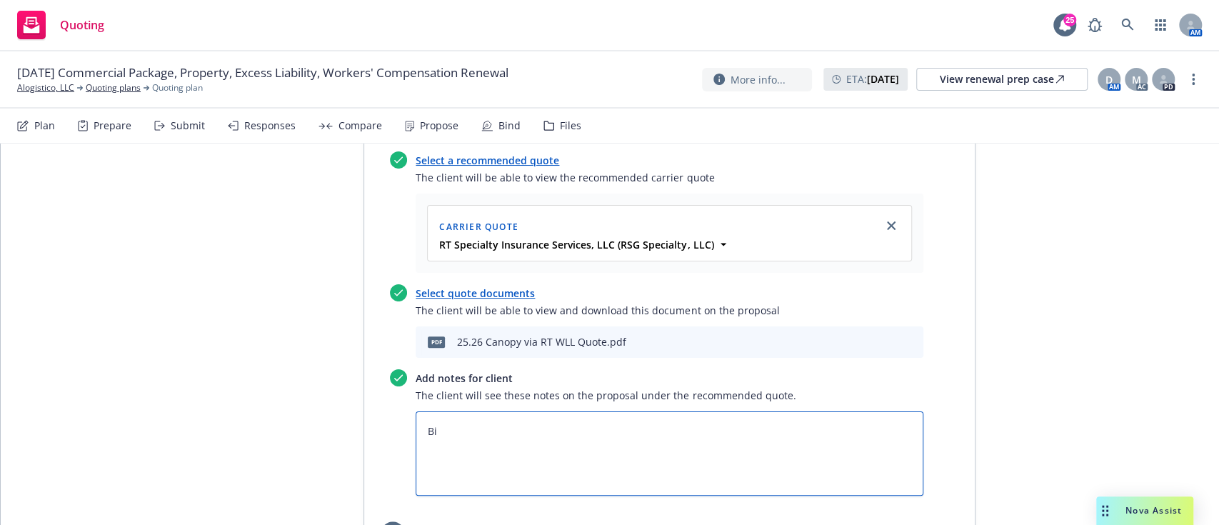
type textarea "x"
type textarea "Bin"
type textarea "x"
type textarea "Bind"
type textarea "x"
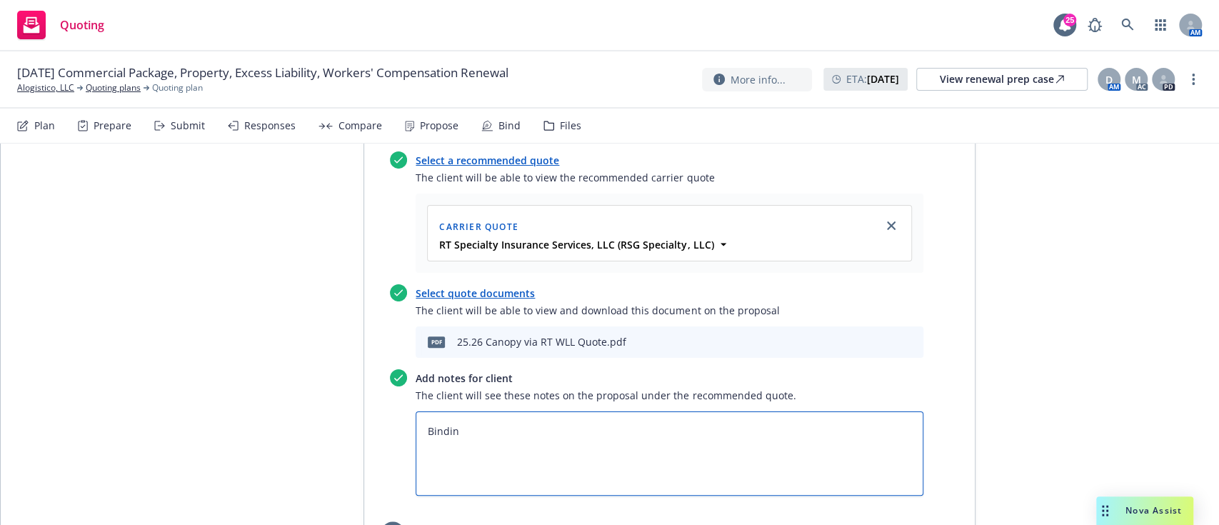
type textarea "Binding"
type textarea "x"
type textarea "Binding"
type textarea "x"
type textarea "Binding S"
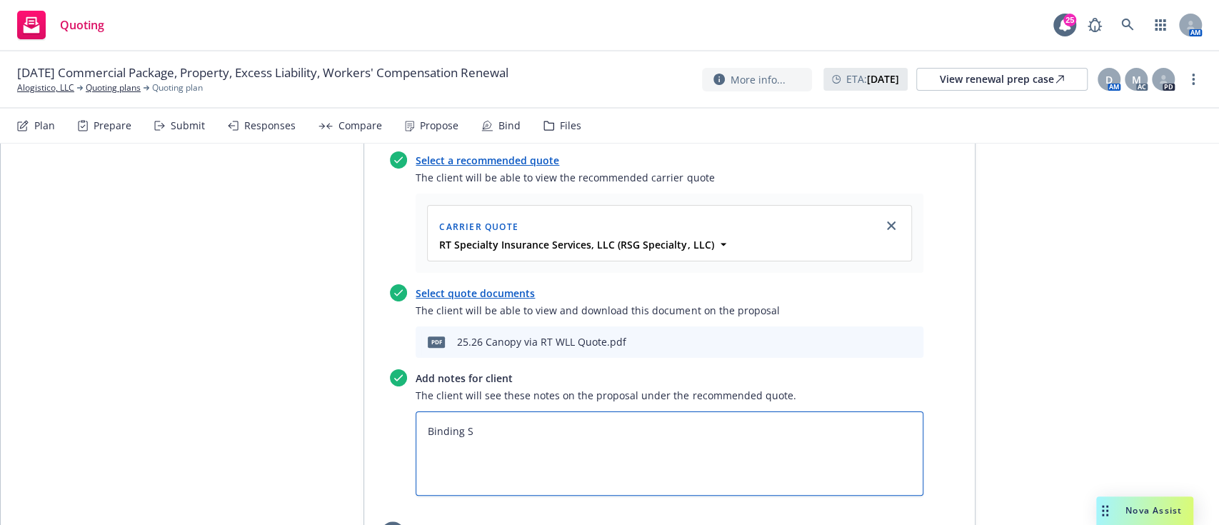
type textarea "x"
type textarea "Binding Su"
type textarea "x"
type textarea "Binding Sub"
type textarea "x"
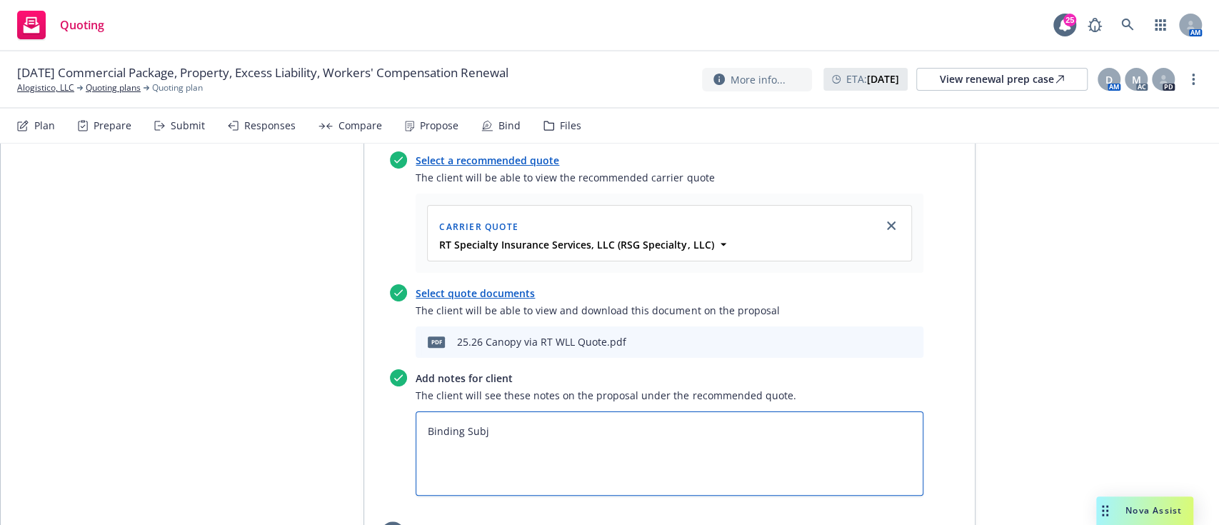
type textarea "Binding Subje"
type textarea "x"
type textarea "Binding Subjec"
type textarea "x"
type textarea "Binding Subjecti"
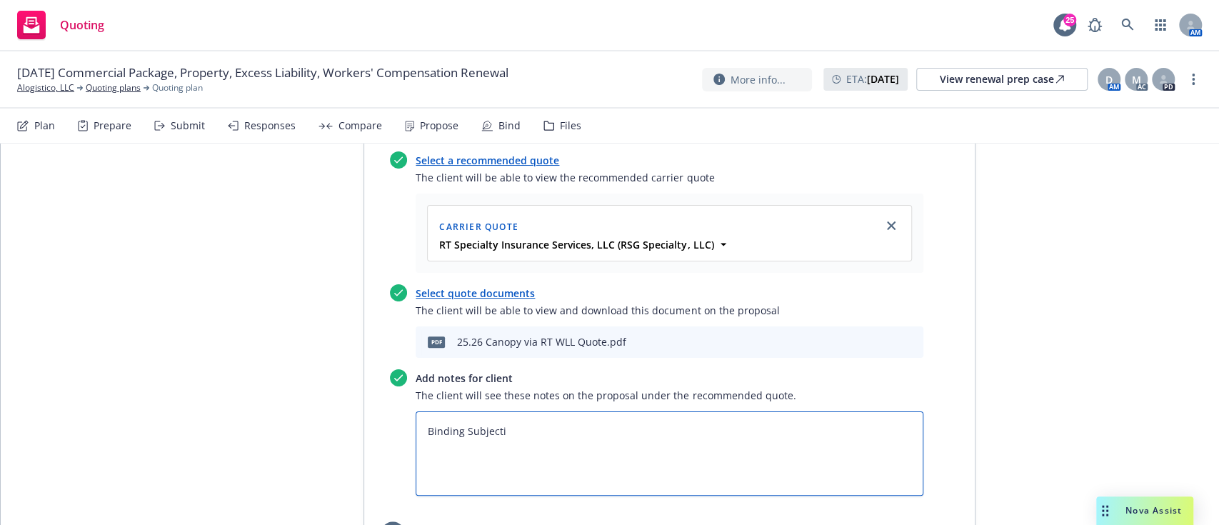
type textarea "x"
type textarea "Binding Subjectiv"
type textarea "x"
type textarea "Binding Subjectivit"
type textarea "x"
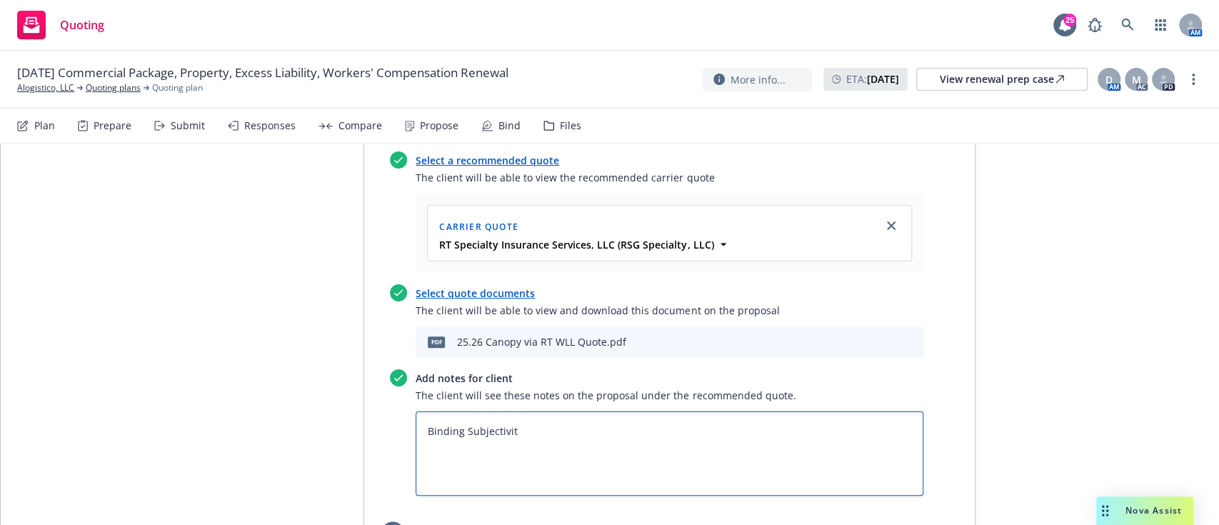
type textarea "Binding Subjectiviti"
type textarea "x"
type textarea "Binding Subjectivitie"
type textarea "x"
type textarea "Binding Subjectivities"
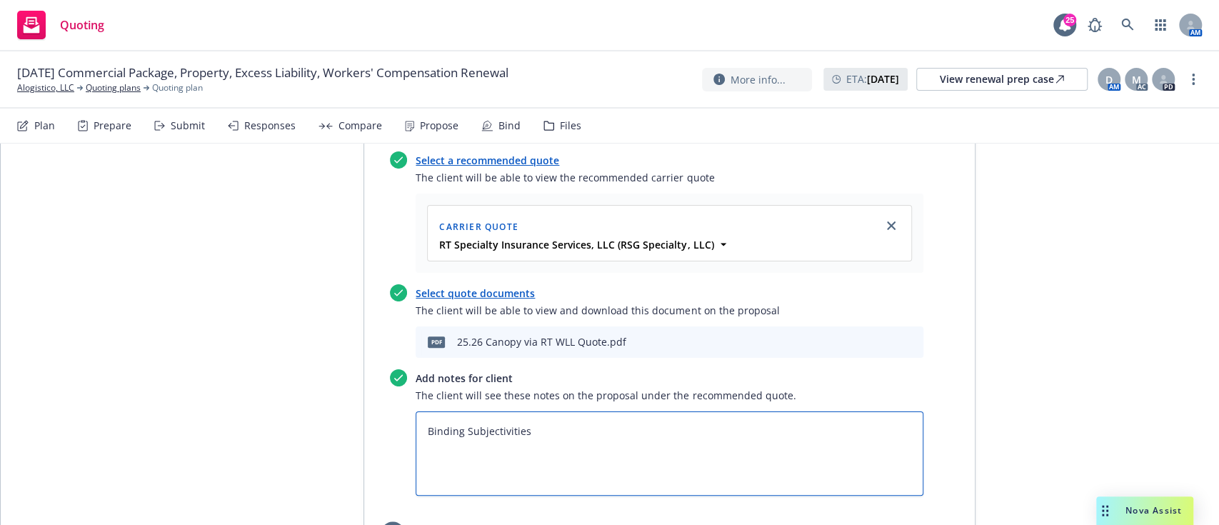
type textarea "x"
type textarea "Binding Subjectivitiess"
type textarea "x"
type textarea "Binding Subjectivitiess;"
type textarea "x"
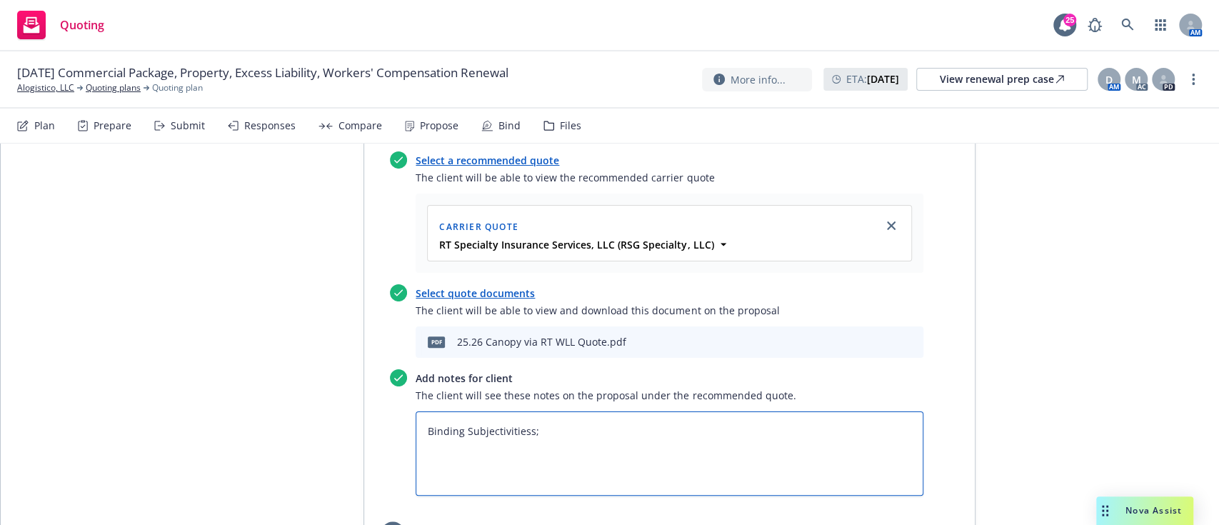
type textarea "Binding Subjectivitiess"
type textarea "x"
type textarea "Binding Subjectivities"
type textarea "x"
type textarea "Binding Subjectivities:"
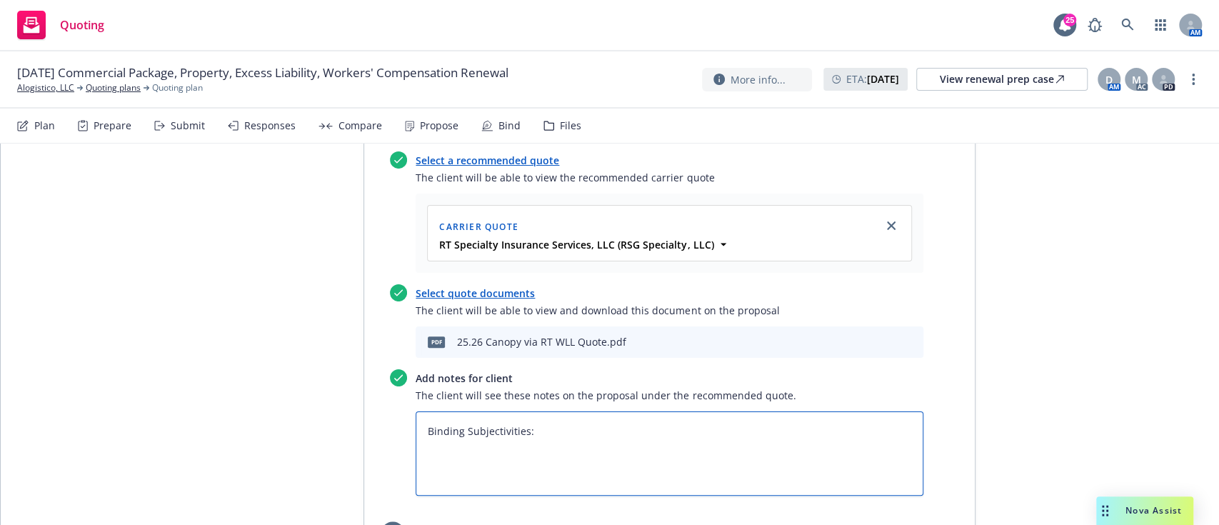
type textarea "x"
type textarea "Binding Subjectivities:"
paste textarea "Subject to signed TRIA form at binding. 2) 3) Subject to completed Surplus Line…"
type textarea "x"
type textarea "Binding Subjectivities: Subject to signed TRIA form at binding. 2) 3) Subject t…"
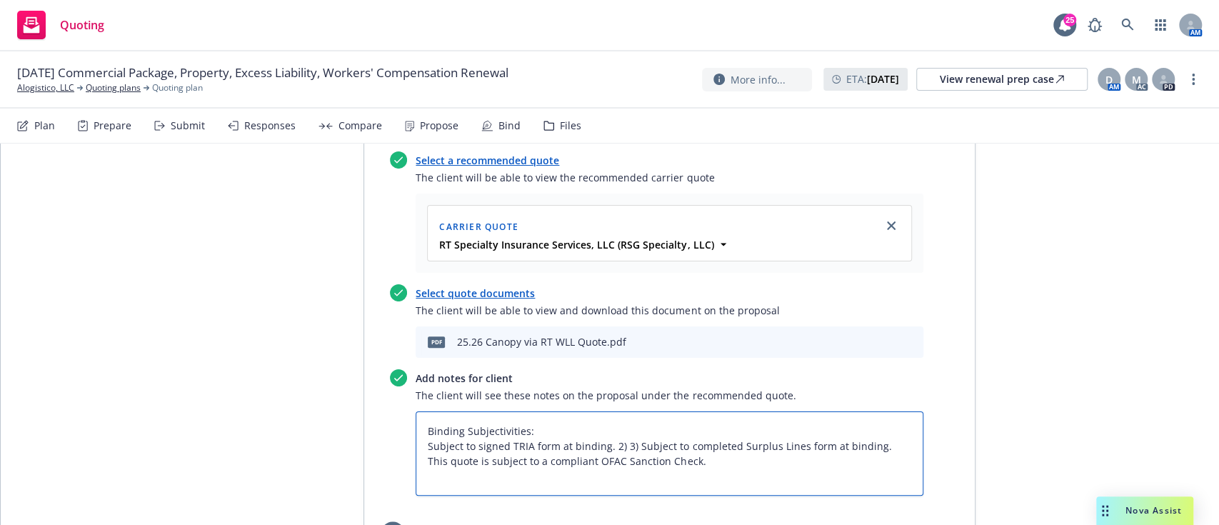
click at [474, 411] on textarea "Binding Subjectivities: Subject to signed TRIA form at binding. 2) 3) Subject t…" at bounding box center [669, 453] width 508 height 84
type textarea "x"
type textarea "Binding Subjectivities: Subject tosigned TRIA form at binding. 2) 3) Subject to…"
type textarea "x"
type textarea "Binding Subjectivities: Subject tsigned TRIA form at binding. 2) 3) Subject to …"
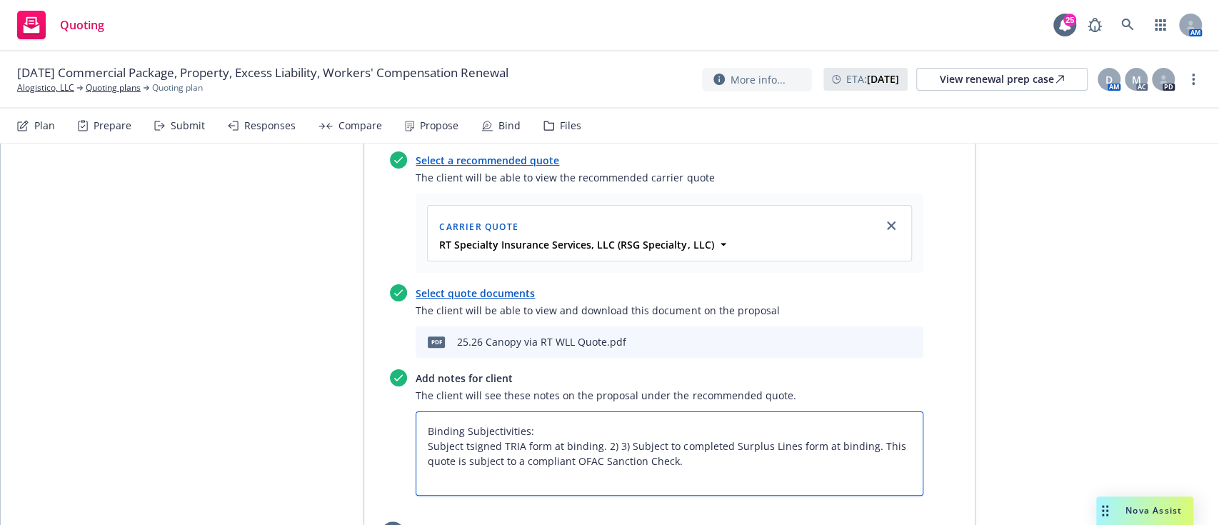
type textarea "x"
type textarea "Binding Subjectivities: Subject signed TRIA form at binding. 2) 3) Subject to c…"
type textarea "x"
type textarea "Binding Subjectivities: Subjectsigned TRIA form at binding. 2) 3) Subject to co…"
type textarea "x"
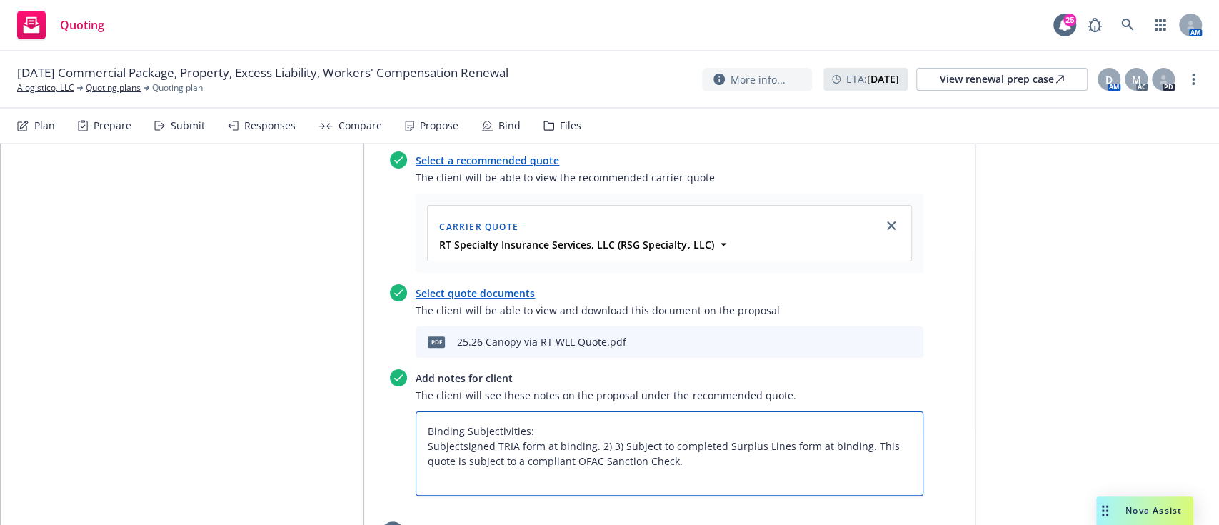
type textarea "Binding Subjectivities: Subjecsigned TRIA form at binding. 2) 3) Subject to com…"
type textarea "x"
type textarea "Binding Subjectivities: Subjesigned TRIA form at binding. 2) 3) Subject to comp…"
type textarea "x"
click at [585, 411] on textarea "Binding Subjectivities: - Signed TRIA form at binding. 2) 3) Subject to complet…" at bounding box center [669, 453] width 508 height 84
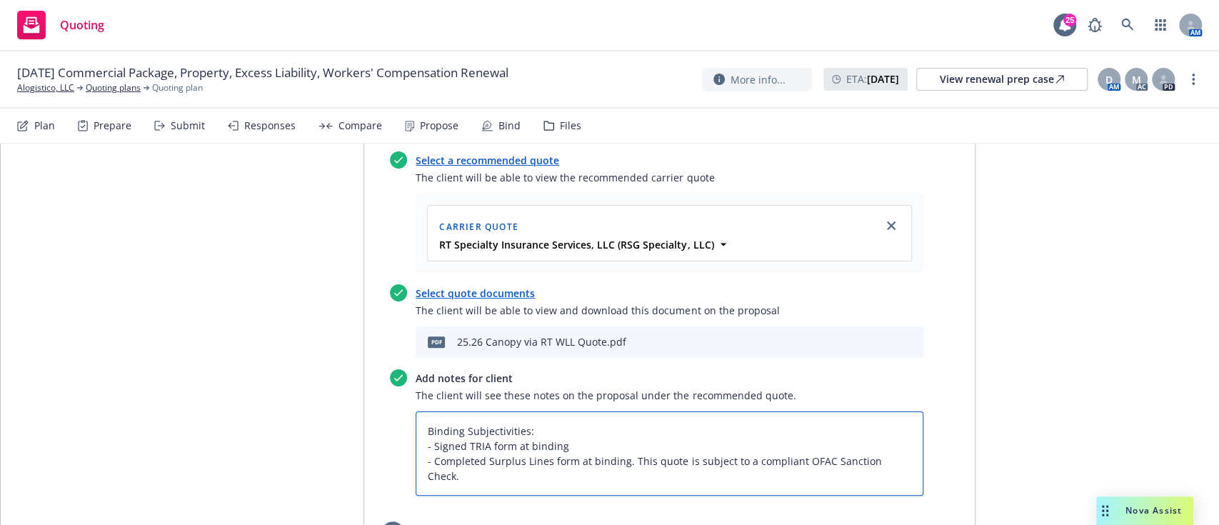
click at [750, 411] on textarea "Binding Subjectivities: - Signed TRIA form at binding - Completed Surplus Lines…" at bounding box center [669, 453] width 508 height 84
click at [640, 414] on textarea "Binding Subjectivities: - Signed TRIA form at binding - Completed Surplus Lines…" at bounding box center [669, 453] width 508 height 84
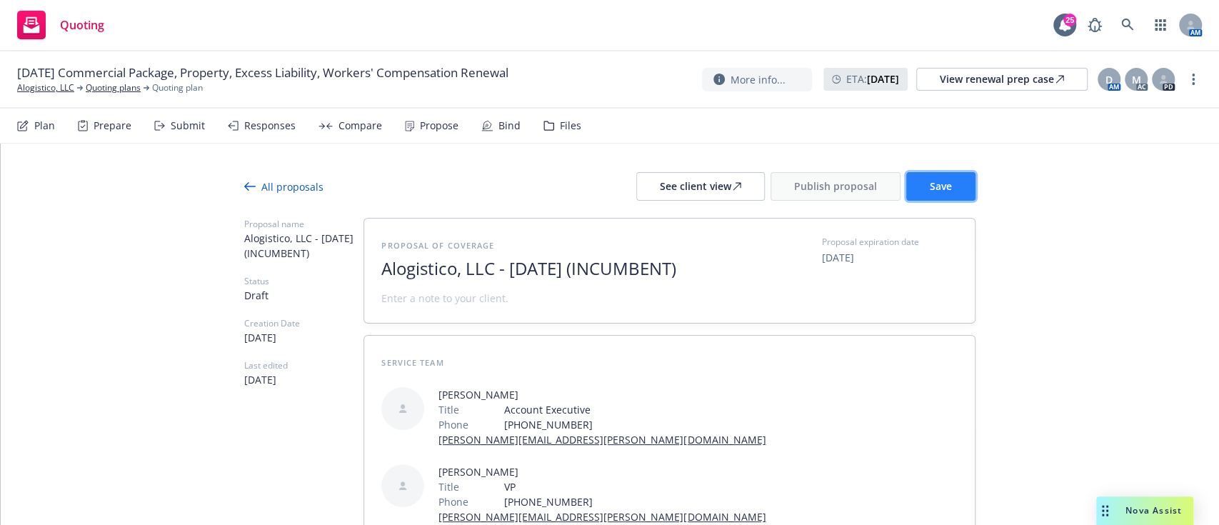
click at [959, 189] on button "Save" at bounding box center [940, 186] width 69 height 29
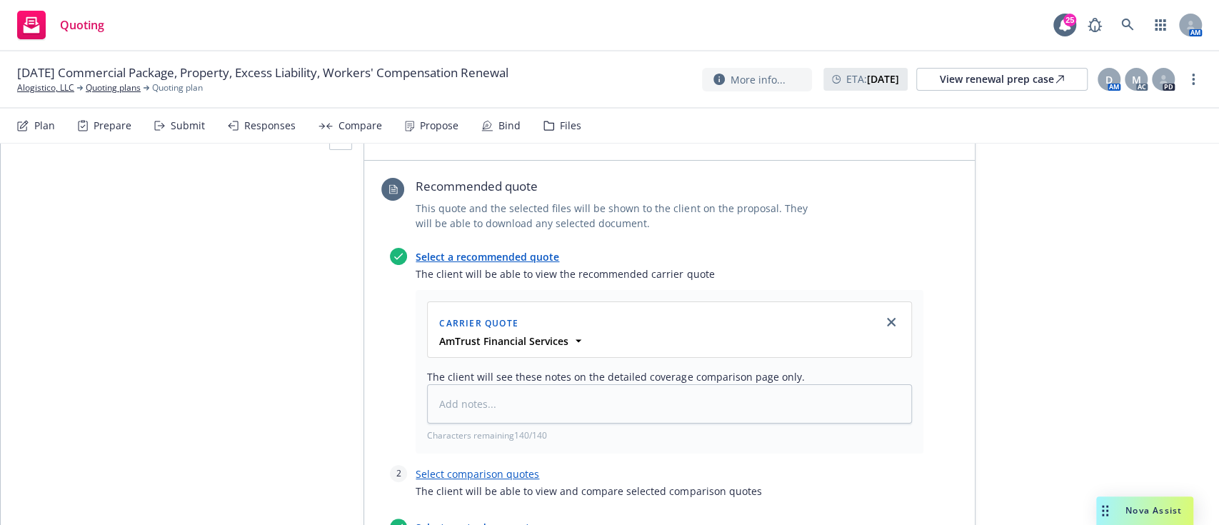
scroll to position [1702, 0]
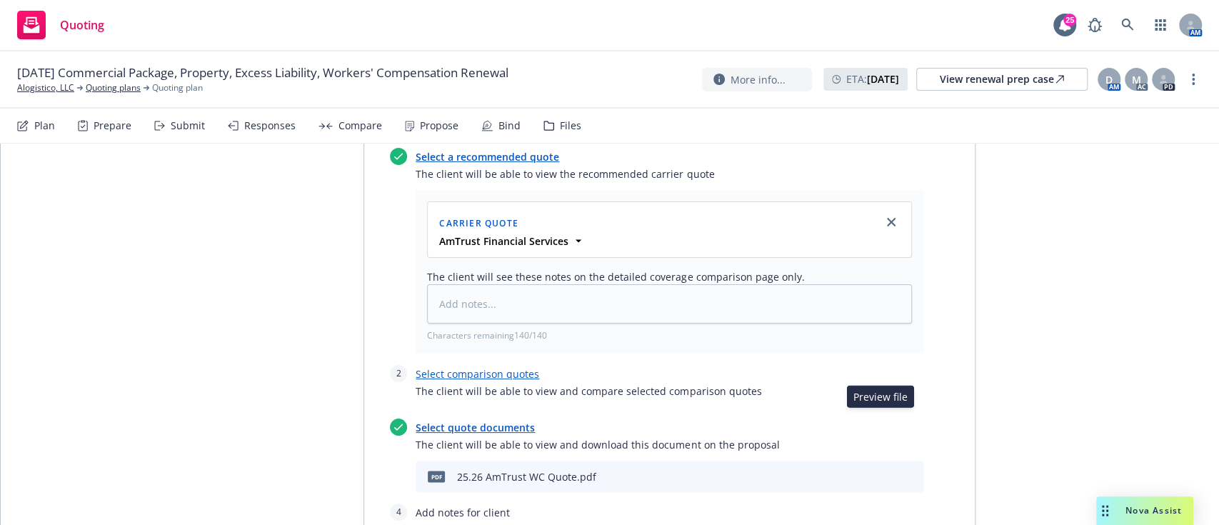
click at [885, 469] on button "preview file" at bounding box center [887, 475] width 16 height 13
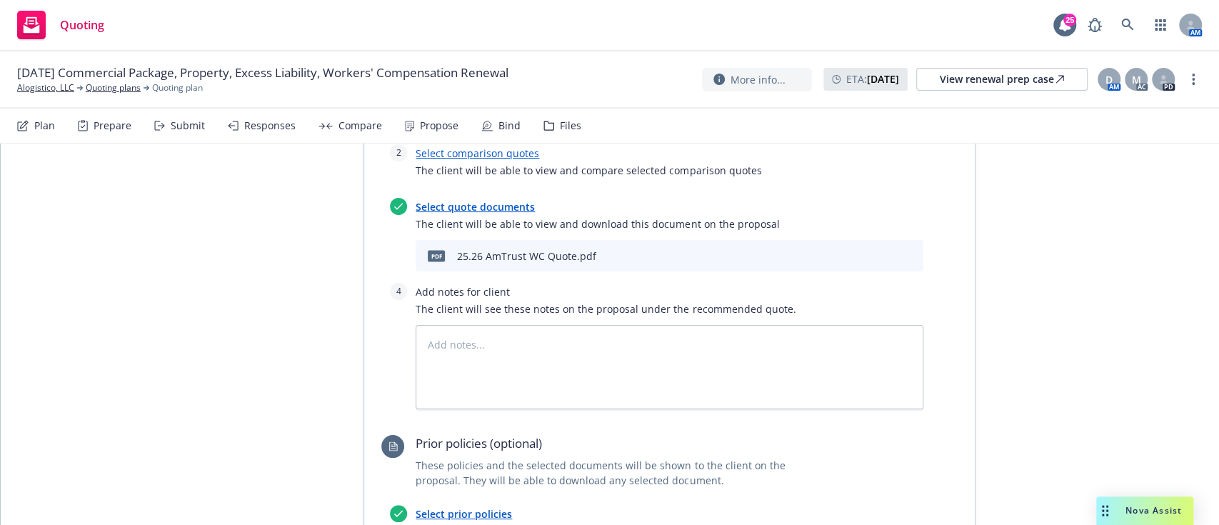
scroll to position [1925, 0]
click at [593, 323] on textarea at bounding box center [669, 365] width 508 height 84
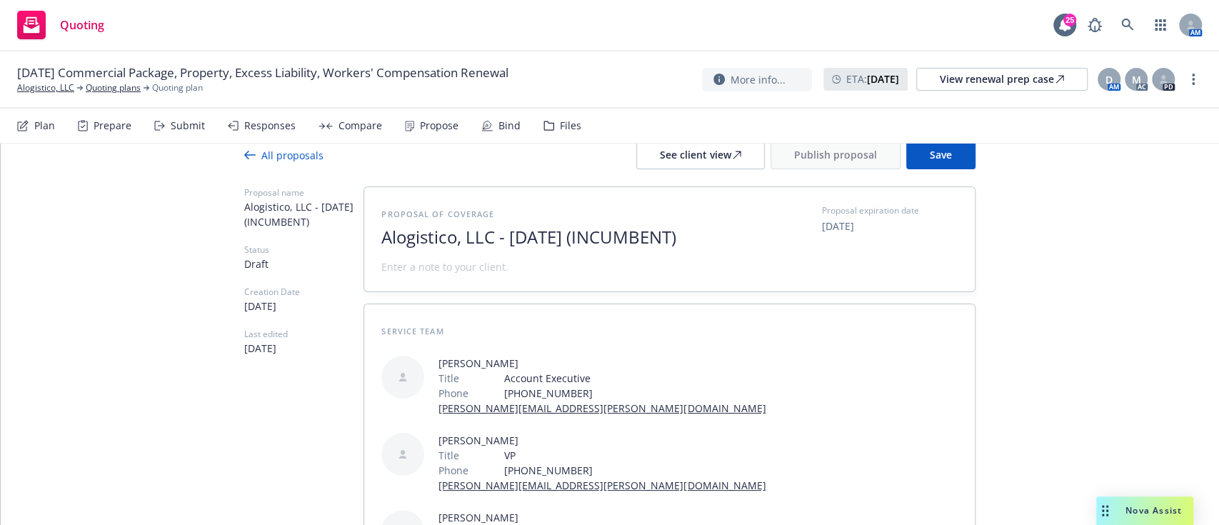
scroll to position [0, 0]
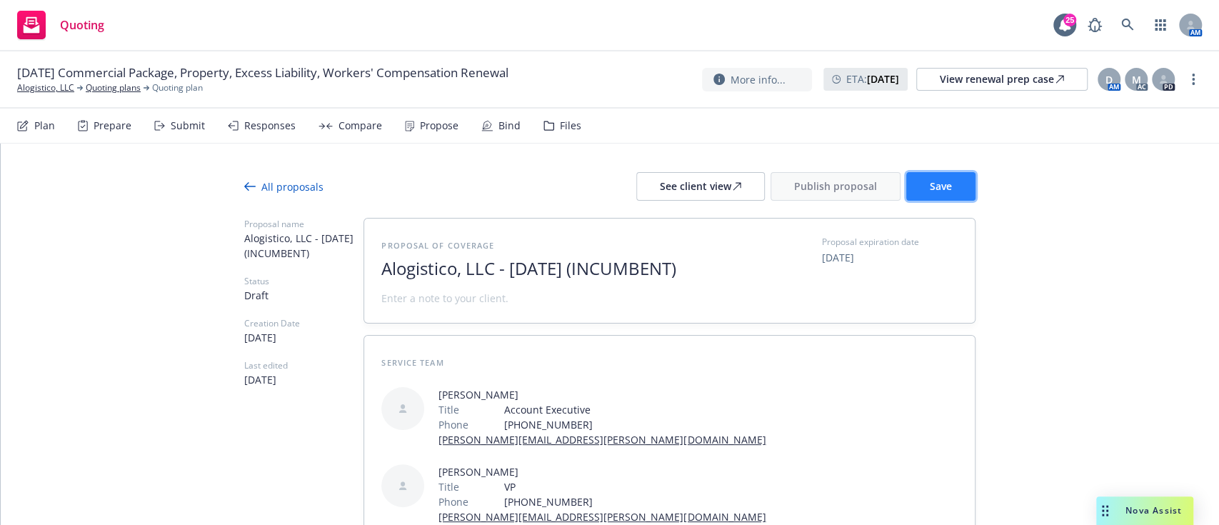
click at [947, 177] on button "Save" at bounding box center [940, 186] width 69 height 29
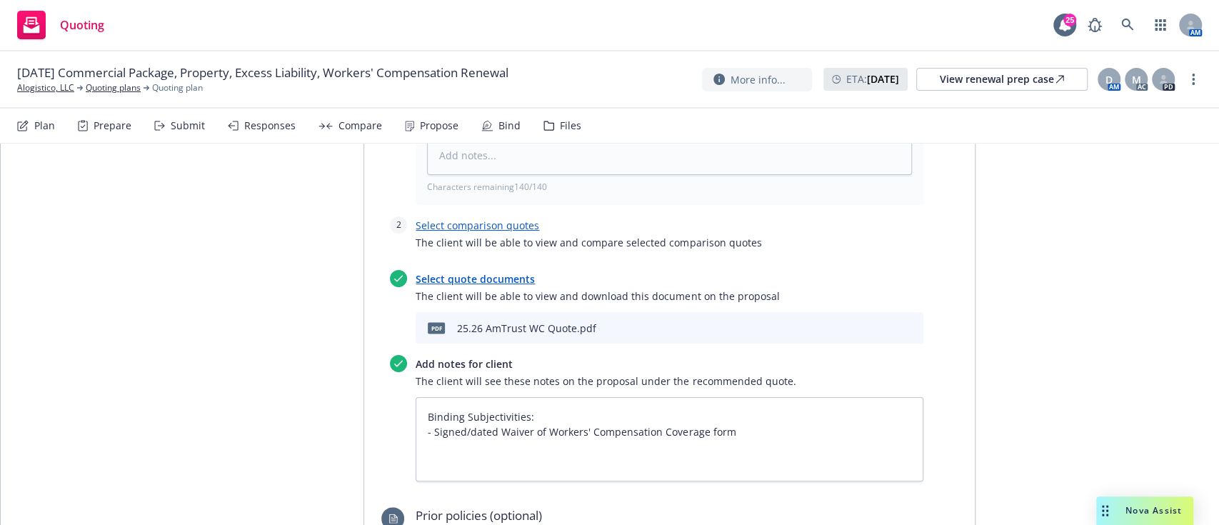
scroll to position [1851, 0]
click at [717, 396] on textarea "Binding Subjectivities: - Signed/dated Waiver of Workers' Compensation Coverage…" at bounding box center [669, 438] width 508 height 84
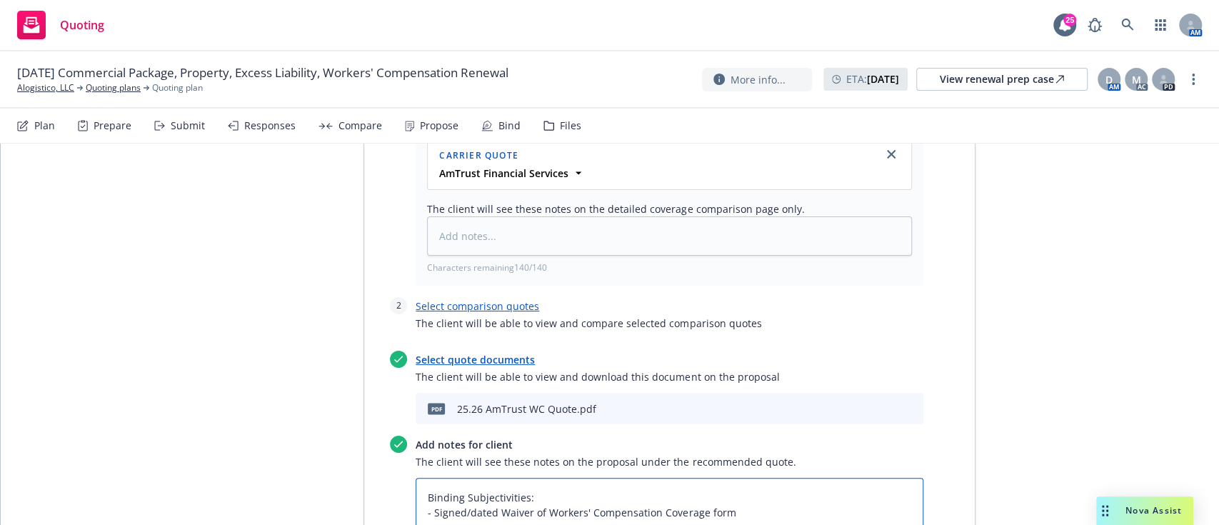
scroll to position [1770, 0]
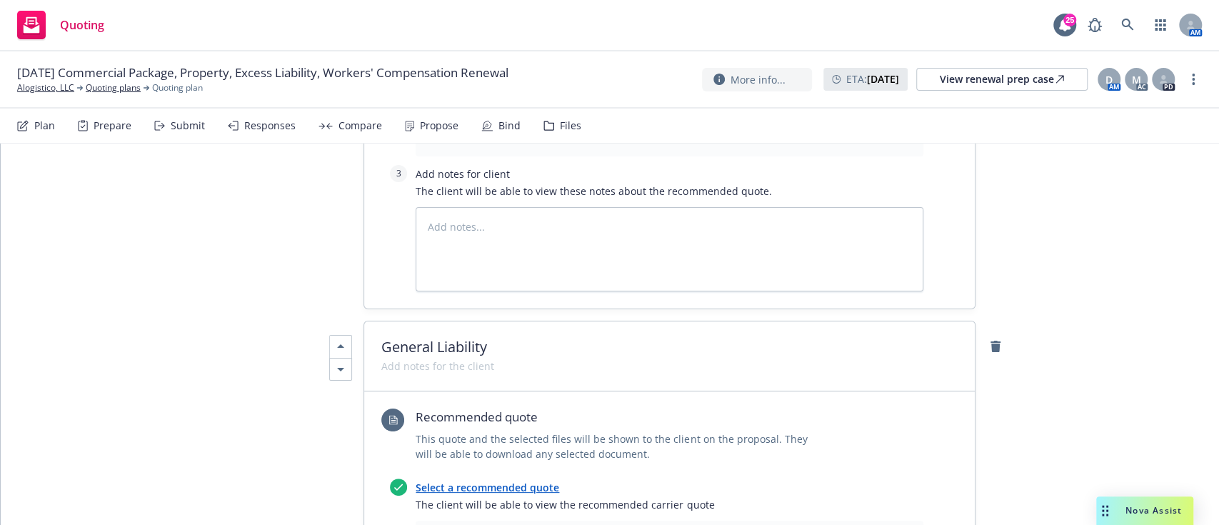
scroll to position [2830, 0]
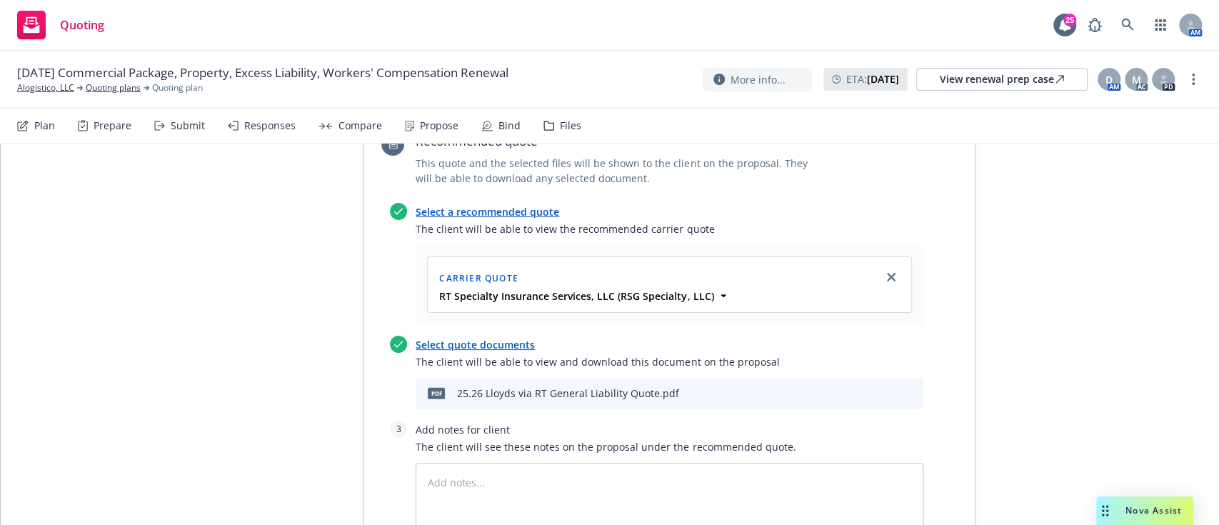
click at [885, 388] on icon "preview file" at bounding box center [886, 393] width 13 height 10
click at [508, 463] on textarea at bounding box center [669, 505] width 508 height 84
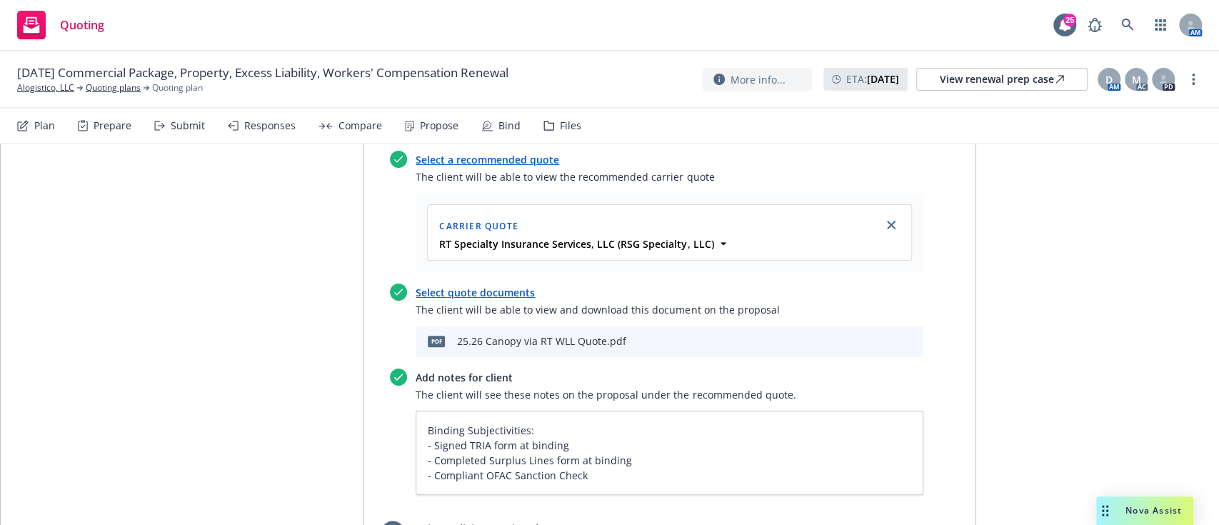
scroll to position [0, 0]
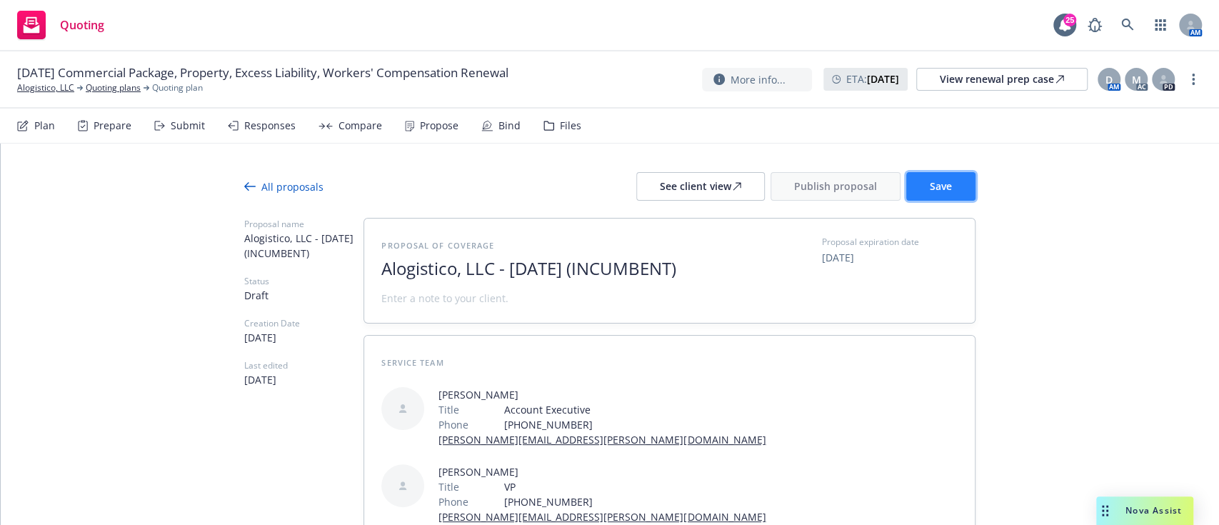
click at [949, 181] on button "Save" at bounding box center [940, 186] width 69 height 29
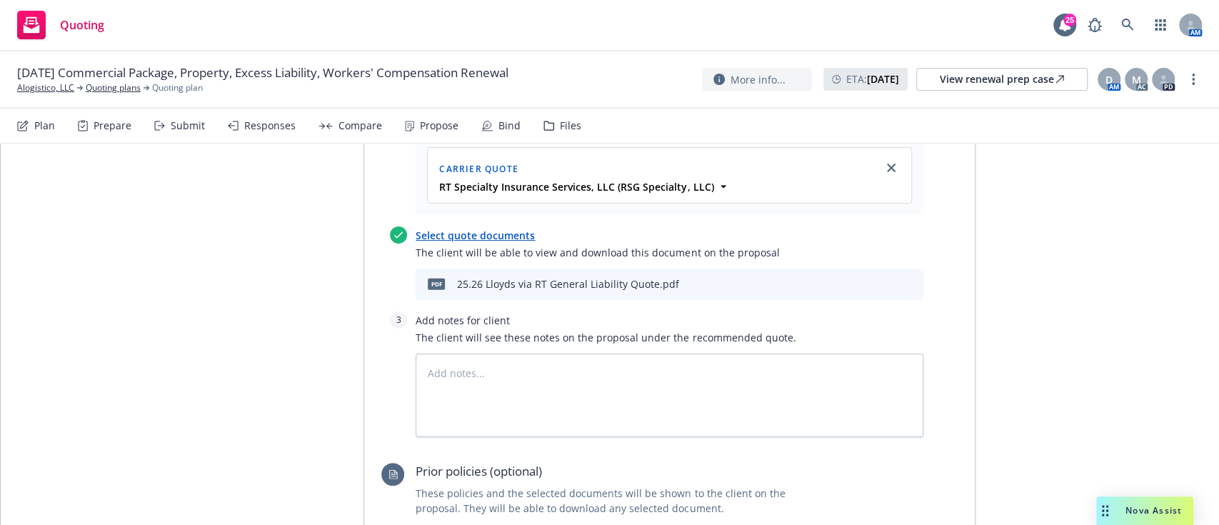
scroll to position [3007, 0]
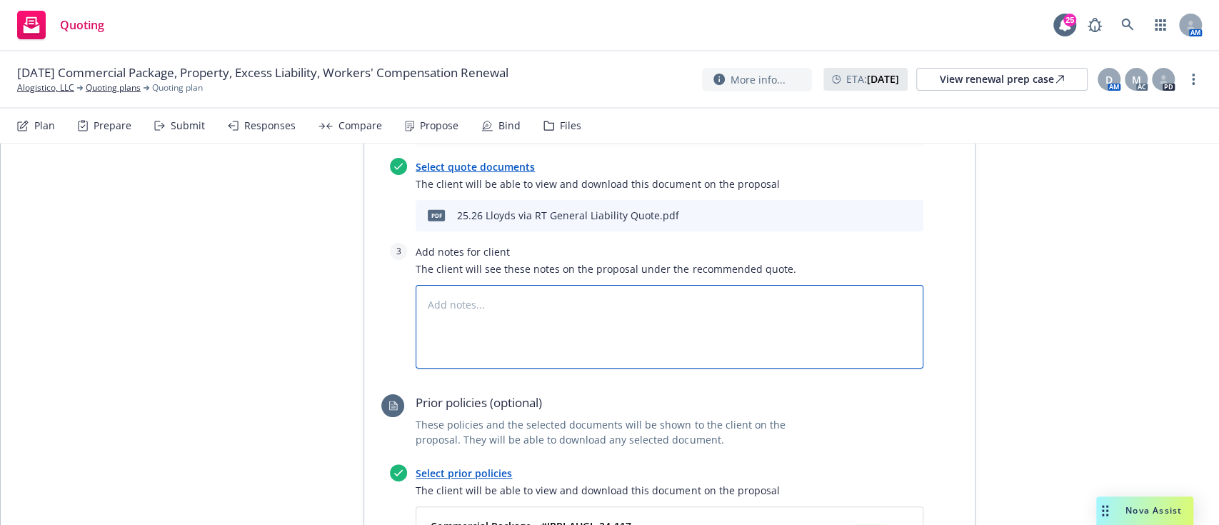
click at [578, 285] on textarea at bounding box center [669, 327] width 508 height 84
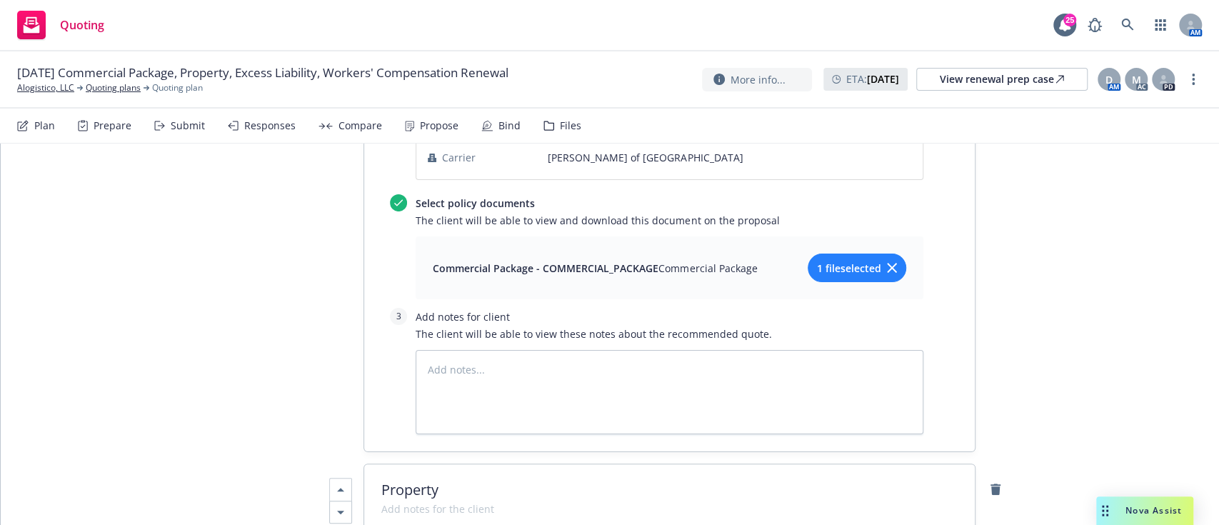
scroll to position [3457, 0]
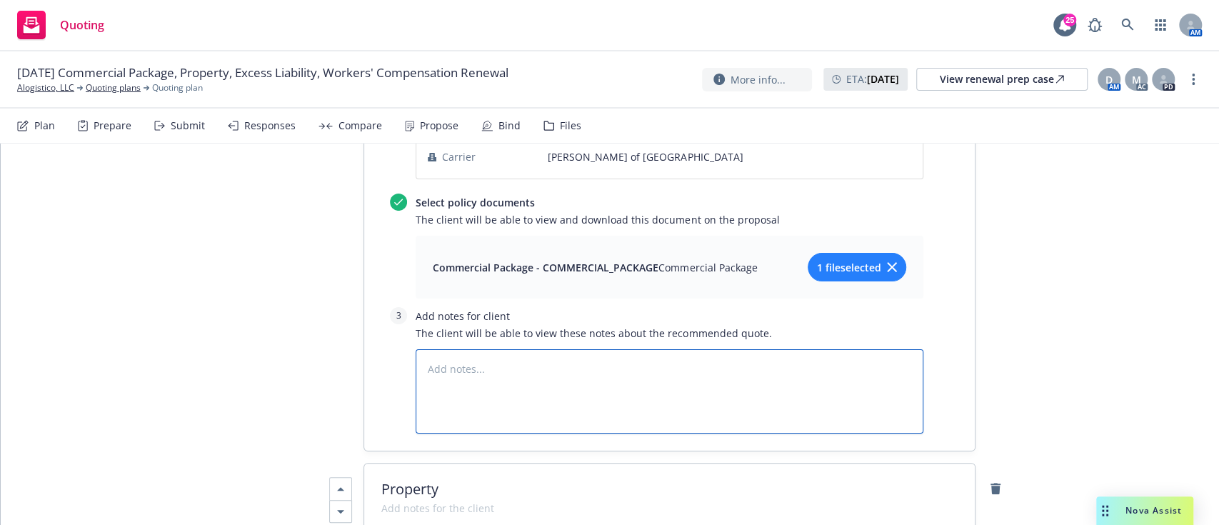
click at [598, 349] on textarea at bounding box center [669, 391] width 508 height 84
click at [703, 349] on textarea at bounding box center [669, 391] width 508 height 84
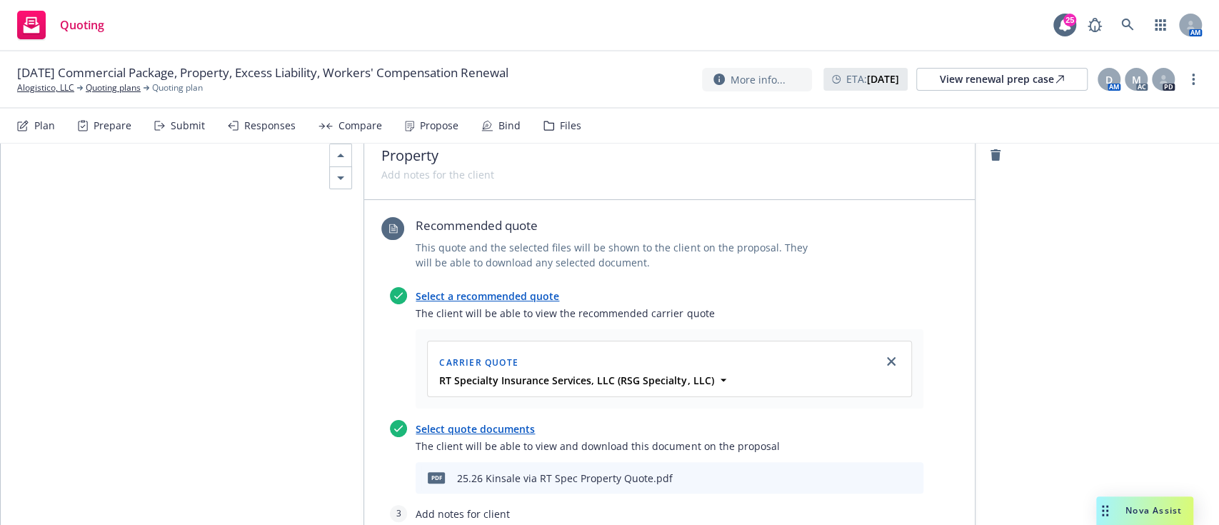
scroll to position [3944, 0]
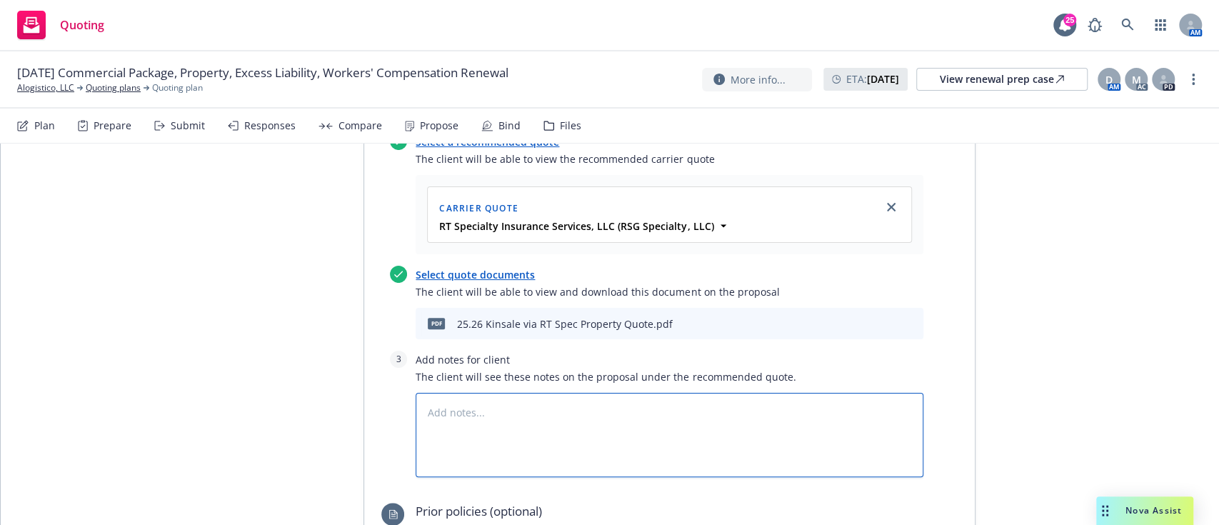
click at [652, 393] on textarea at bounding box center [669, 435] width 508 height 84
click at [72, 203] on div "All proposals See client view Publish proposal Save Proposal name Alogistico, L…" at bounding box center [610, 49] width 1218 height 7700
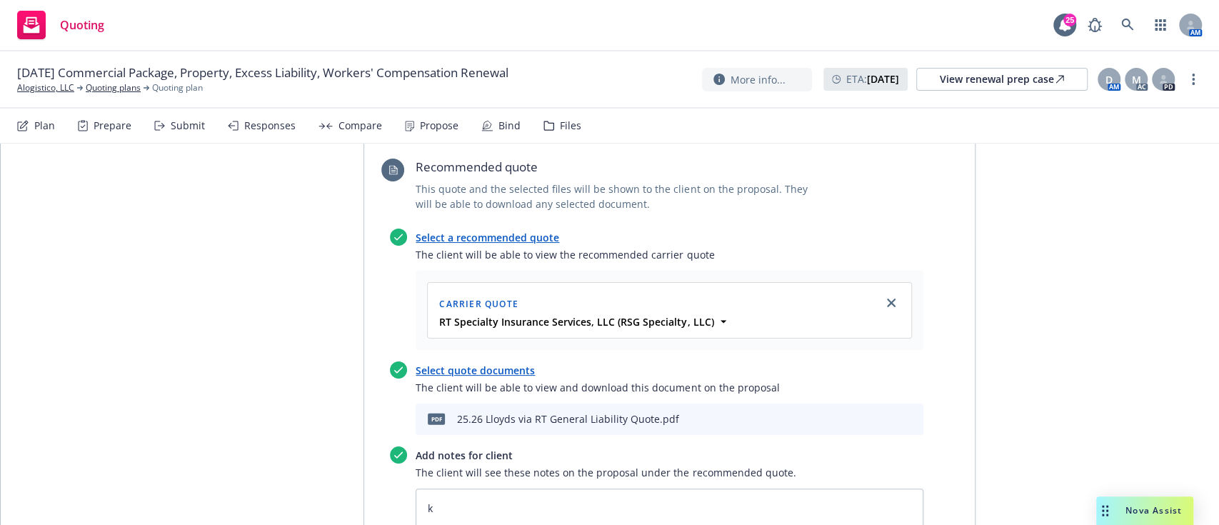
scroll to position [2845, 0]
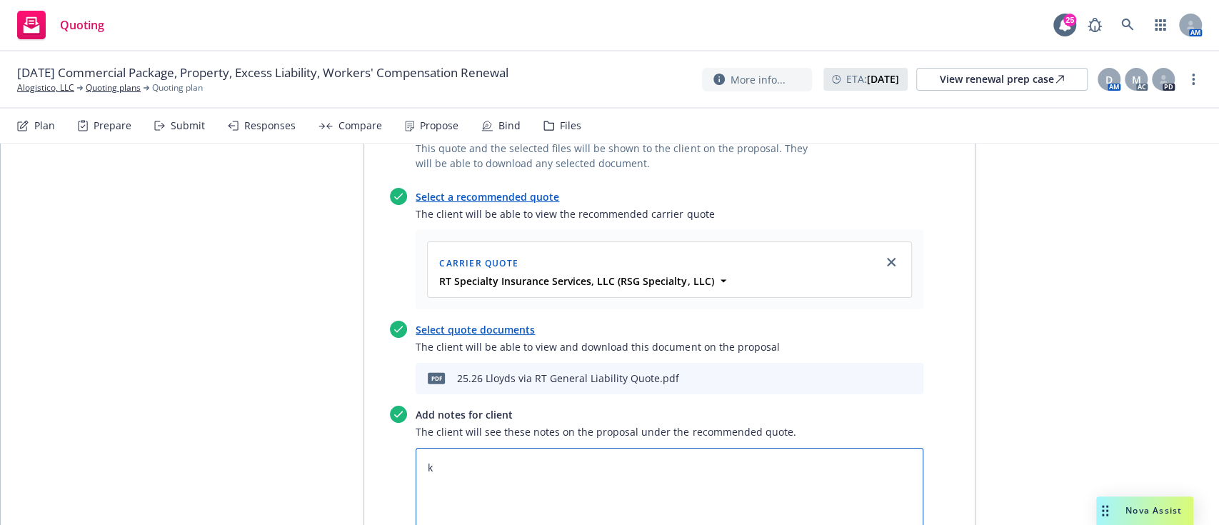
click at [644, 448] on textarea "k" at bounding box center [669, 490] width 508 height 84
type textarea "x"
type textarea "Bi"
type textarea "x"
type textarea "Bind"
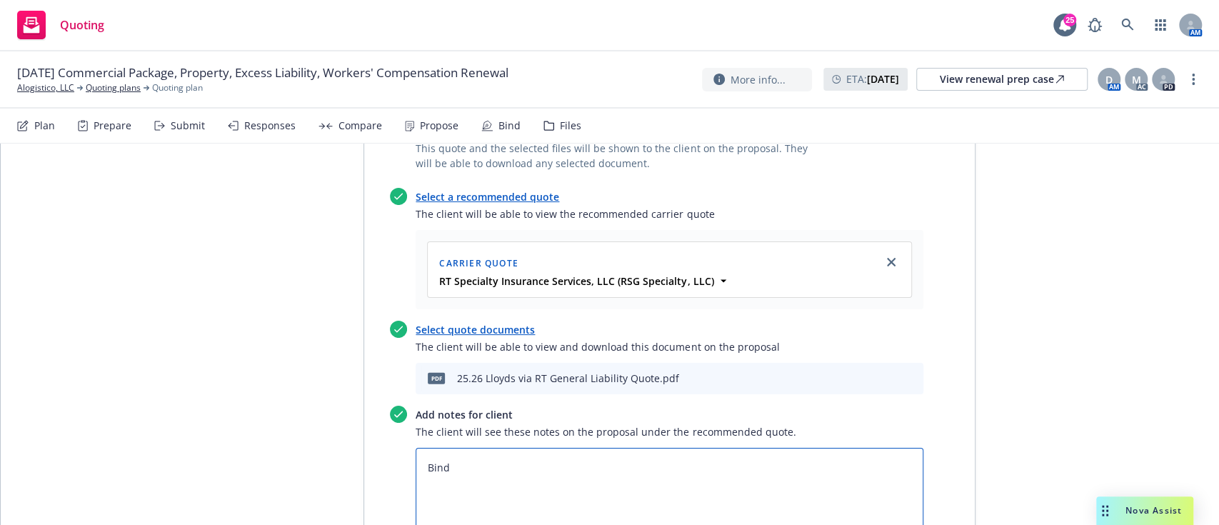
type textarea "x"
type textarea "Bindi"
type textarea "x"
type textarea "Bindin"
type textarea "x"
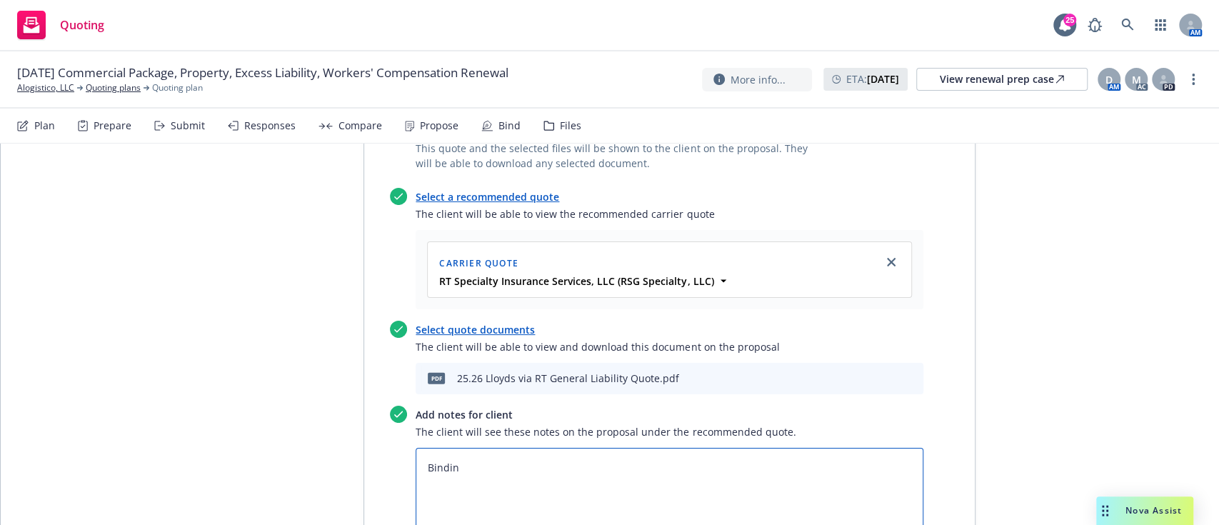
type textarea "Binding"
type textarea "x"
type textarea "Binding"
type textarea "x"
type textarea "Binding S"
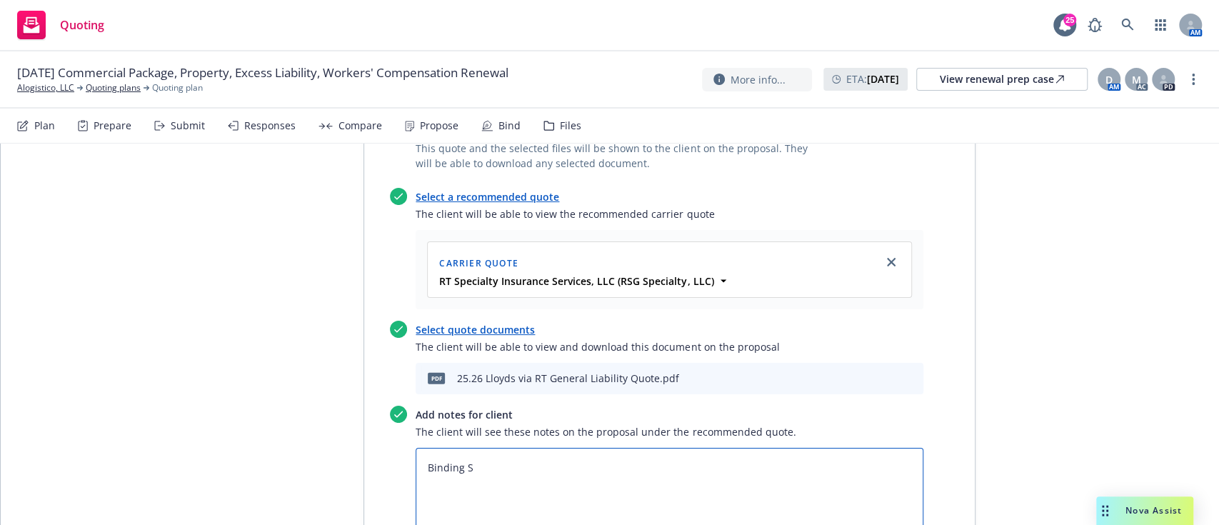
type textarea "x"
type textarea "Binding Su"
type textarea "x"
type textarea "Binding Subj"
type textarea "x"
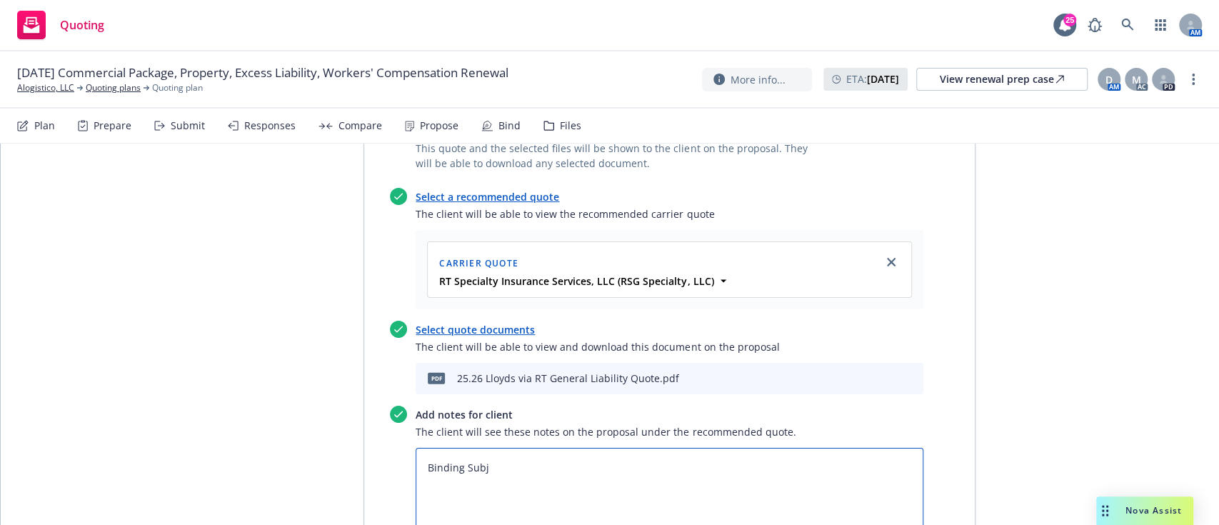
type textarea "Binding Subje"
type textarea "x"
type textarea "Binding Subjec"
type textarea "x"
type textarea "Binding Subjectiv"
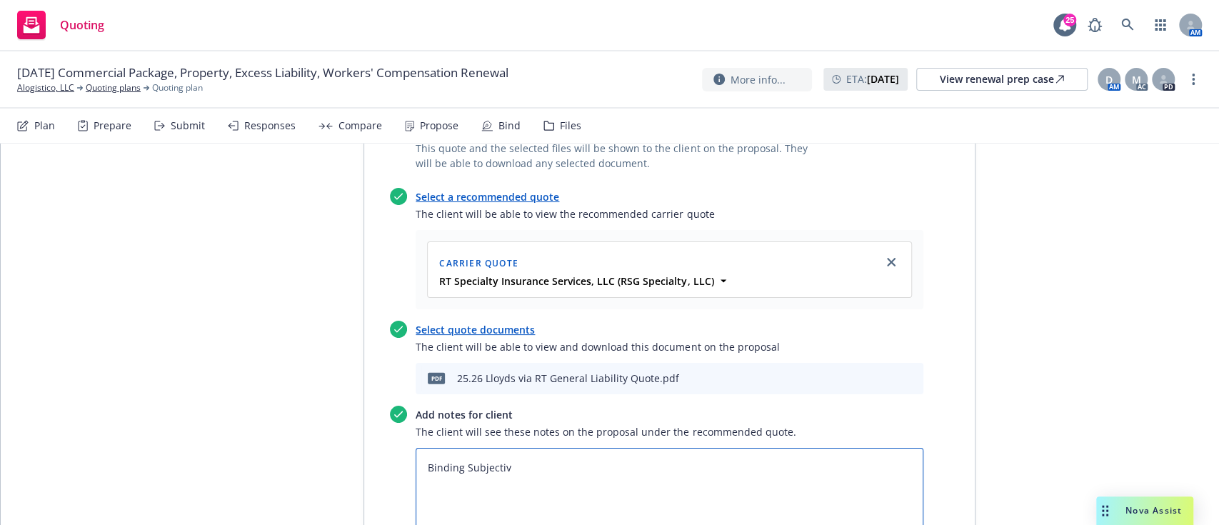
type textarea "x"
type textarea "Binding Subjectivi"
type textarea "x"
type textarea "Binding Subjectivit"
type textarea "x"
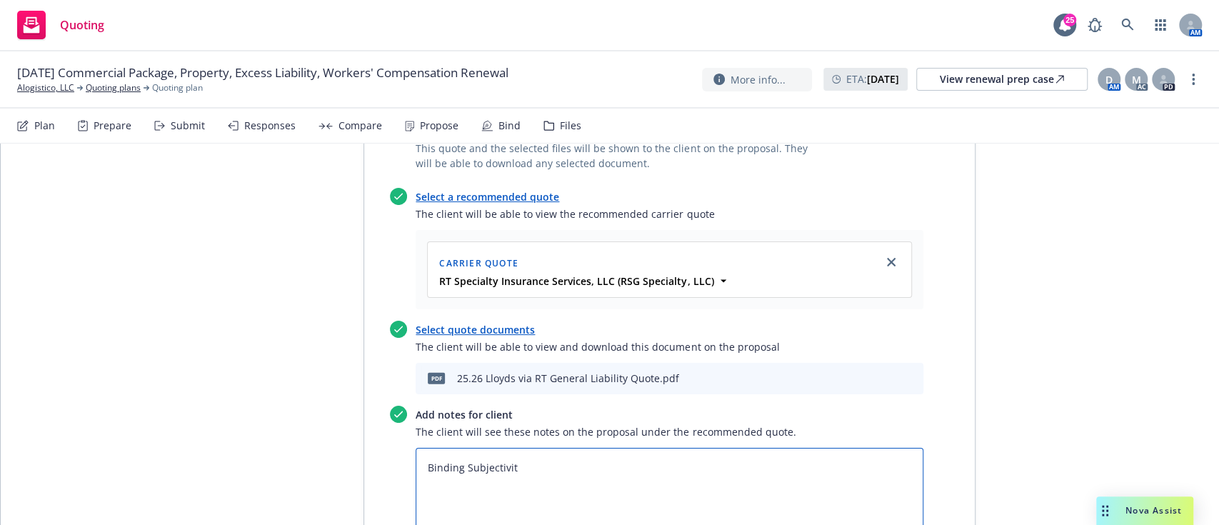
type textarea "Binding Subjectiviti"
type textarea "x"
type textarea "Binding Subjectivitie"
type textarea "x"
type textarea "Binding Subjectivities"
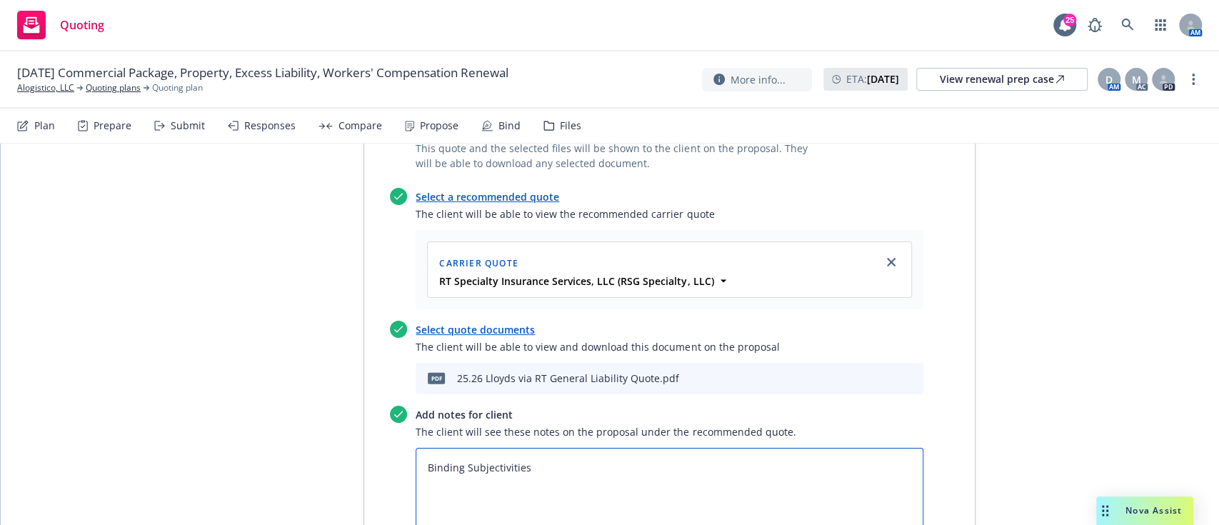
type textarea "x"
type textarea "Binding Subjectivities:"
type textarea "x"
type textarea "Binding Subjectivities:"
type textarea "x"
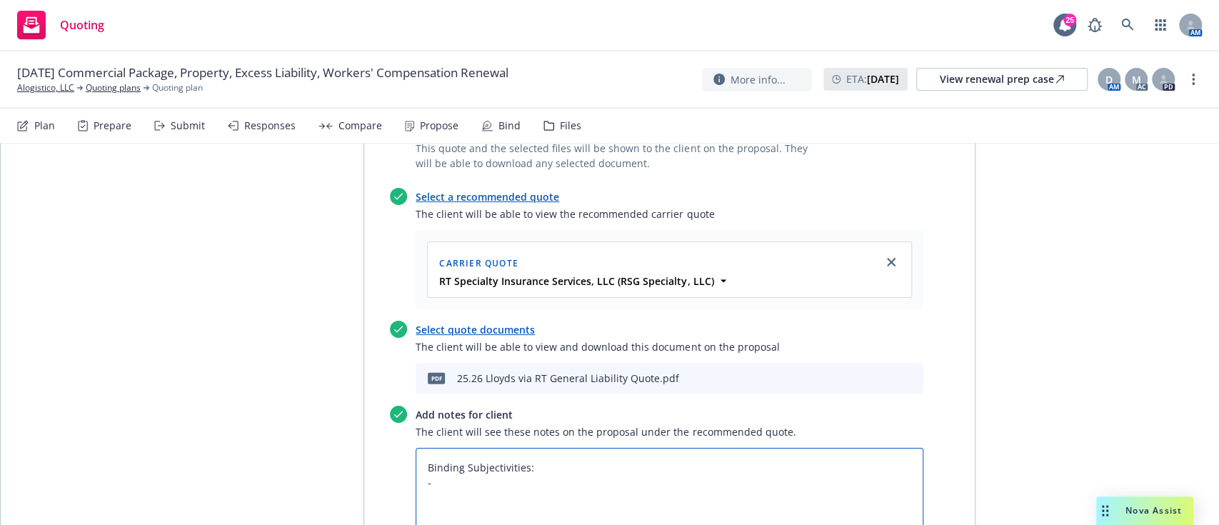
type textarea "Binding Subjectivities: -"
paste textarea "Signed & Dated Application b) c) d) e) Signed & Dated Terrorism Election Form S…"
type textarea "x"
type textarea "Binding Subjectivities: - Signed & Dated Application b) c) d) e) Signed & Dated…"
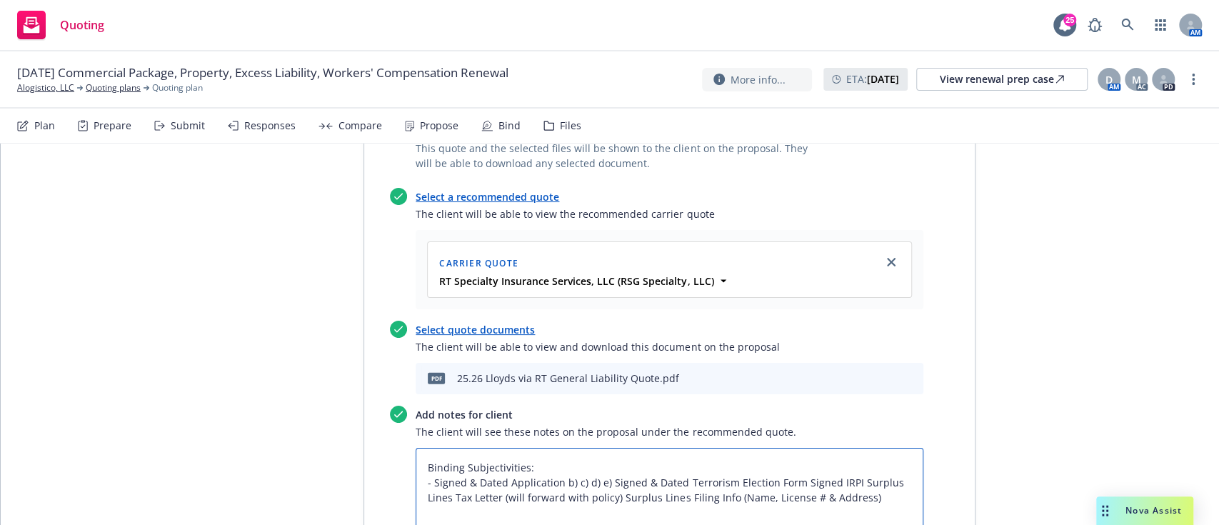
click at [600, 448] on textarea "Binding Subjectivities: - Signed & Dated Application b) c) d) e) Signed & Dated…" at bounding box center [669, 490] width 508 height 84
type textarea "x"
type textarea "Binding Subjectivities: - Signed & Dated Application b) c) d) e)Signed & Dated …"
type textarea "x"
type textarea "Binding Subjectivities: - Signed & Dated Application b) c) d) eSigned & Dated T…"
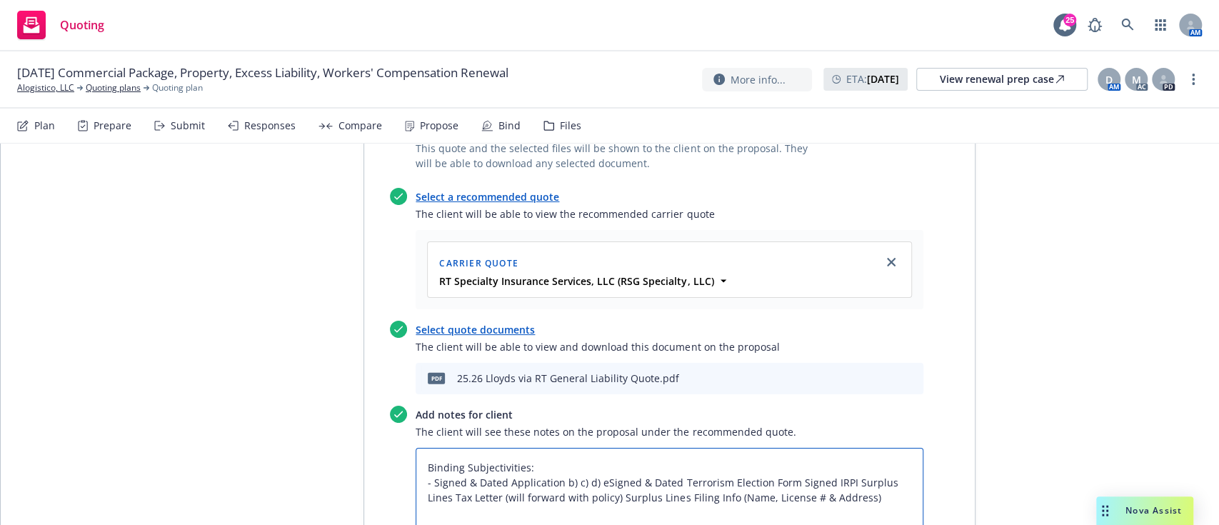
type textarea "x"
type textarea "Binding Subjectivities: - Signed & Dated Application b) c) d) Signed & Dated Te…"
type textarea "x"
type textarea "Binding Subjectivities: - Signed & Dated Application b) c) d)Signed & Dated Ter…"
type textarea "x"
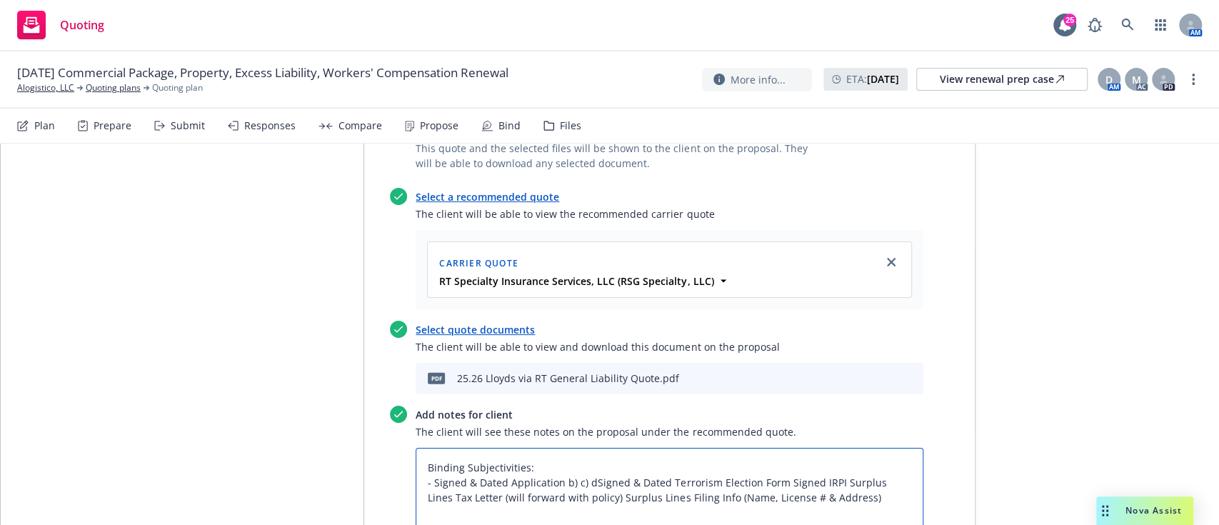
type textarea "Binding Subjectivities: - Signed & Dated Application b) c) Signed & Dated Terro…"
type textarea "x"
type textarea "Binding Subjectivities: - Signed & Dated Application b) c)Signed & Dated Terror…"
type textarea "x"
type textarea "Binding Subjectivities: - Signed & Dated Application b) cSigned & Dated Terrori…"
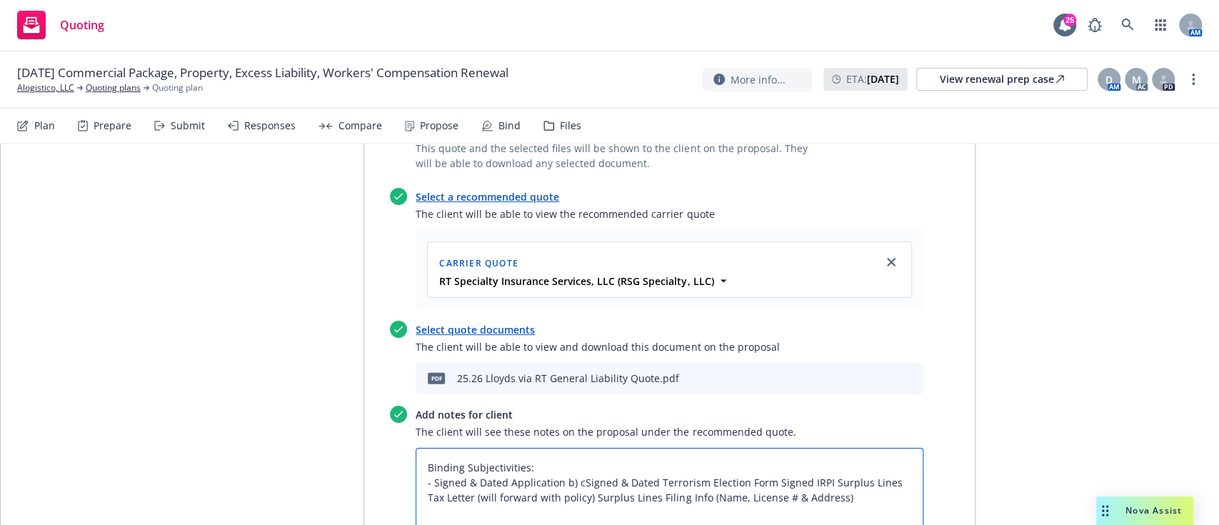
type textarea "x"
type textarea "Binding Subjectivities: - Signed & Dated Application b) Signed & Dated Terroris…"
type textarea "x"
type textarea "Binding Subjectivities: - Signed & Dated Application b)Signed & Dated Terrorism…"
type textarea "x"
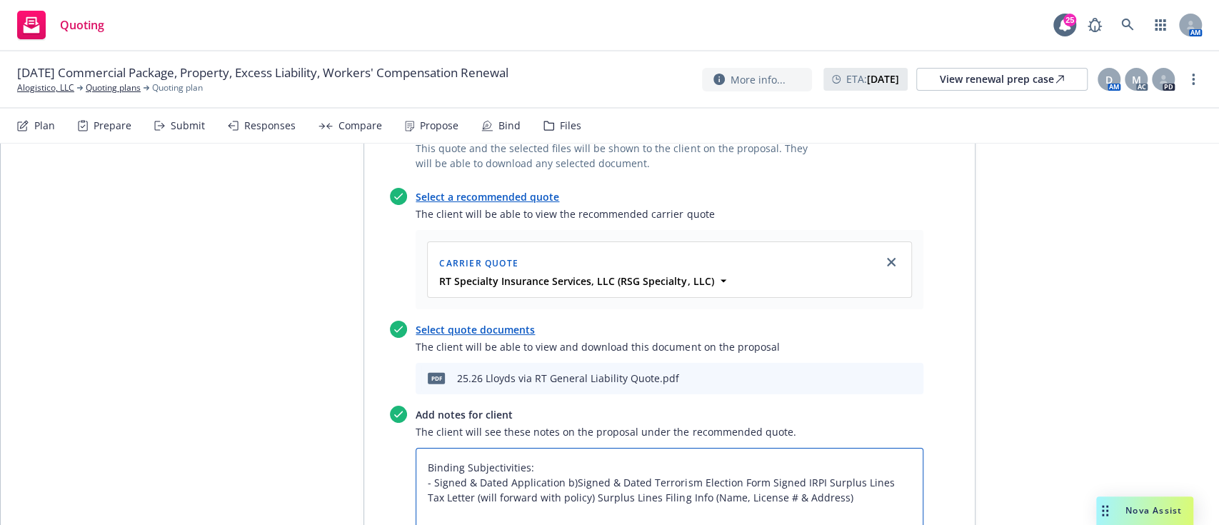
type textarea "Binding Subjectivities: - Signed & Dated Application bSigned & Dated Terrorism …"
type textarea "x"
type textarea "Binding Subjectivities: - Signed & Dated Application Signed & Dated Terrorism E…"
type textarea "x"
type textarea "Binding Subjectivities: - Signed & Dated ApplicationSigned & Dated Terrorism El…"
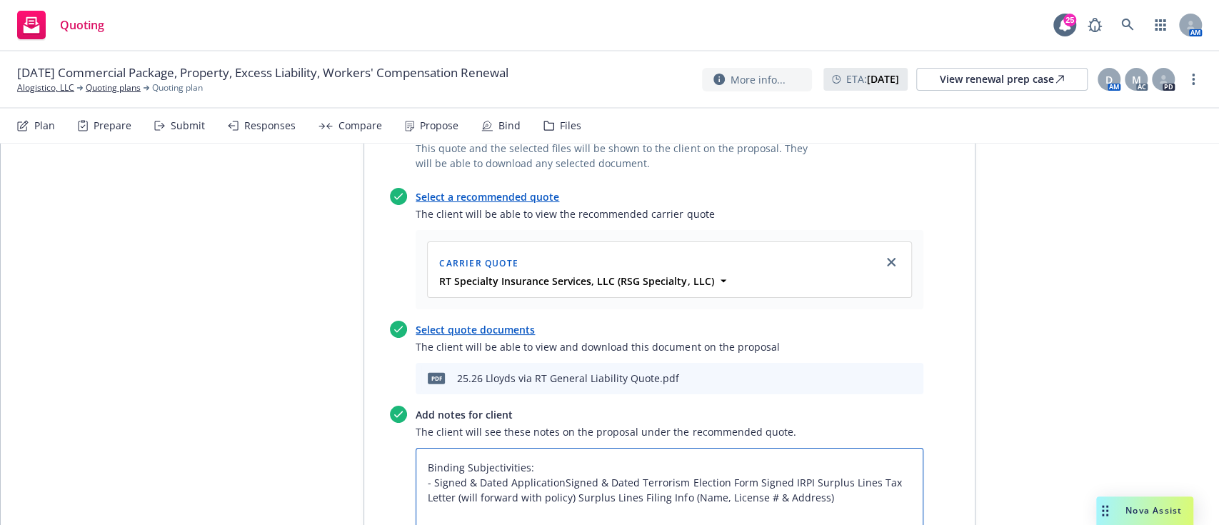
type textarea "x"
type textarea "Binding Subjectivities: - Signed & Dated Application Signed & Dated Terrorism E…"
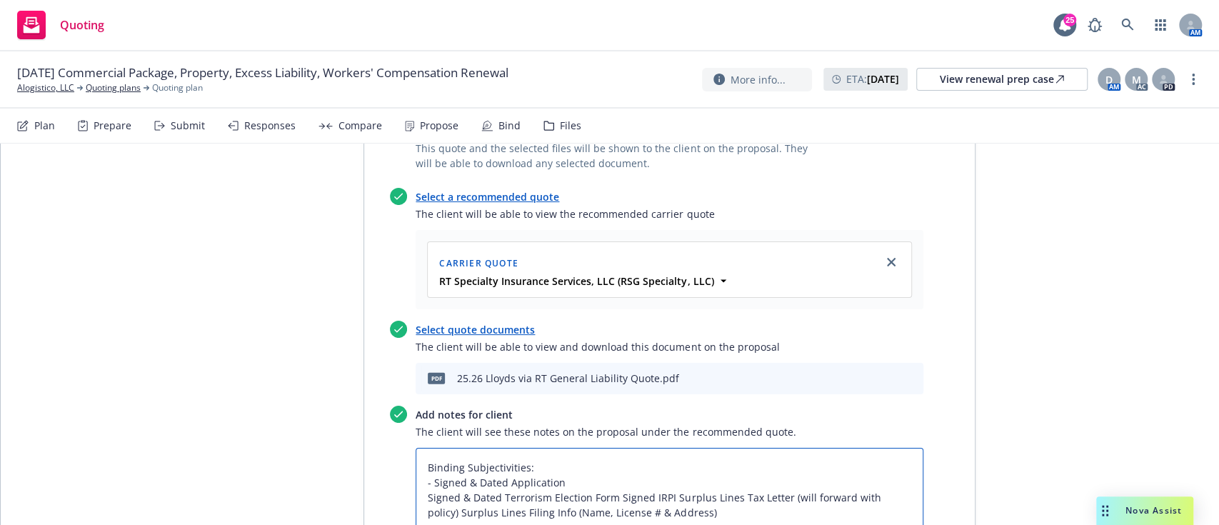
type textarea "x"
type textarea "Binding Subjectivities: - Signed & Dated Application -Signed & Dated Terrorism …"
type textarea "x"
type textarea "Binding Subjectivities: - Signed & Dated Application - Signed & Dated Terrorism…"
click at [617, 448] on textarea "Binding Subjectivities: - Signed & Dated Application - Signed & Dated Terrorism…" at bounding box center [669, 490] width 508 height 84
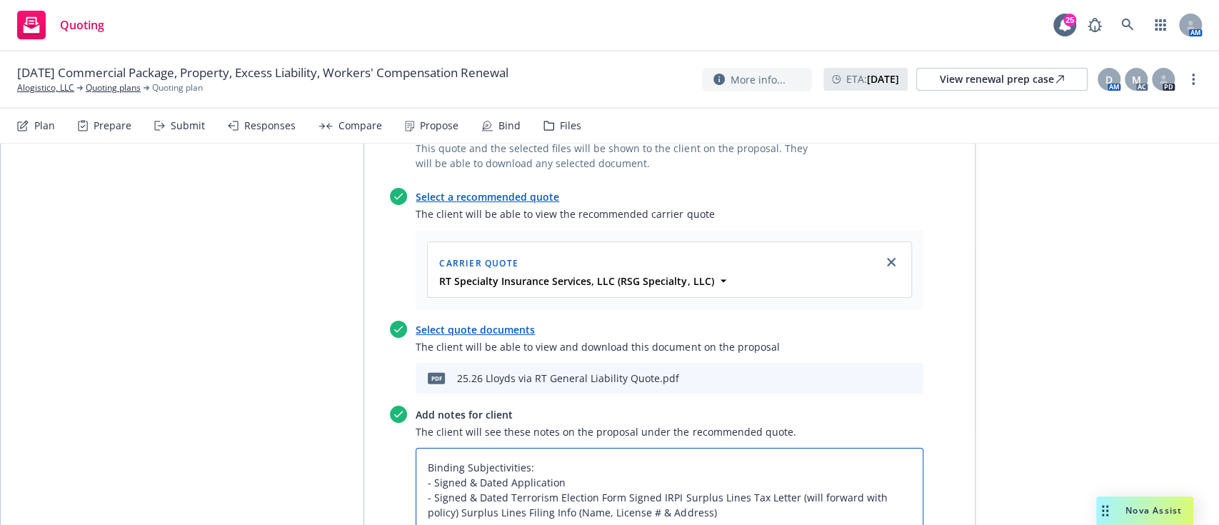
type textarea "x"
type textarea "Binding Subjectivities: - Signed & Dated Application - Signed & Dated Terrorism…"
type textarea "x"
type textarea "Binding Subjectivities: - Signed & Dated Application - Signed & Dated Terrorism…"
type textarea "x"
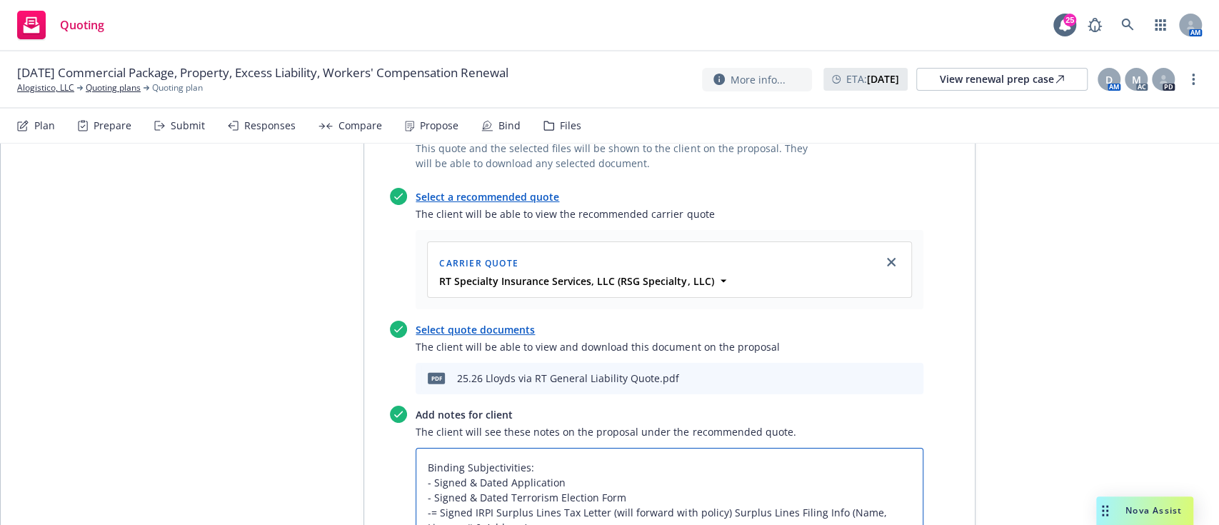
type textarea "Binding Subjectivities: - Signed & Dated Application - Signed & Dated Terrorism…"
type textarea "x"
type textarea "Binding Subjectivities: - Signed & Dated Application - Signed & Dated Terrorism…"
type textarea "x"
type textarea "Binding Subjectivities: - Signed & Dated Application - Signed & Dated Terrorism…"
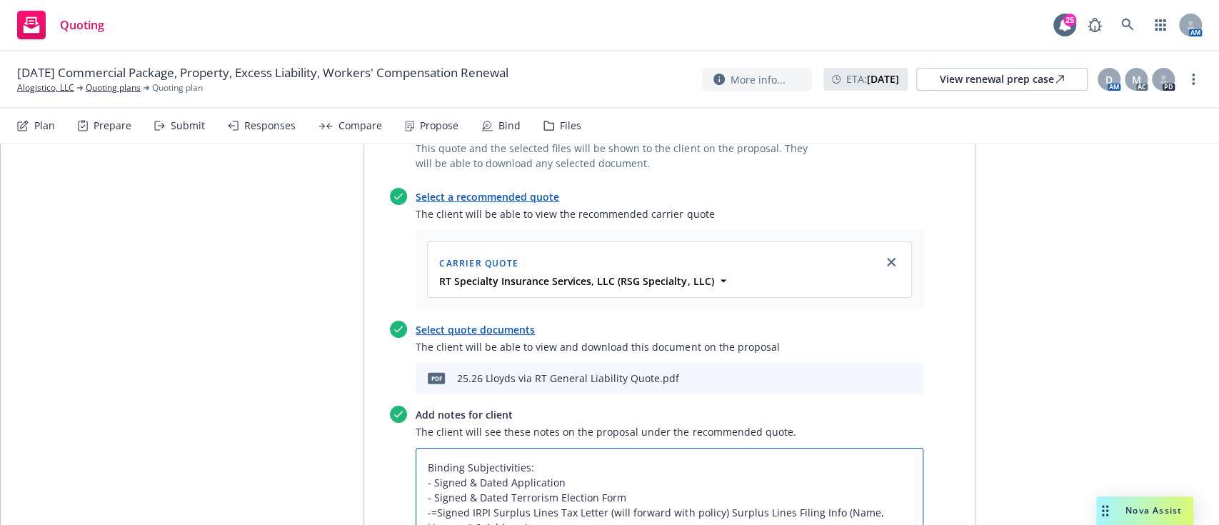
type textarea "x"
type textarea "Binding Subjectivities: - Signed & Dated Application - Signed & Dated Terrorism…"
type textarea "x"
type textarea "Binding Subjectivities: - Signed & Dated Application - Signed & Dated Terrorism…"
type textarea "x"
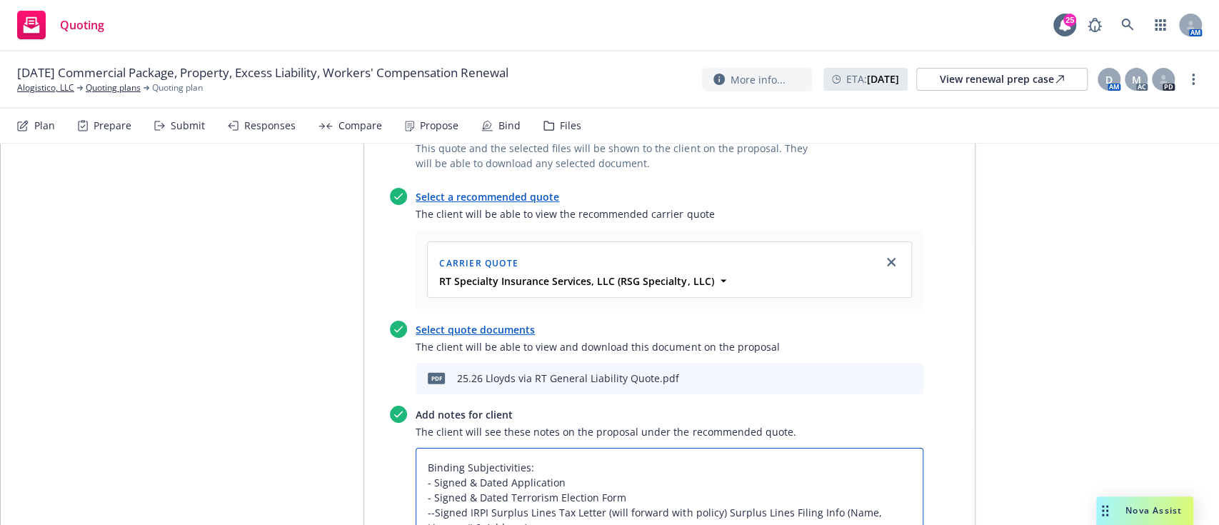
type textarea "Binding Subjectivities: - Signed & Dated Application - Signed & Dated Terrorism…"
type textarea "x"
type textarea "Binding Subjectivities: - Signed & Dated Application - Signed & Dated Terrorism…"
type textarea "x"
type textarea "Binding Subjectivities: - Signed & Dated Application - Signed & Dated Terrorism…"
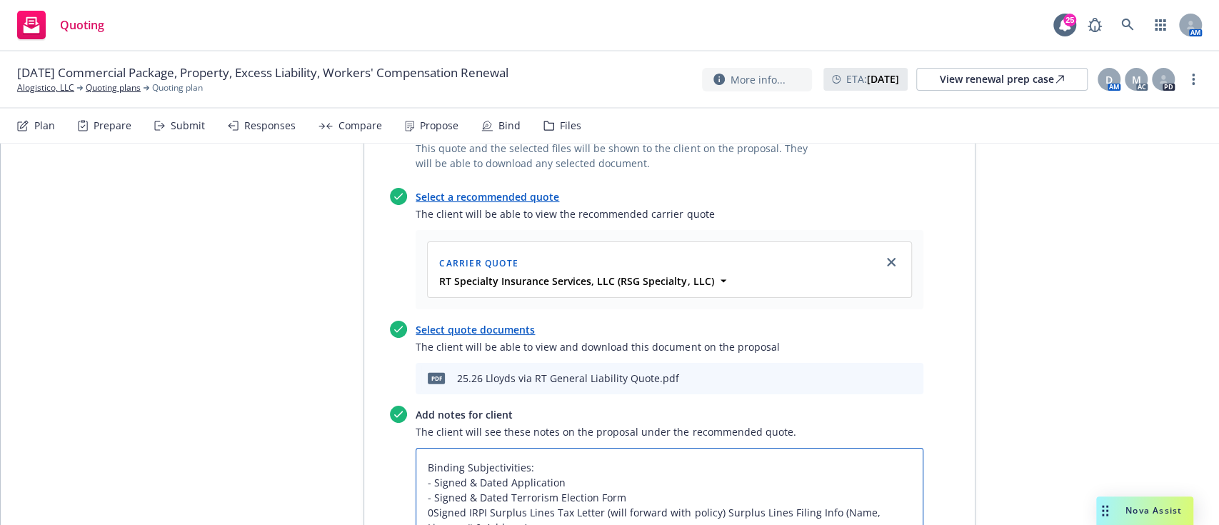
type textarea "x"
type textarea "Binding Subjectivities: - Signed & Dated Application - Signed & Dated Terrorism…"
type textarea "x"
type textarea "Binding Subjectivities: - Signed & Dated Application - Signed & Dated Terrorism…"
type textarea "x"
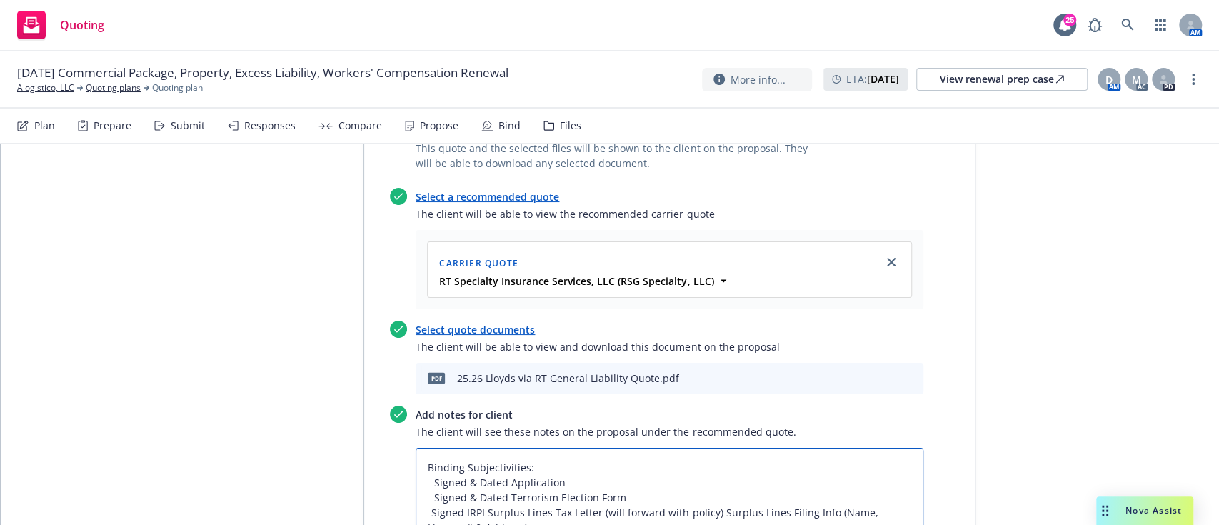
type textarea "Binding Subjectivities: - Signed & Dated Application - Signed & Dated Terrorism…"
click at [710, 455] on textarea "Binding Subjectivities: - Signed & Dated Application - Signed & Dated Terrorism…" at bounding box center [669, 497] width 508 height 99
type textarea "x"
type textarea "Binding Subjectivities: - Signed & Dated Application - Signed & Dated Terrorism…"
type textarea "x"
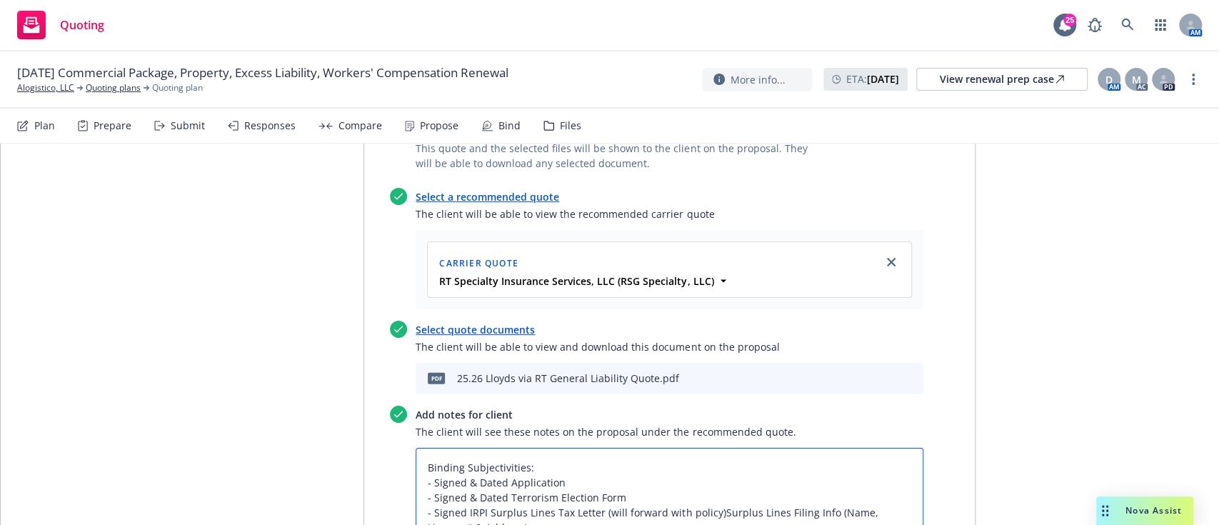
type textarea "Binding Subjectivities: - Signed & Dated Application - Signed & Dated Terrorism…"
type textarea "x"
type textarea "Binding Subjectivities: - Signed & Dated Application - Signed & Dated Terrorism…"
type textarea "x"
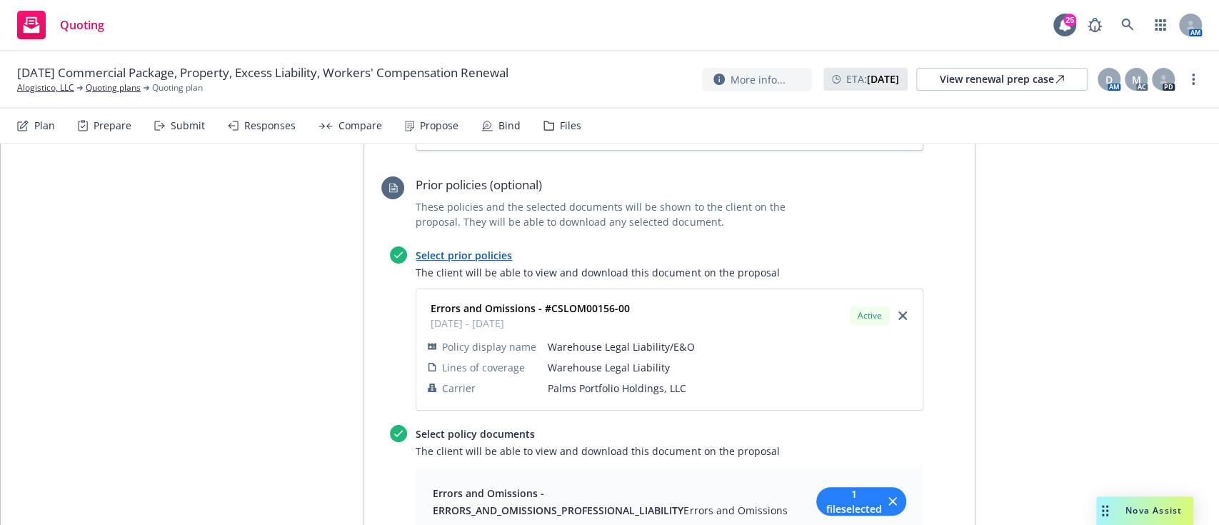
scroll to position [0, 0]
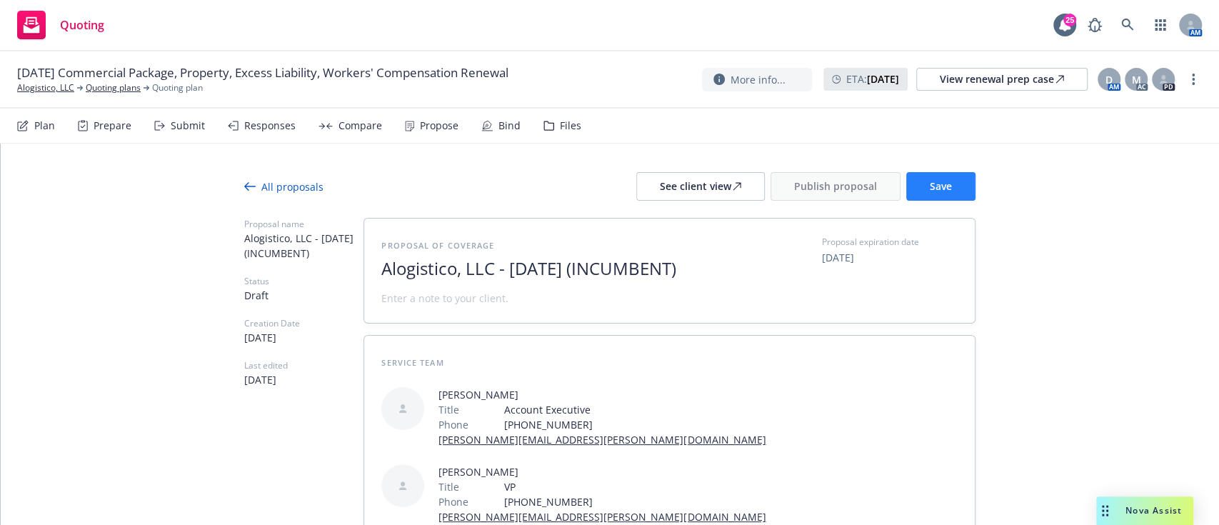
type textarea "Binding Subjectivities: - Signed & Dated Application - Signed & Dated Terrorism…"
click at [942, 175] on button "Save" at bounding box center [940, 186] width 69 height 29
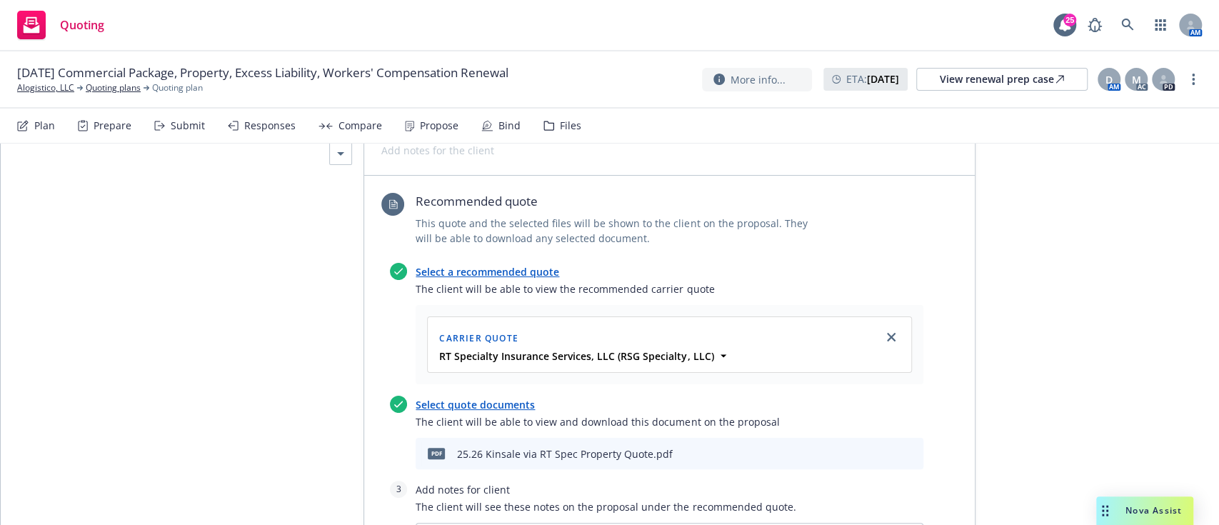
scroll to position [3832, 0]
click at [884, 442] on button at bounding box center [888, 450] width 13 height 17
click at [883, 445] on icon "preview file" at bounding box center [886, 450] width 13 height 10
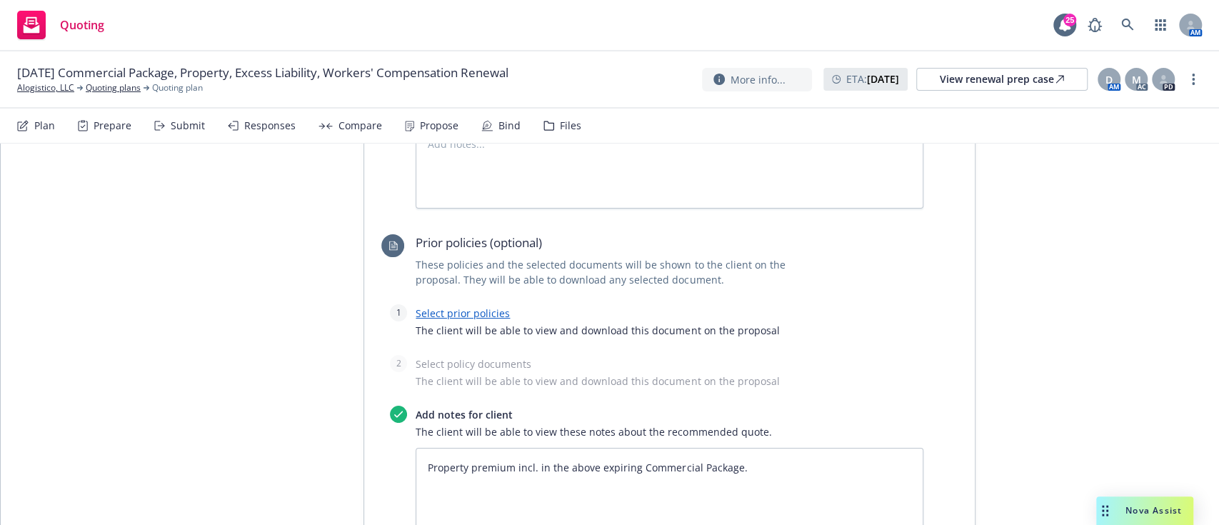
type textarea "x"
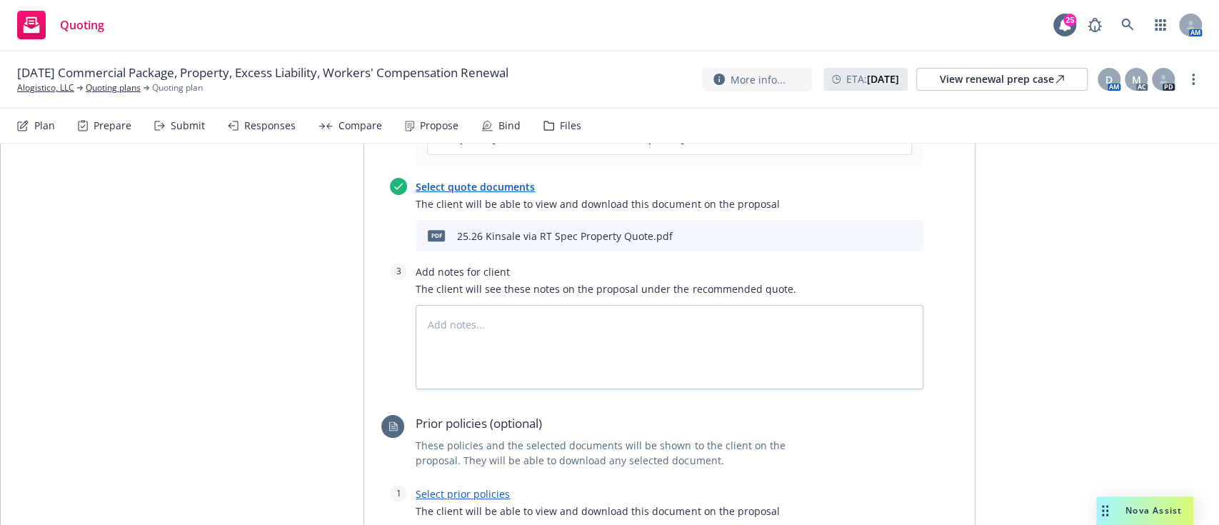
scroll to position [4040, 0]
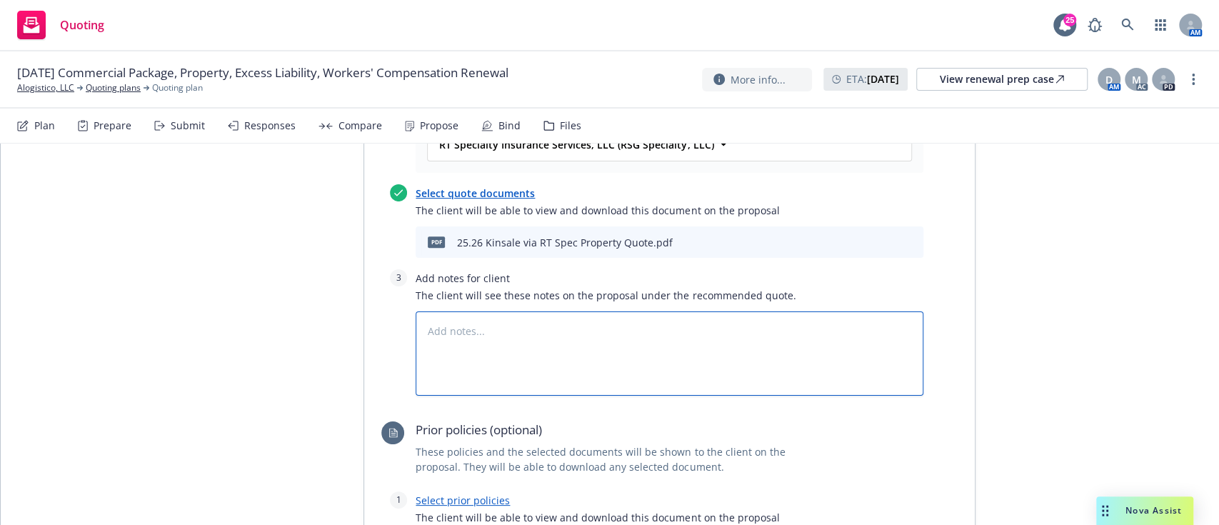
click at [587, 311] on textarea at bounding box center [669, 353] width 508 height 84
type textarea "V"
type textarea "x"
type textarea "B"
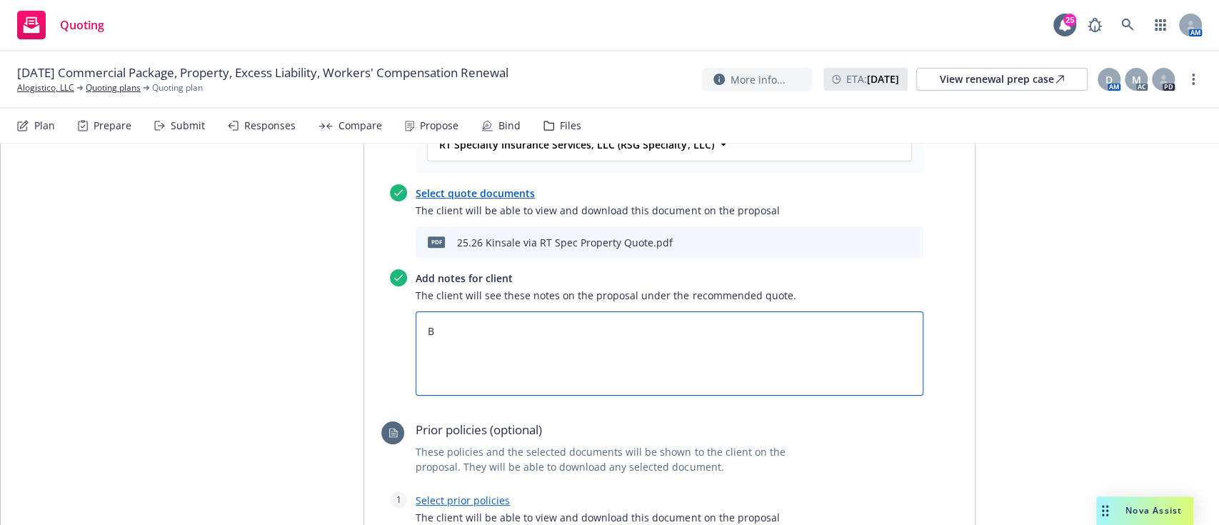
type textarea "x"
type textarea "Bind"
type textarea "x"
type textarea "Binding"
type textarea "x"
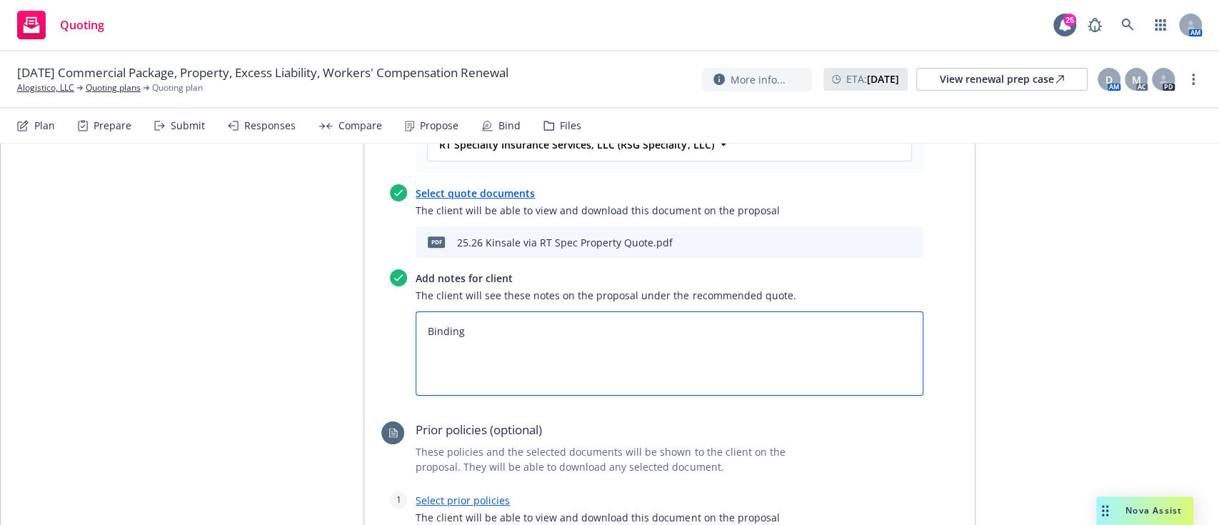
type textarea "Binding"
type textarea "x"
type textarea "Binding Su"
type textarea "x"
type textarea "Binding Sub"
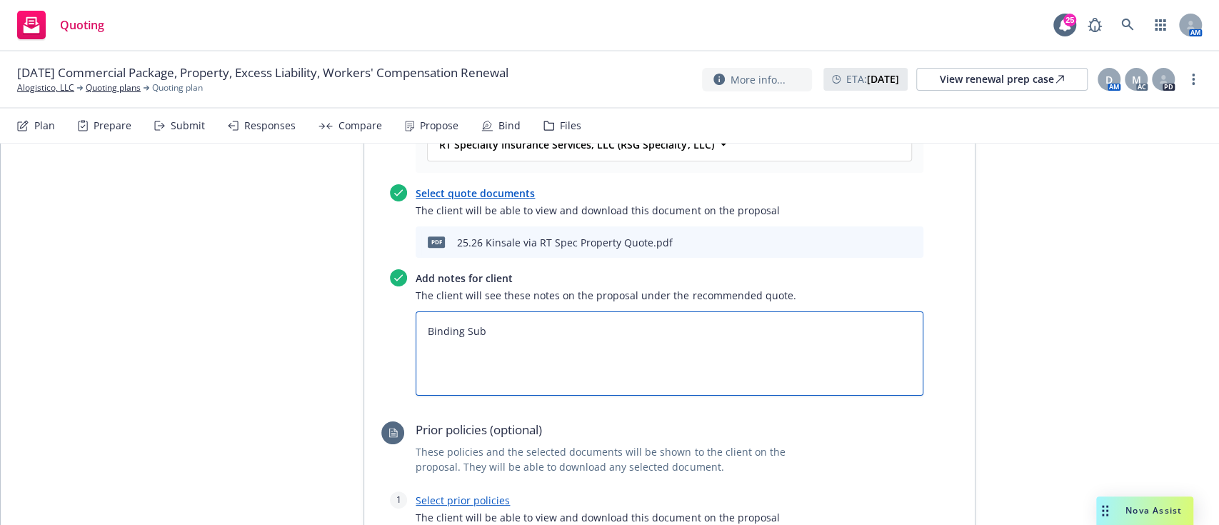
type textarea "x"
type textarea "Binding Subj"
type textarea "x"
type textarea "Binding Subje"
type textarea "x"
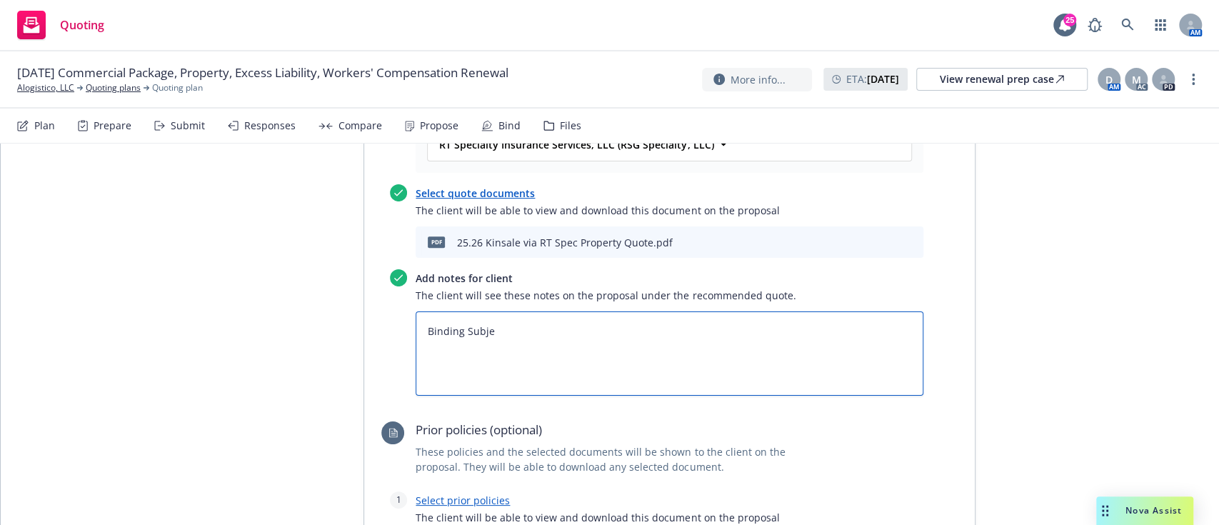
type textarea "Binding Subjec"
type textarea "x"
type textarea "Binding Subject"
type textarea "x"
type textarea "Binding Subjecti"
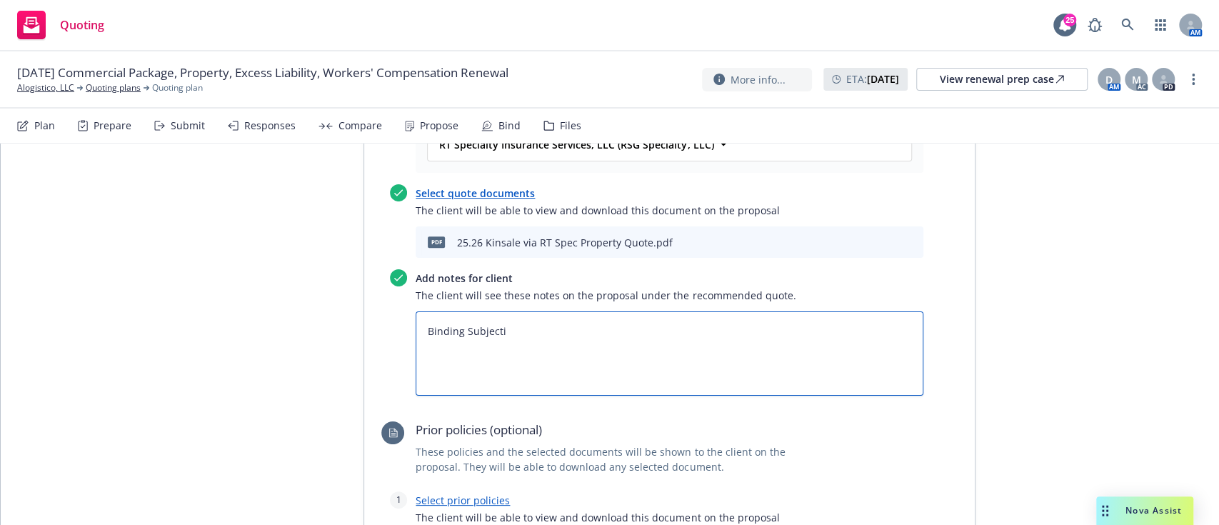
type textarea "x"
type textarea "Binding Subjectivi"
type textarea "x"
type textarea "Binding Subjectivit"
type textarea "x"
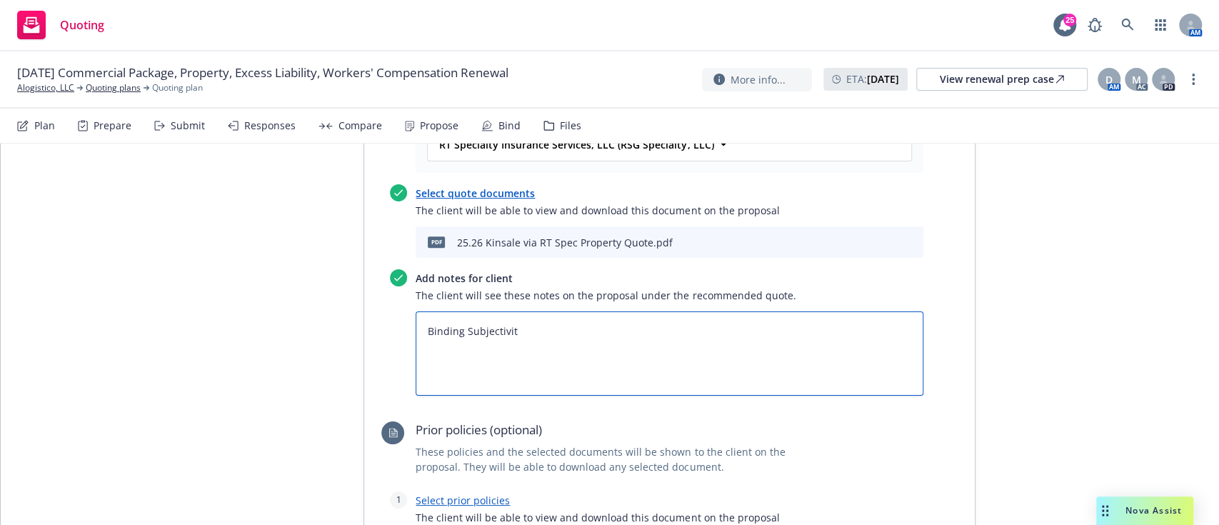
type textarea "Binding Subjectiviti"
type textarea "x"
type textarea "Binding Subjectivitie"
type textarea "x"
type textarea "Binding Subjectivities"
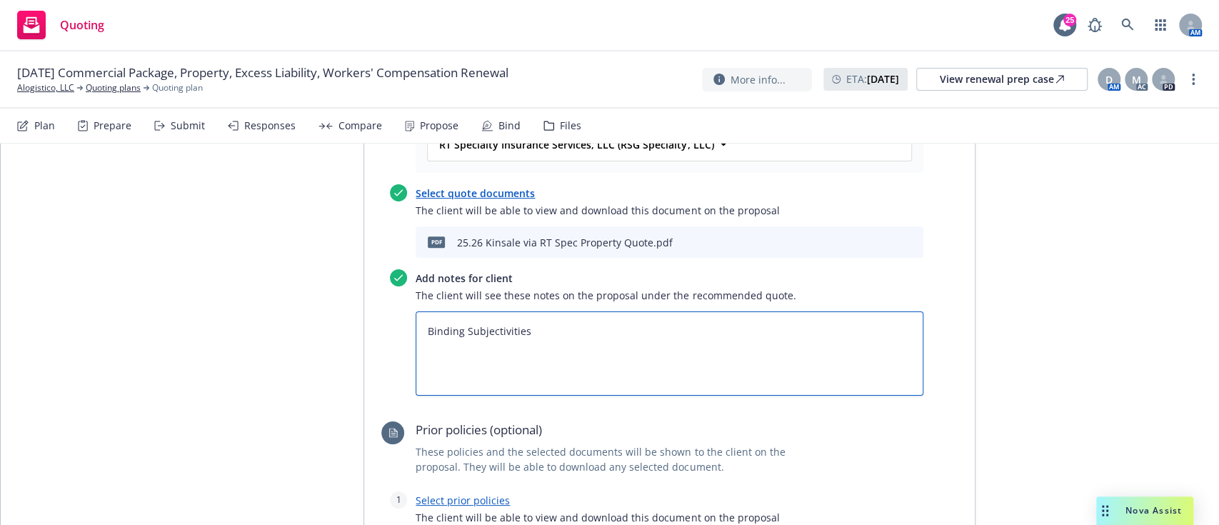
type textarea "x"
type textarea "Binding Subjectivities:"
type textarea "x"
type textarea "Binding Subjectivities:"
type textarea "x"
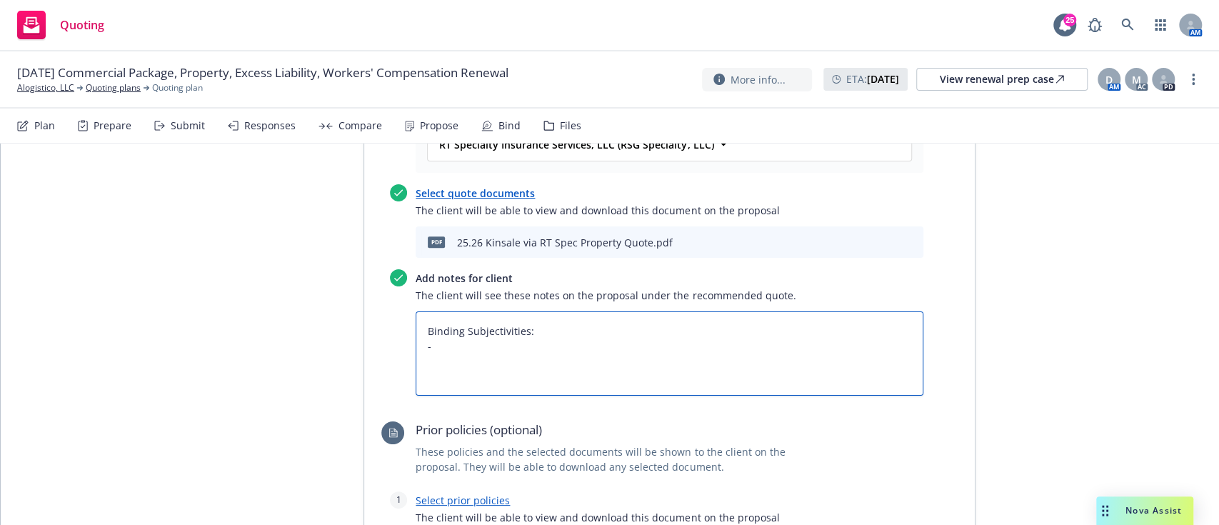
type textarea "Binding Subjectivities: -"
paste textarea "1)Copy of your signed and dated TRIA election form 2)Refer to the pages followi…"
type textarea "x"
type textarea "Binding Subjectivities: - 1)Copy of your signed and dated TRIA election form 2)…"
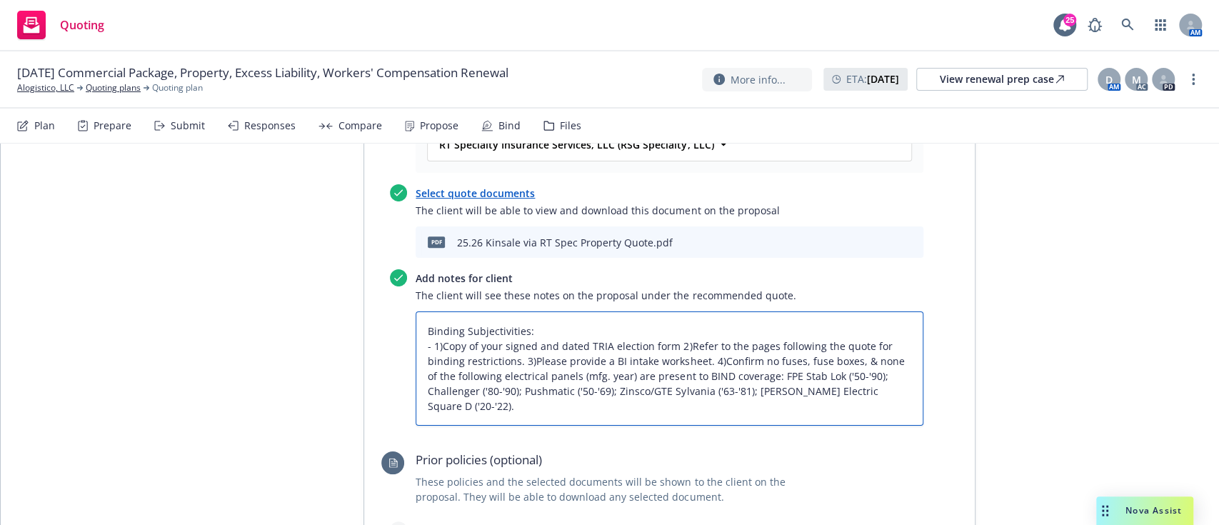
click at [438, 311] on textarea "Binding Subjectivities: - 1)Copy of your signed and dated TRIA election form 2)…" at bounding box center [669, 368] width 508 height 114
type textarea "x"
type textarea "Binding Subjectivities: - 1)opy of your signed and dated TRIA election form 2)R…"
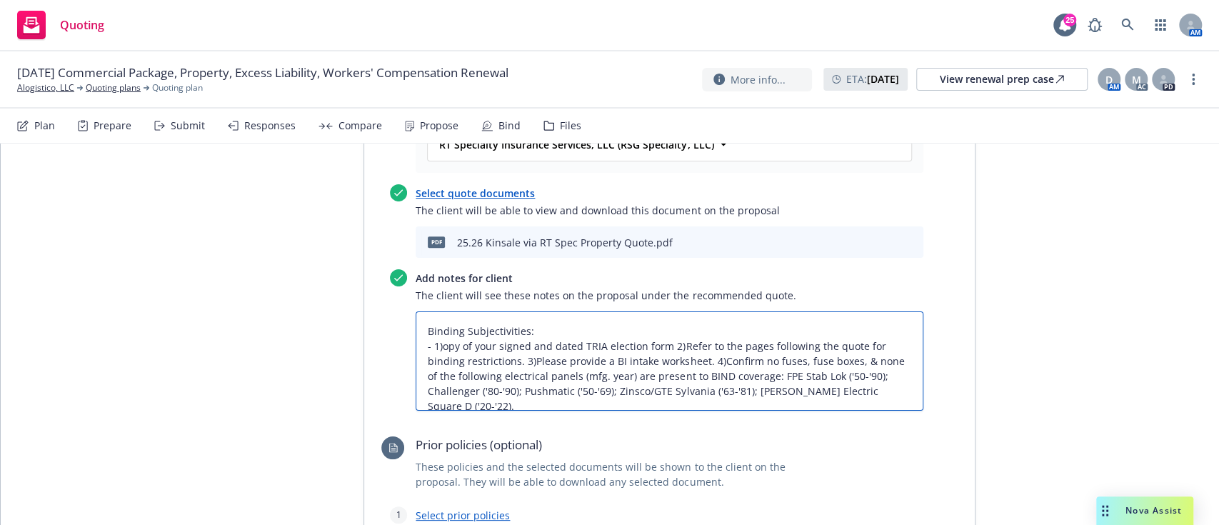
type textarea "x"
type textarea "Binding Subjectivities: - 1opy of your signed and dated TRIA election form 2)Re…"
type textarea "x"
type textarea "Binding Subjectivities: - opy of your signed and dated TRIA election form 2)Ref…"
type textarea "x"
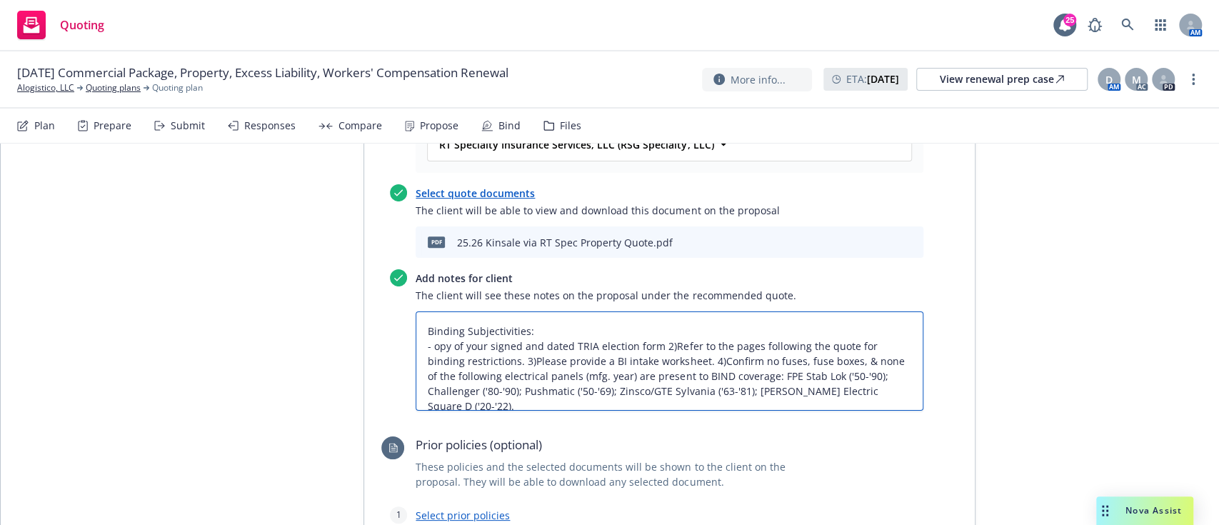
type textarea "Binding Subjectivities: -opy of your signed and dated TRIA election form 2)Refe…"
type textarea "x"
type textarea "Binding Subjectivities: - opy of your signed and dated TRIA election form 2)Ref…"
type textarea "x"
type textarea "Binding Subjectivities: - Copy of your signed and dated TRIA election form 2)Re…"
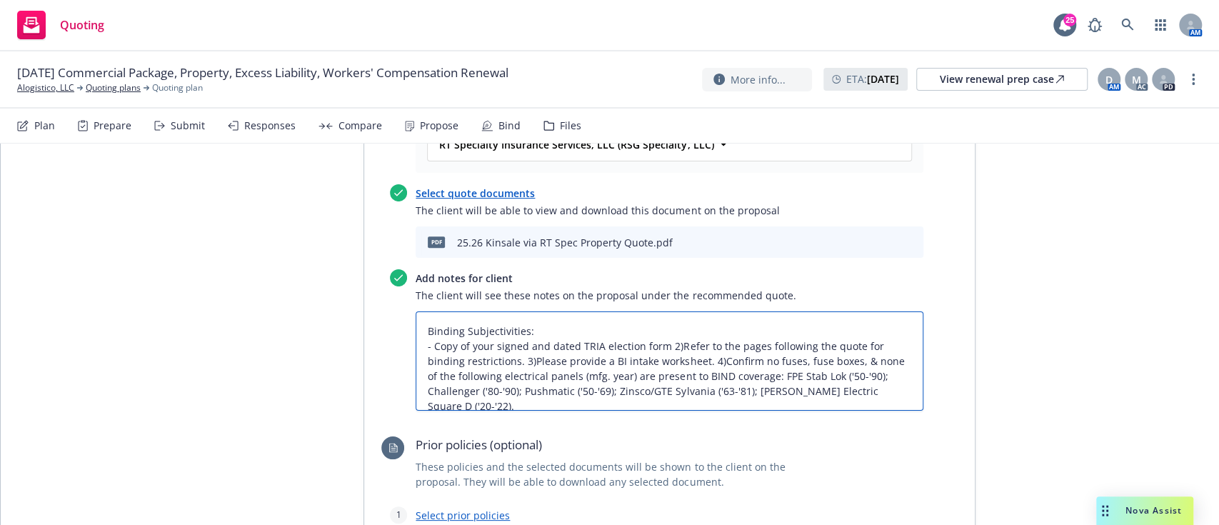
click at [480, 311] on textarea "Binding Subjectivities: - Copy of your signed and dated TRIA election form 2)Re…" at bounding box center [669, 360] width 508 height 99
type textarea "x"
type textarea "Binding Subjectivities: - Copy of your signed and dated TRIA election form 2)Re…"
type textarea "x"
type textarea "Binding Subjectivities: - Copy of your signed and dated TRIA election form 2)Re…"
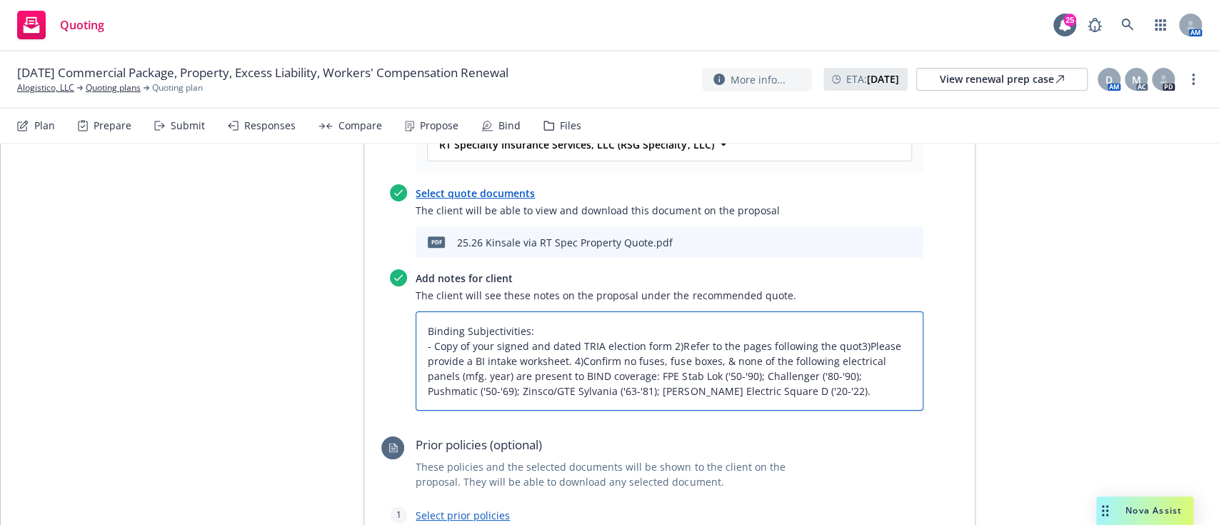
type textarea "x"
type textarea "Binding Subjectivities: - Copy of your signed and dated TRIA election form 2)Re…"
type textarea "x"
type textarea "Binding Subjectivities: - Copy of your signed and dated TRIA election form 2)Re…"
type textarea "x"
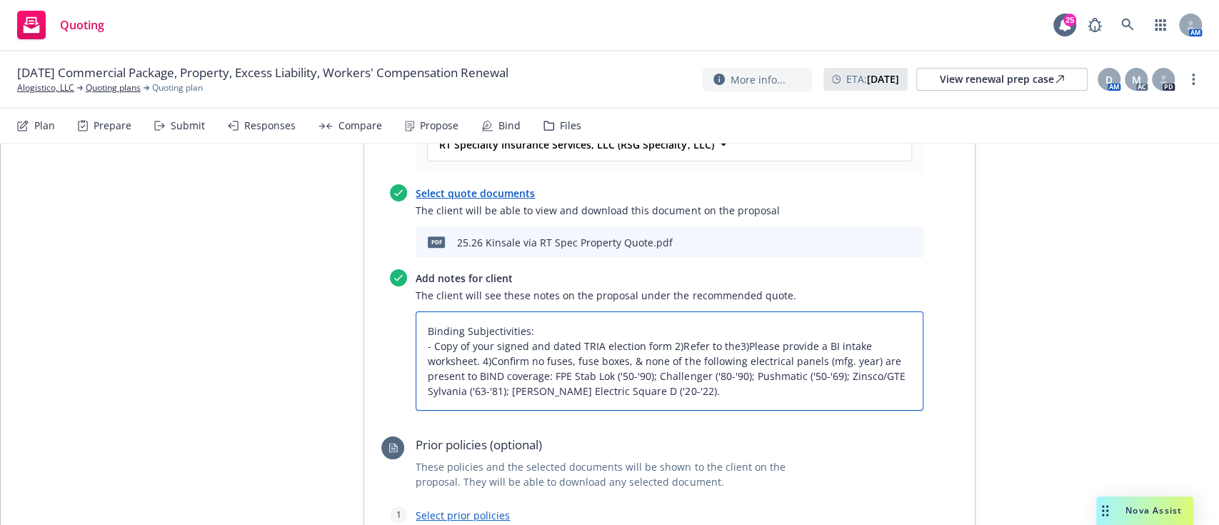
type textarea "Binding Subjectivities: - Copy of your signed and dated TRIA election form 2)Re…"
type textarea "x"
type textarea "Binding Subjectivities: - Copy of your signed and dated TRIA election form 2)Re…"
type textarea "x"
type textarea "Binding Subjectivities: - Copy of your signed and dated TRIA election form 2)Re…"
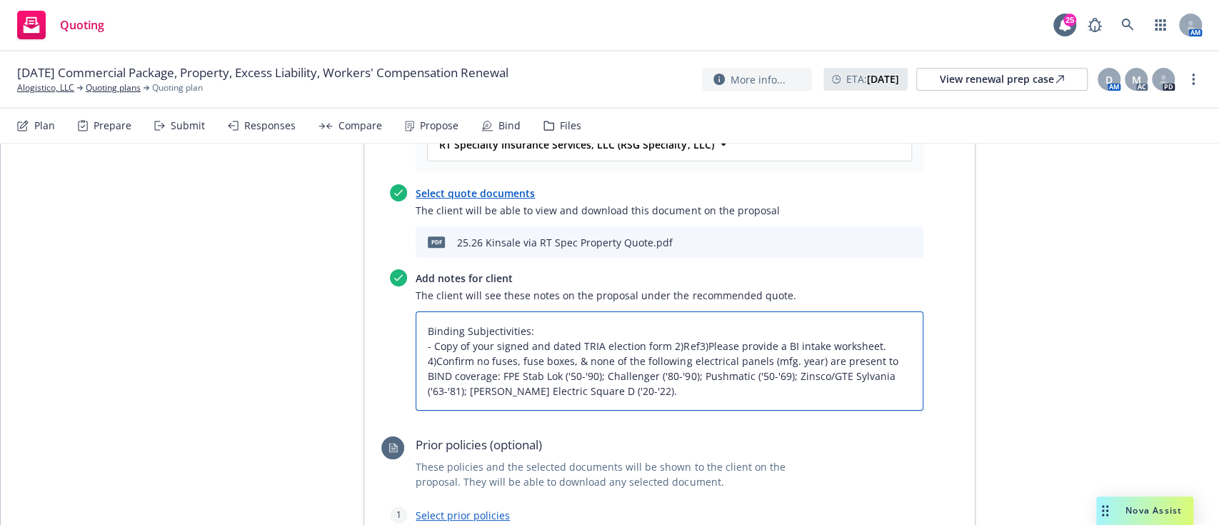
type textarea "x"
type textarea "Binding Subjectivities: - Copy of your signed and dated TRIA election form 2)Re…"
type textarea "x"
type textarea "Binding Subjectivities: - Copy of your signed and dated TRIA election form 2)R3…"
type textarea "x"
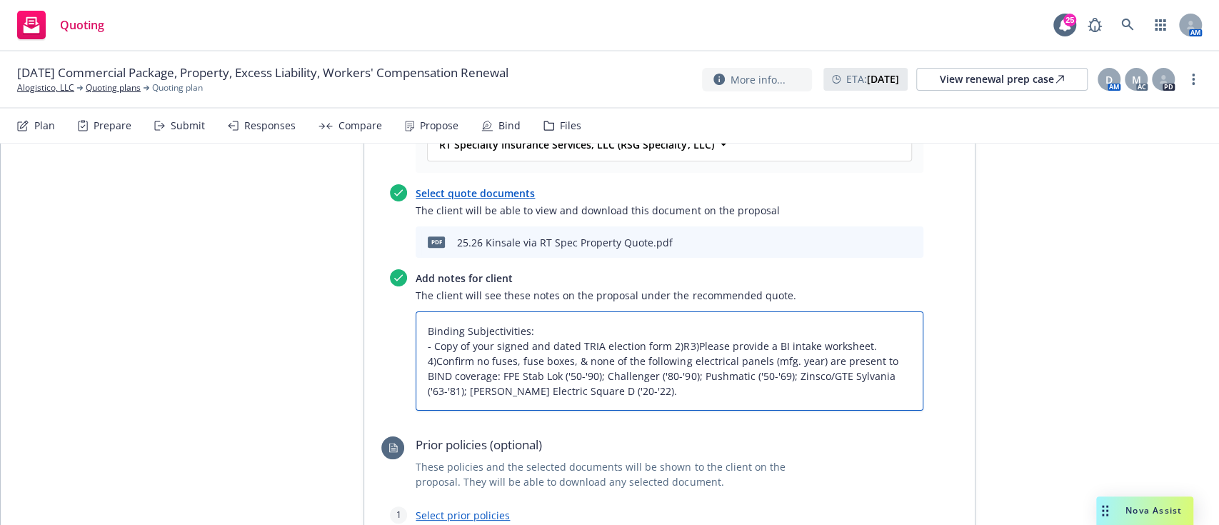
type textarea "Binding Subjectivities: - Copy of your signed and dated TRIA election form 2)R3…"
type textarea "x"
type textarea "Binding Subjectivities: - Copy of your signed and dated TRIA election form 2)RP…"
type textarea "x"
type textarea "Binding Subjectivities: - Copy of your signed and dated TRIA election form 2)Pl…"
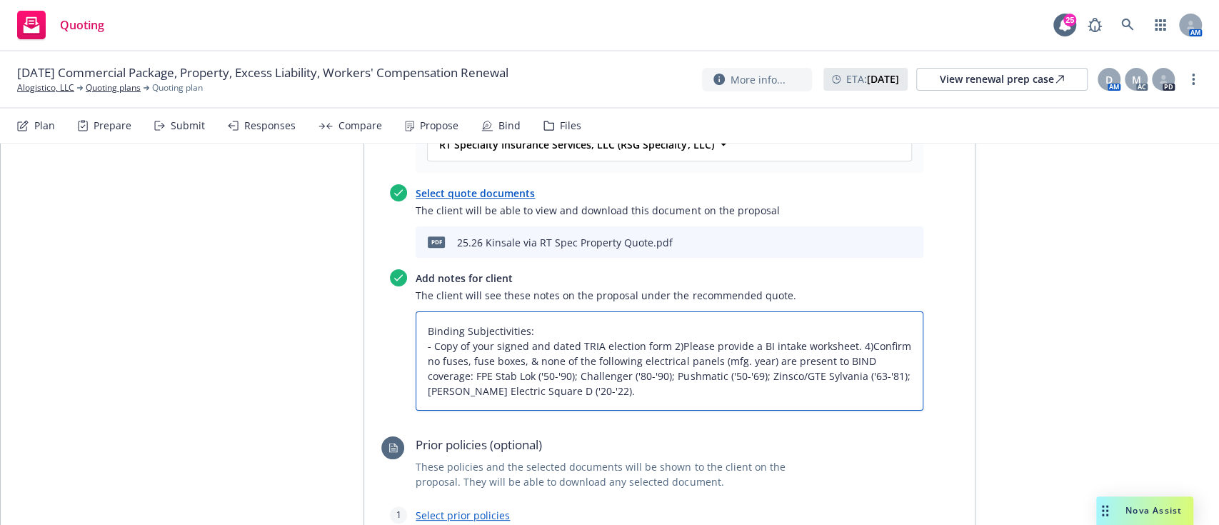
type textarea "x"
type textarea "Binding Subjectivities: - Copy of your signed and dated TRIA election form 2Ple…"
type textarea "x"
type textarea "Binding Subjectivities: - Copy of your signed and dated TRIA election form Plea…"
type textarea "x"
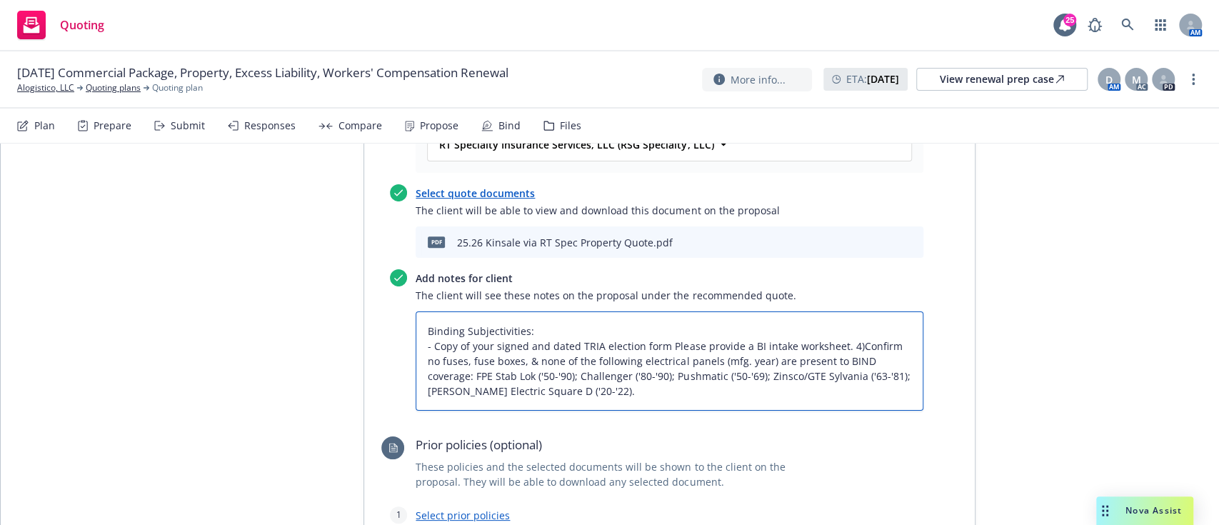
type textarea "Binding Subjectivities: - Copy of your signed and dated TRIA election formPleas…"
type textarea "x"
type textarea "Binding Subjectivities: - Copy of your signed and dated TRIA election form Plea…"
type textarea "x"
type textarea "Binding Subjectivities: - Copy of your signed and dated TRIA election form - Pl…"
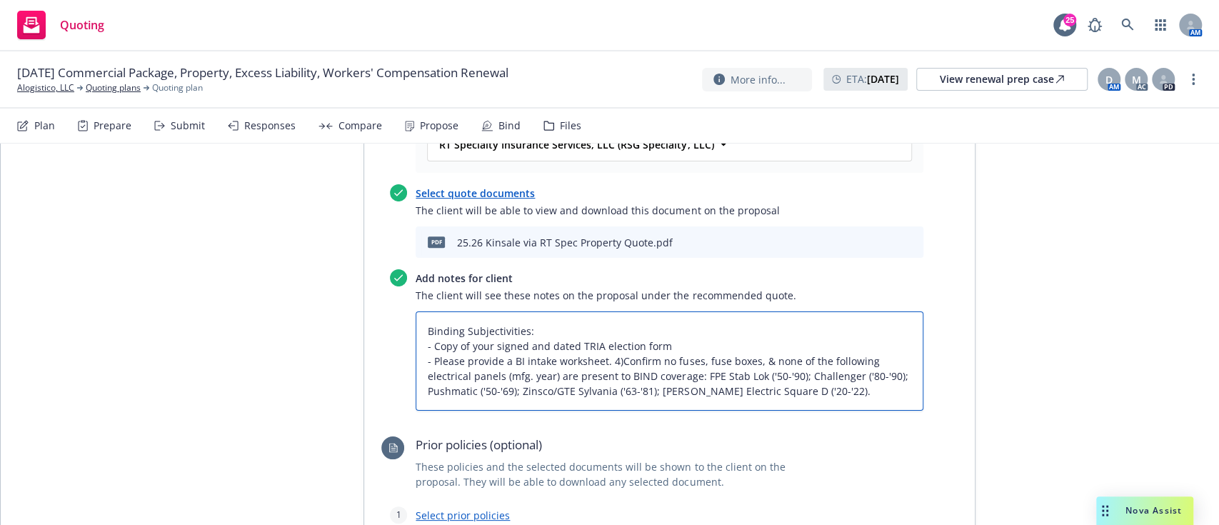
click at [611, 311] on textarea "Binding Subjectivities: - Copy of your signed and dated TRIA election form - Pl…" at bounding box center [669, 360] width 508 height 99
type textarea "x"
type textarea "Binding Subjectivities: - Copy of your signed and dated TRIA election form - Pl…"
type textarea "x"
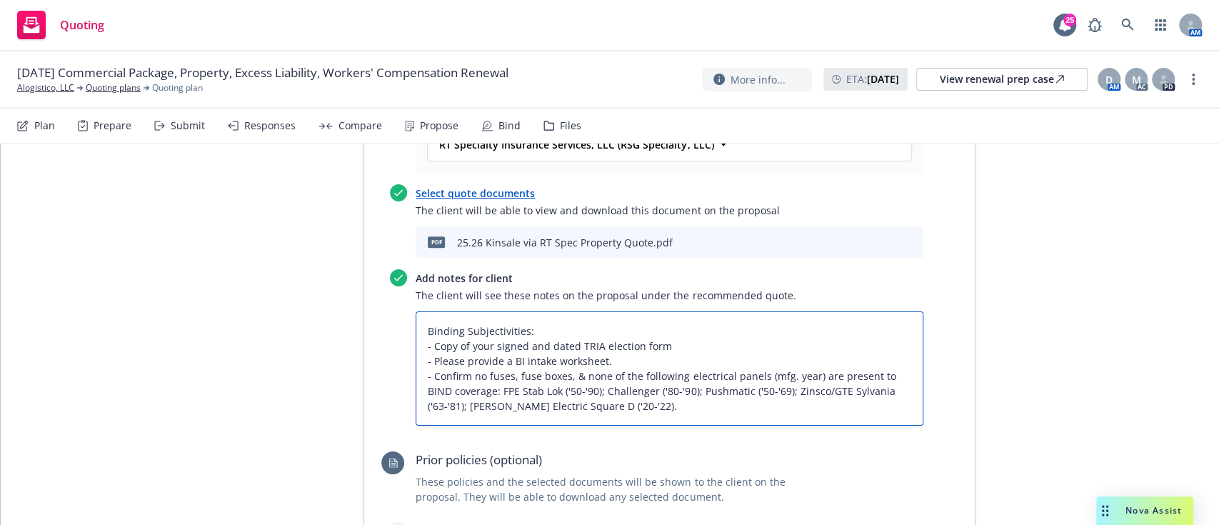
click at [671, 311] on textarea "Binding Subjectivities: - Copy of your signed and dated TRIA election form - Pl…" at bounding box center [669, 368] width 508 height 114
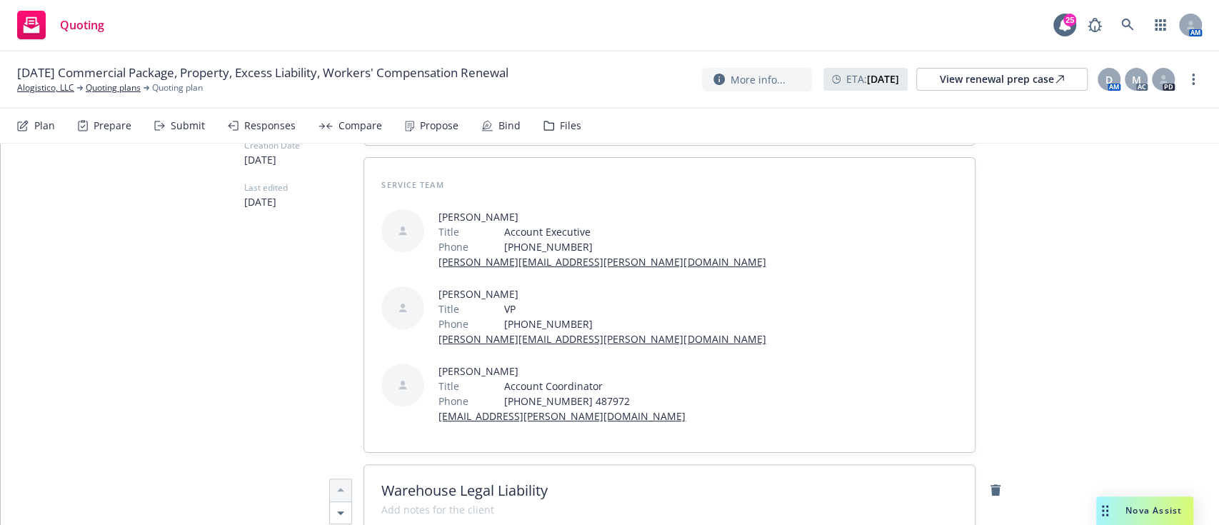
scroll to position [0, 0]
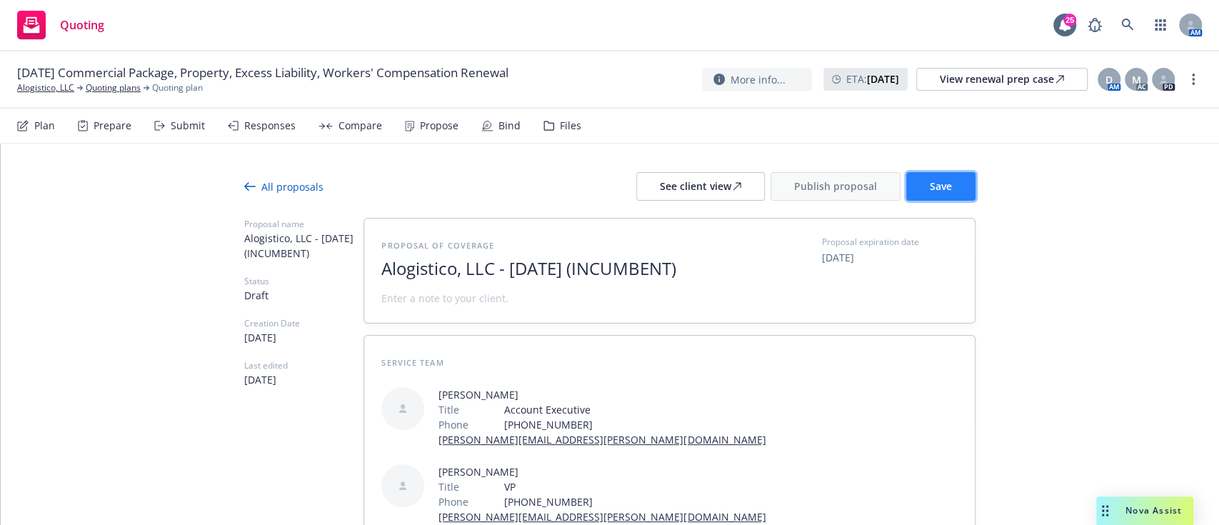
click at [930, 194] on button "Save" at bounding box center [940, 186] width 69 height 29
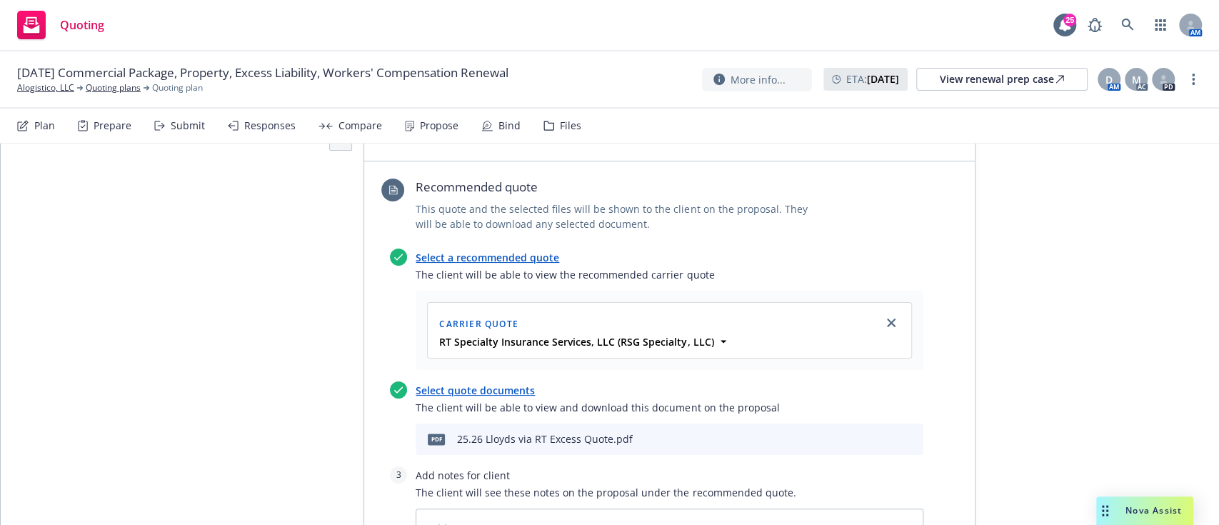
scroll to position [4741, 0]
click at [880, 435] on icon "preview file" at bounding box center [886, 440] width 13 height 10
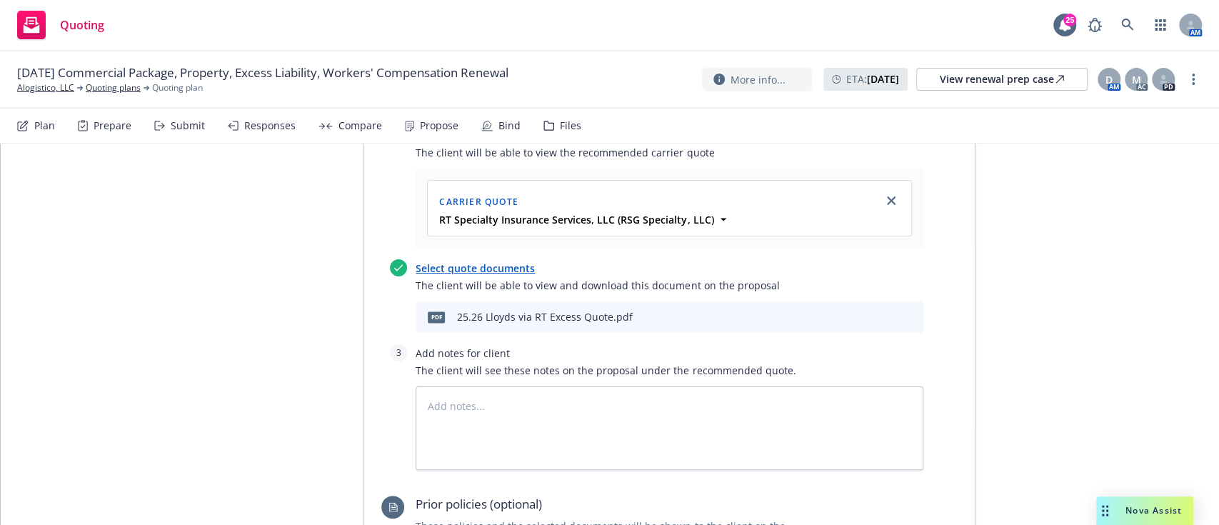
scroll to position [4866, 0]
click at [619, 391] on textarea at bounding box center [669, 427] width 508 height 84
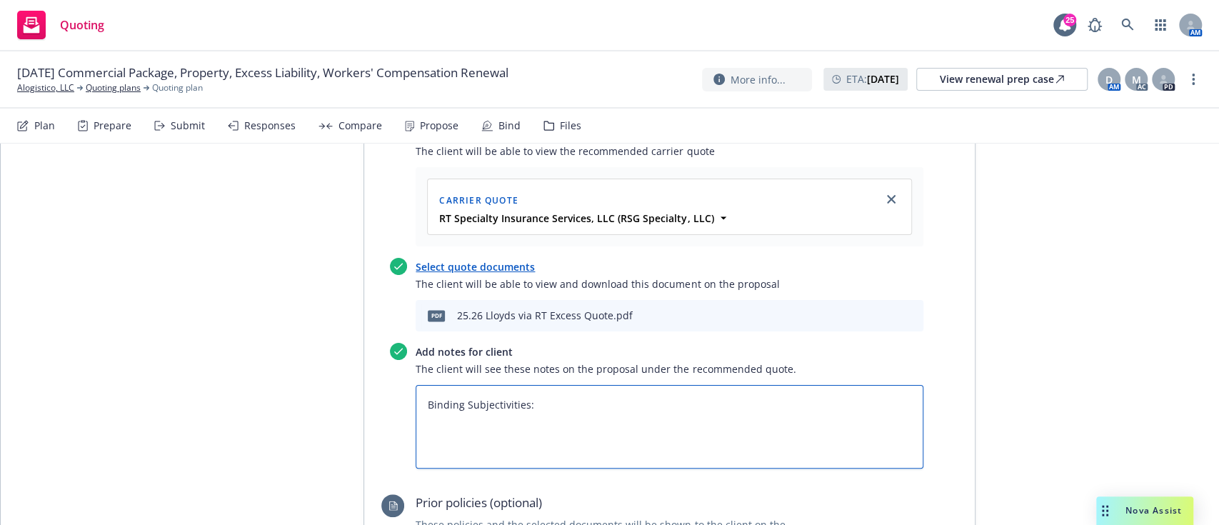
paste textarea "Signed & Dated Application (b (c (d (e Signed & Dated Terrorism Election Form S…"
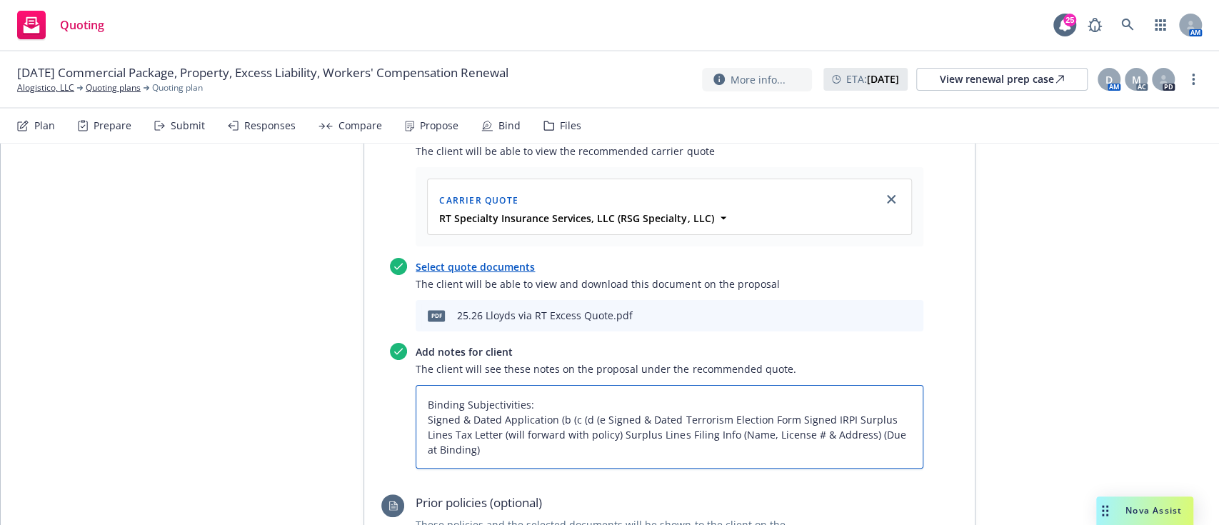
click at [417, 385] on textarea "Binding Subjectivities: Signed & Dated Application (b (c (d (e Signed & Dated T…" at bounding box center [669, 427] width 508 height 84
drag, startPoint x: 554, startPoint y: 357, endPoint x: 595, endPoint y: 362, distance: 41.7
click at [595, 385] on textarea "Binding Subjectivities: - Signed & Dated Application (b (c (d (e Signed & Dated…" at bounding box center [669, 427] width 508 height 84
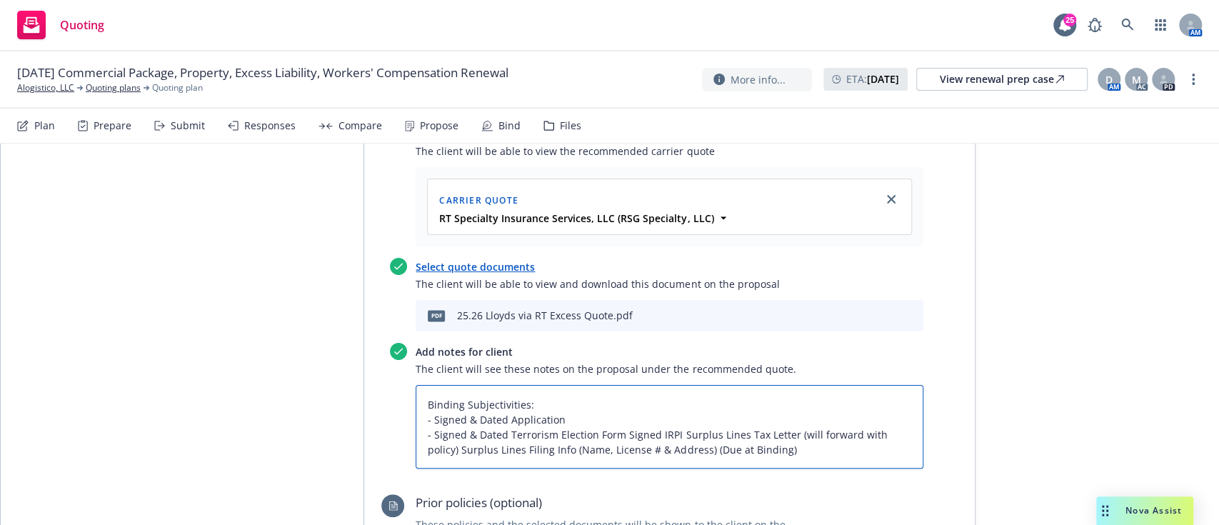
click at [618, 385] on textarea "Binding Subjectivities: - Signed & Dated Application - Signed & Dated Terrorism…" at bounding box center [669, 427] width 508 height 84
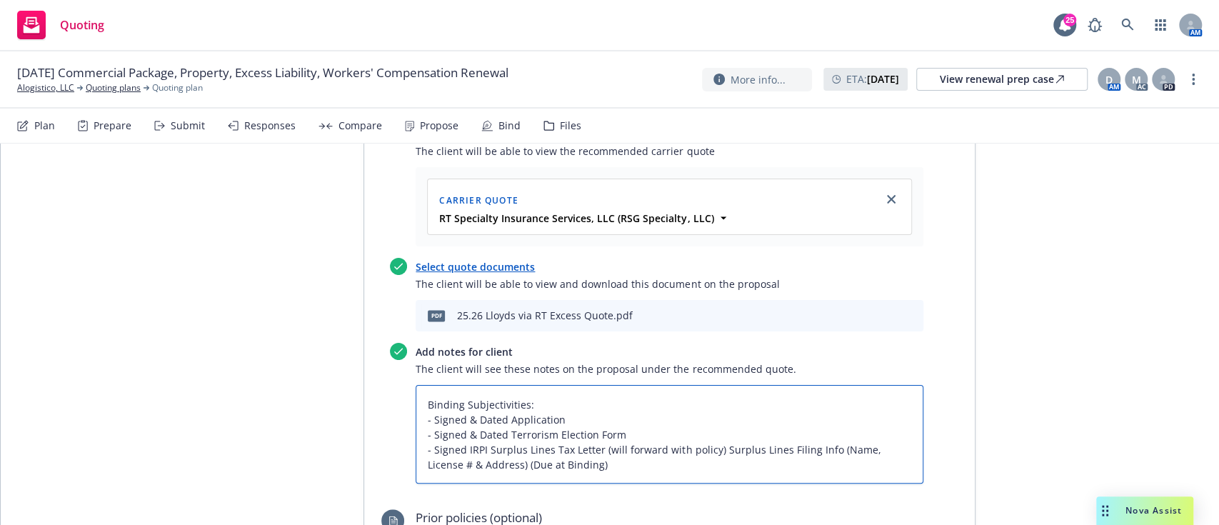
click at [711, 388] on textarea "Binding Subjectivities: - Signed & Dated Application - Signed & Dated Terrorism…" at bounding box center [669, 434] width 508 height 99
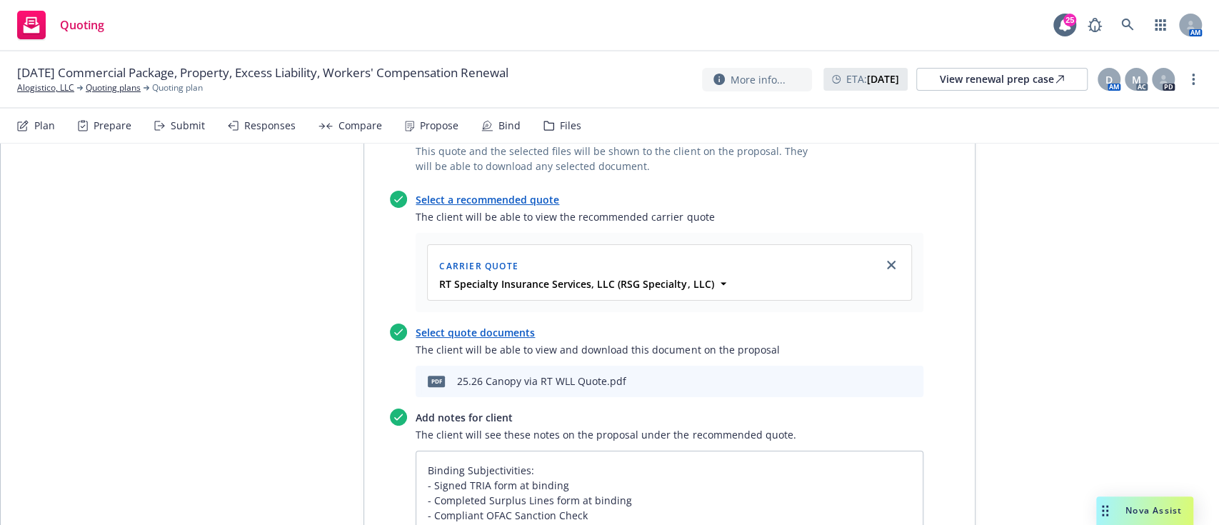
scroll to position [0, 0]
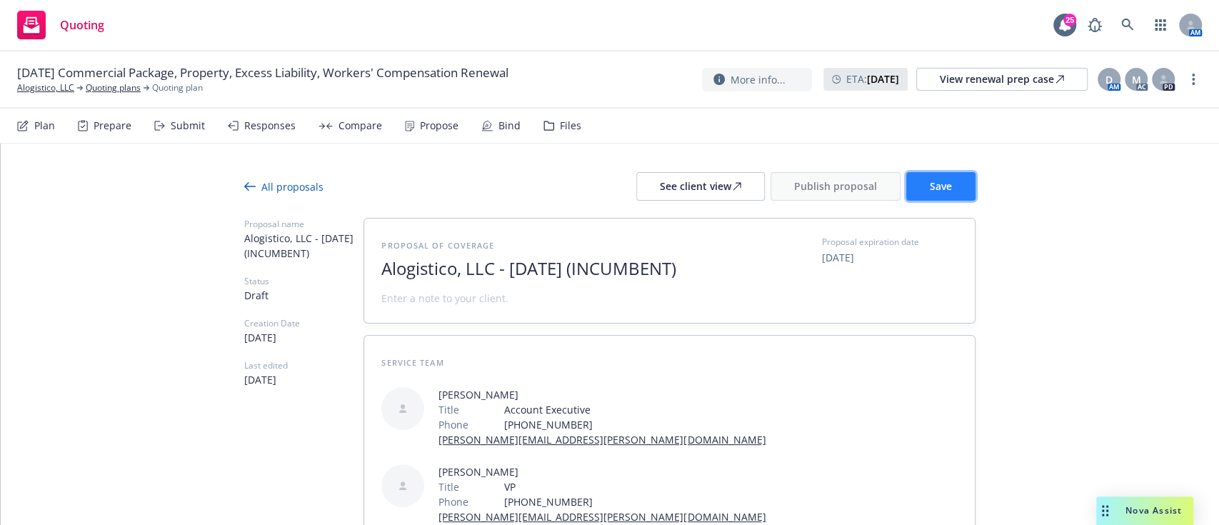
click at [959, 193] on button "Save" at bounding box center [940, 186] width 69 height 29
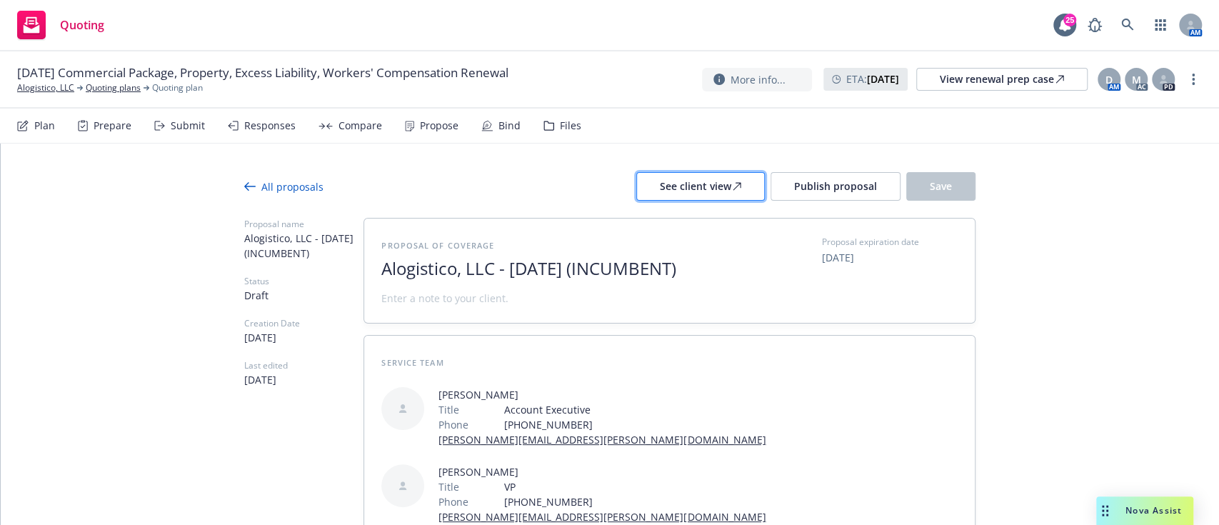
click at [677, 186] on div "See client view" at bounding box center [700, 186] width 81 height 27
click at [458, 279] on span "Alogistico, LLC - September 2025 (INCUMBENT)" at bounding box center [556, 268] width 350 height 21
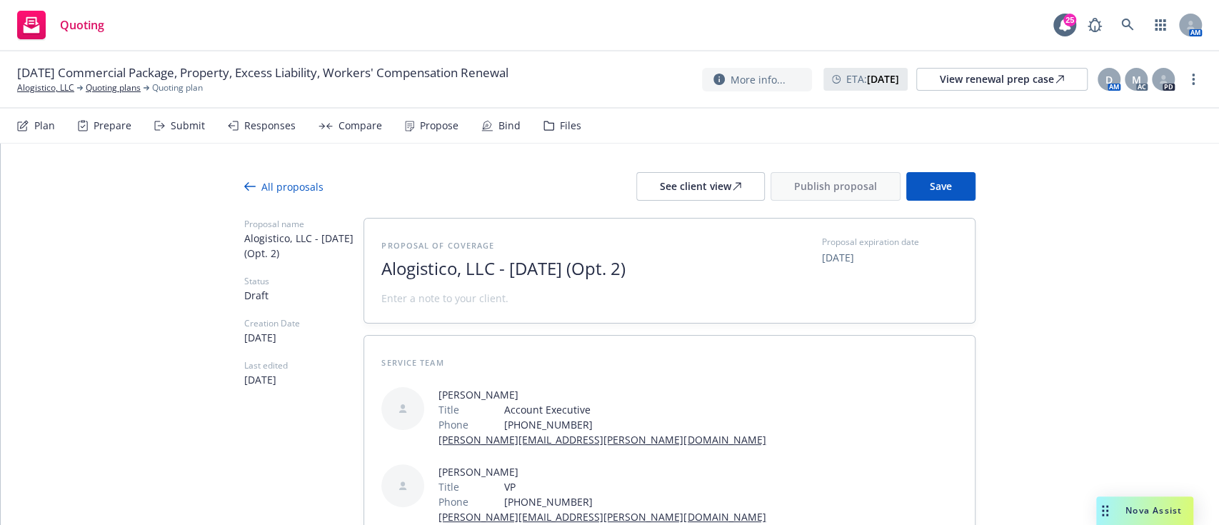
click at [948, 190] on button "Save" at bounding box center [940, 186] width 69 height 29
click at [732, 186] on icon at bounding box center [736, 186] width 9 height 9
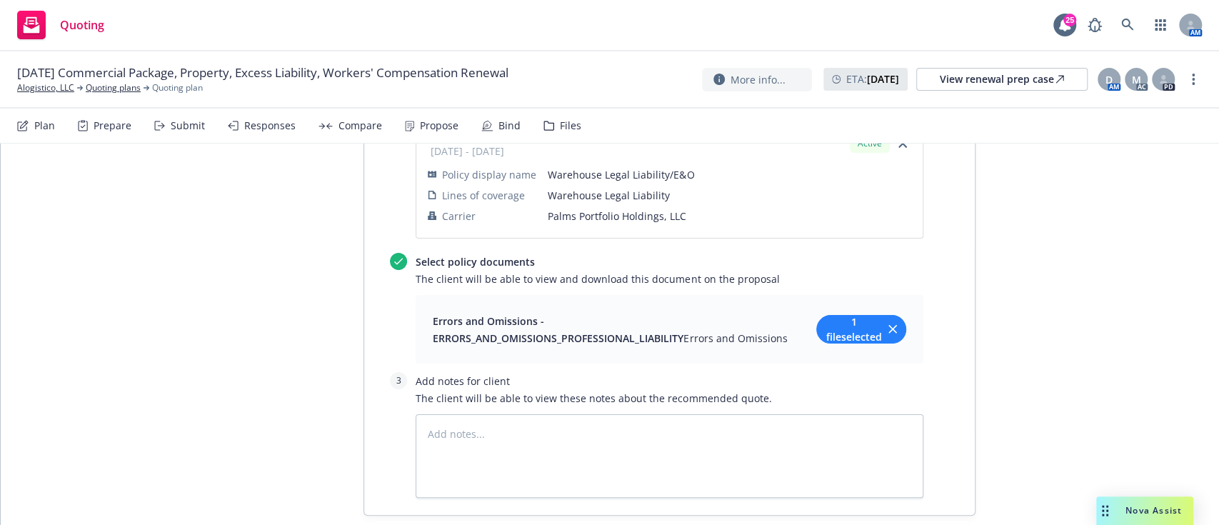
scroll to position [1236, 0]
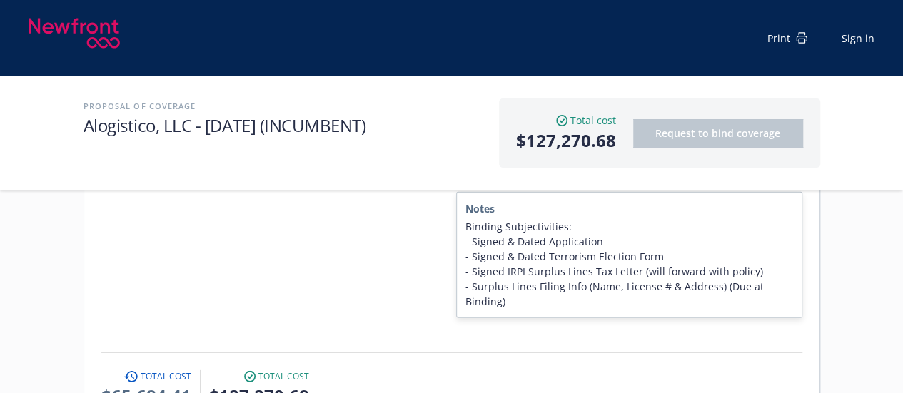
scroll to position [1990, 0]
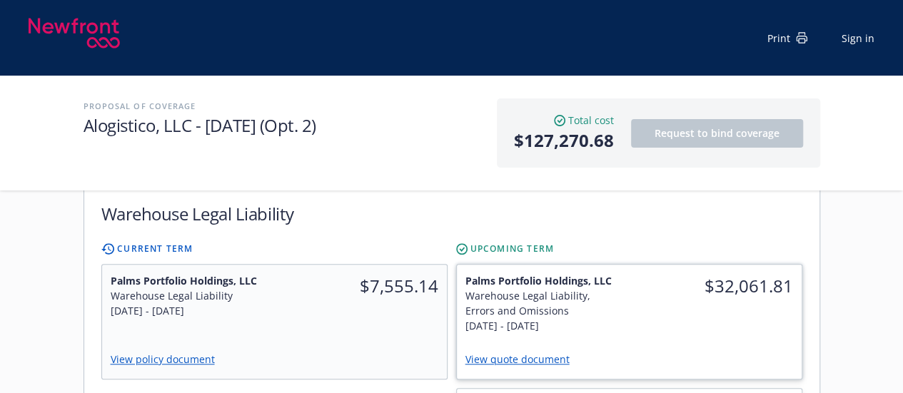
scroll to position [430, 0]
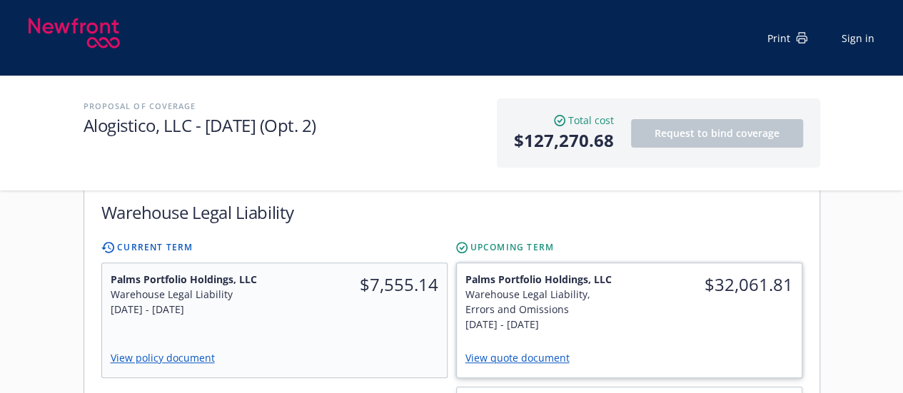
click at [541, 351] on link "View quote document" at bounding box center [523, 358] width 116 height 14
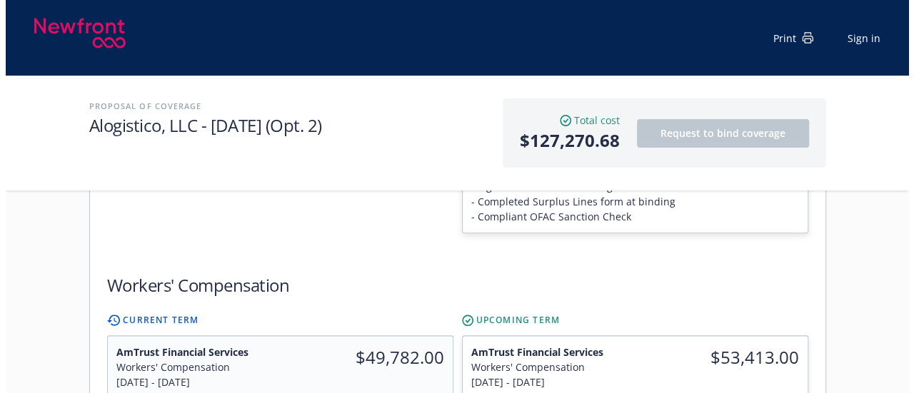
scroll to position [745, 0]
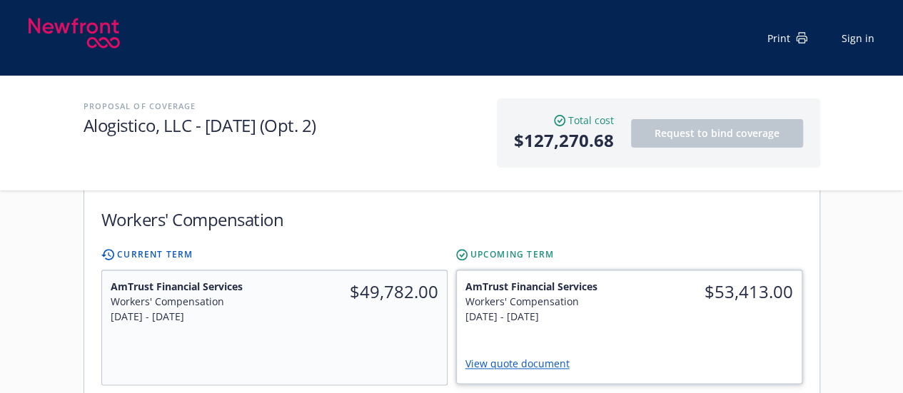
click at [540, 346] on div "View quote document" at bounding box center [629, 364] width 345 height 37
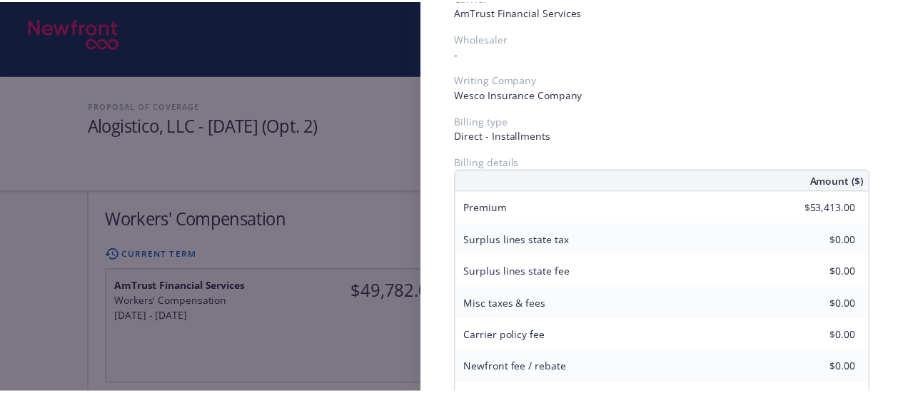
scroll to position [0, 0]
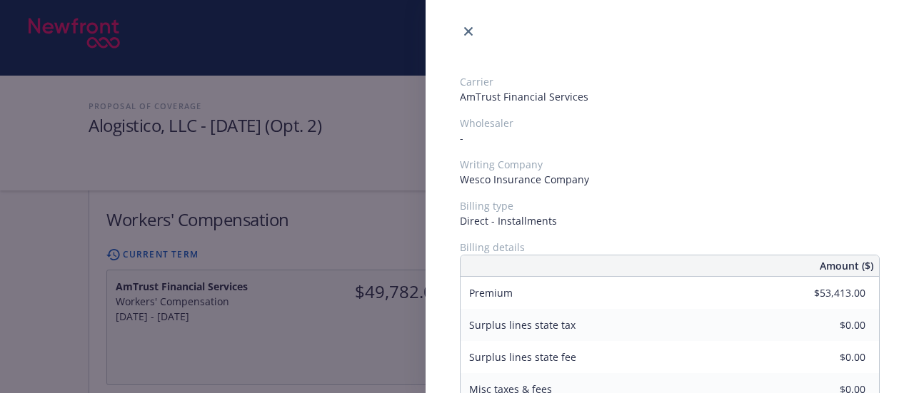
drag, startPoint x: 479, startPoint y: 18, endPoint x: 463, endPoint y: 43, distance: 29.5
click at [463, 43] on div "Carrier AmTrust Financial Services Wholesaler - Writing Company Wesco Insurance…" at bounding box center [669, 196] width 488 height 393
click at [465, 38] on link "close" at bounding box center [468, 31] width 17 height 17
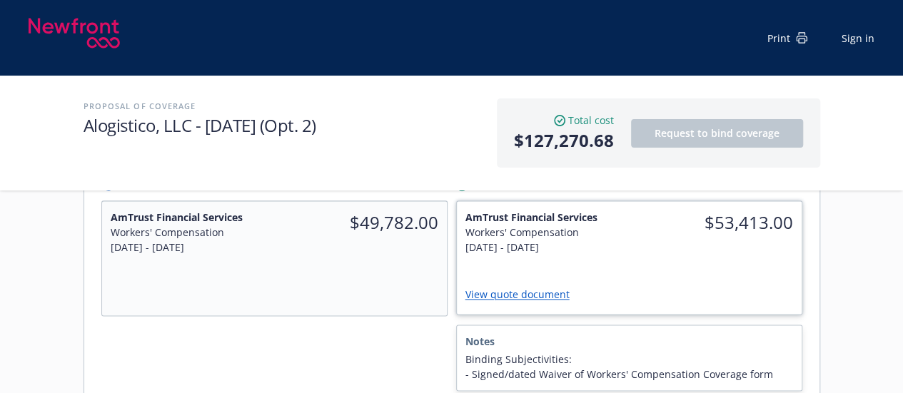
scroll to position [814, 0]
click at [496, 288] on link "View quote document" at bounding box center [523, 295] width 116 height 14
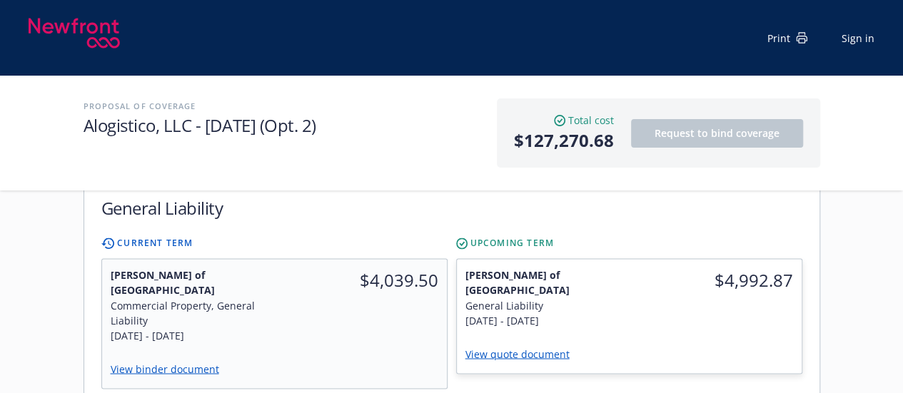
scroll to position [1017, 0]
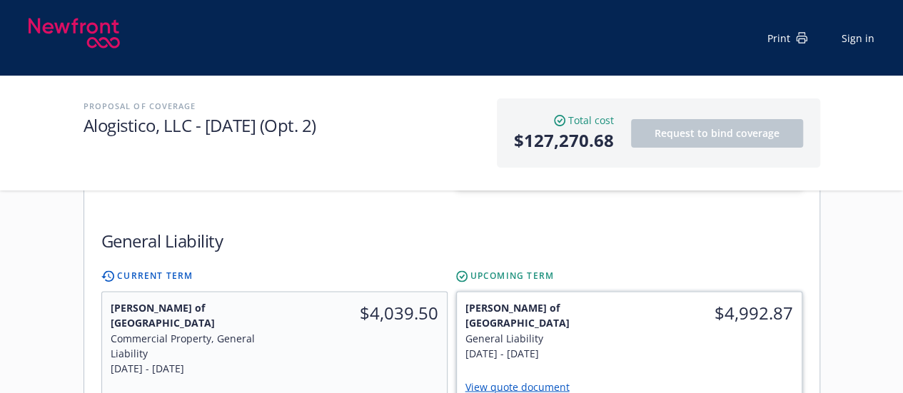
click at [547, 380] on link "View quote document" at bounding box center [523, 387] width 116 height 14
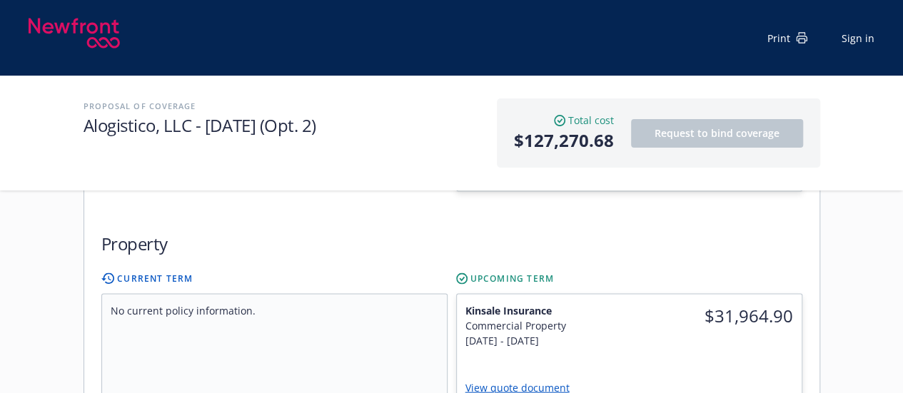
scroll to position [1367, 0]
click at [533, 380] on link "View quote document" at bounding box center [523, 387] width 116 height 14
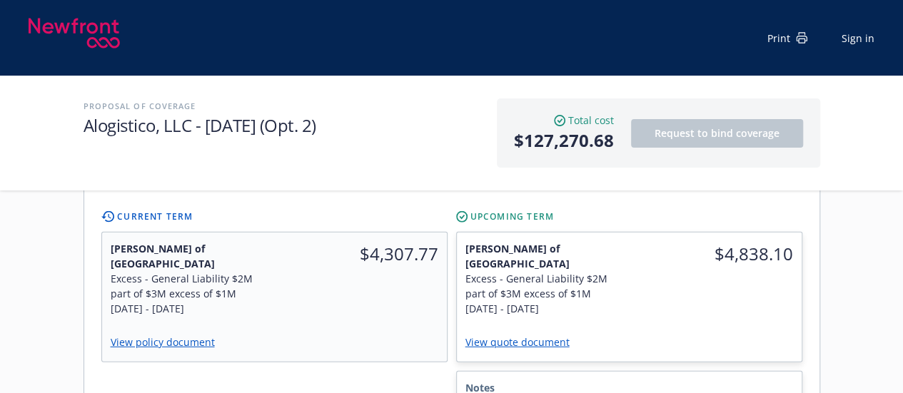
scroll to position [1810, 0]
click at [543, 335] on link "View quote document" at bounding box center [523, 342] width 116 height 14
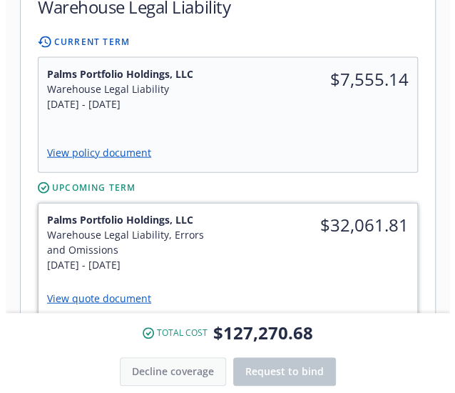
scroll to position [712, 0]
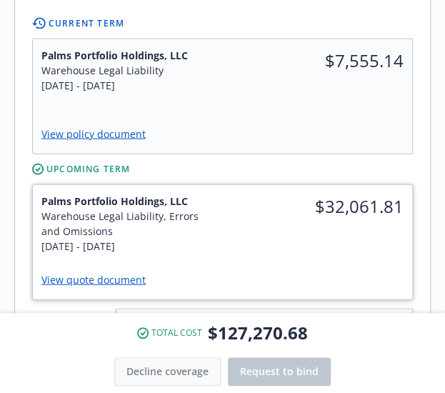
click at [281, 193] on span "$32,061.81" at bounding box center [317, 206] width 173 height 26
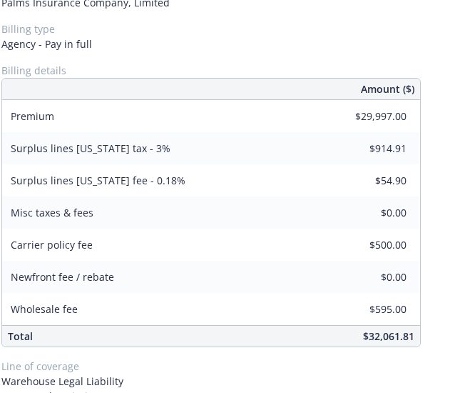
scroll to position [218, 0]
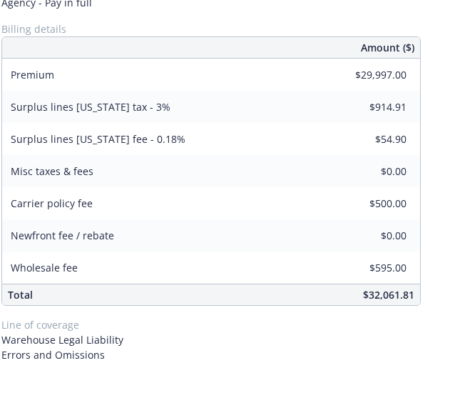
click at [310, 348] on span "Errors and Omissions" at bounding box center [211, 354] width 420 height 15
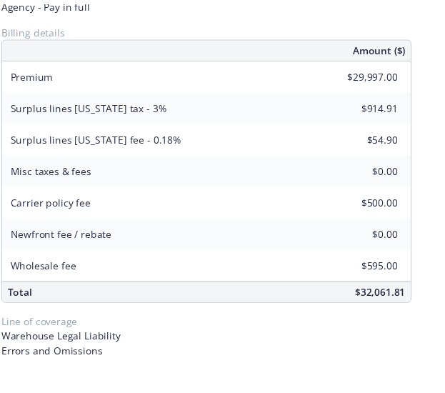
scroll to position [0, 0]
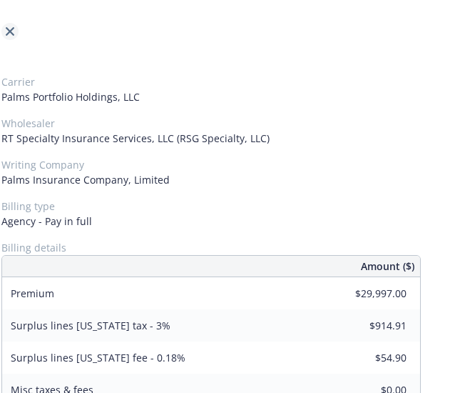
click at [11, 32] on icon "close" at bounding box center [10, 31] width 9 height 9
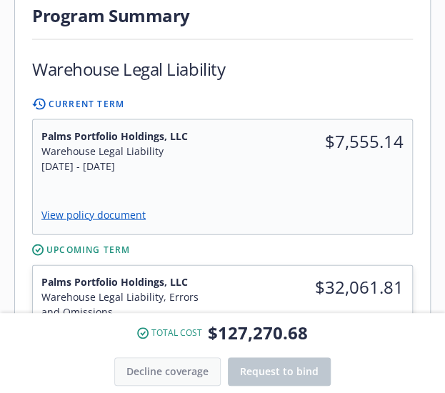
scroll to position [813, 0]
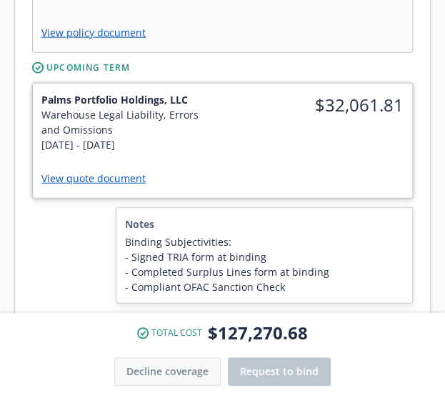
click at [128, 171] on link "View quote document" at bounding box center [99, 178] width 116 height 14
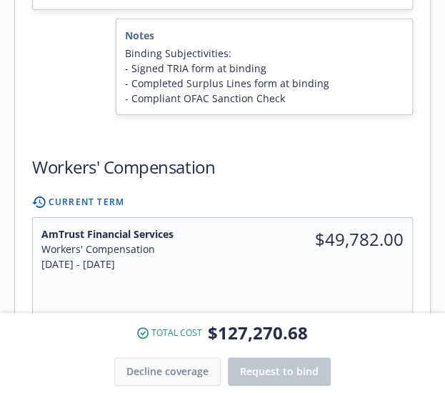
scroll to position [1050, 0]
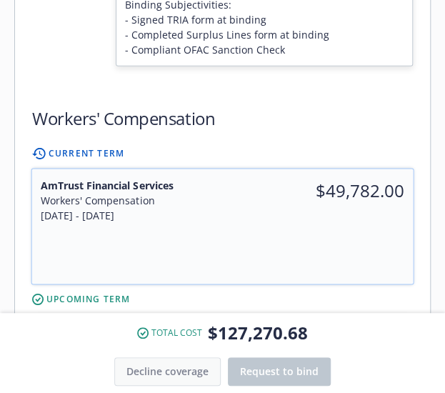
click at [188, 208] on div "[DATE] - [DATE]" at bounding box center [127, 215] width 173 height 15
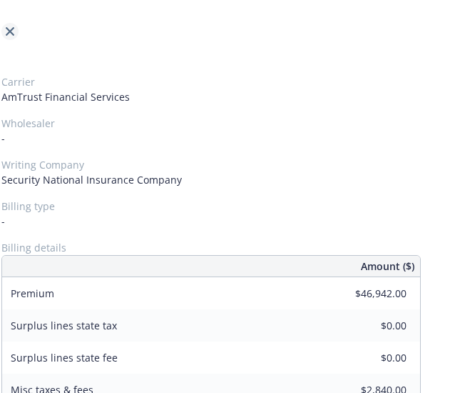
click at [8, 29] on icon "close" at bounding box center [10, 31] width 9 height 9
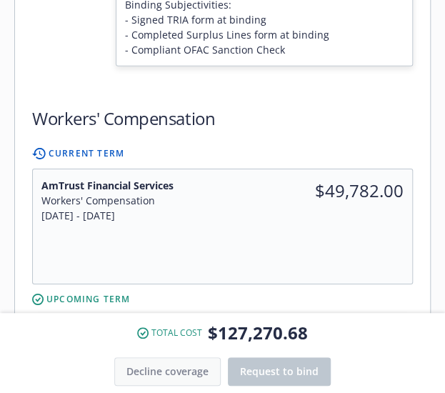
scroll to position [1136, 0]
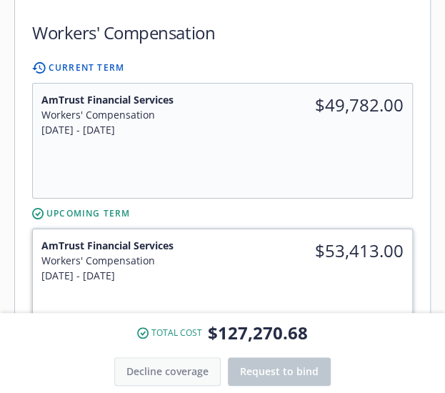
click at [104, 313] on div "View quote document" at bounding box center [222, 323] width 362 height 20
click at [100, 316] on link "View quote document" at bounding box center [99, 323] width 116 height 14
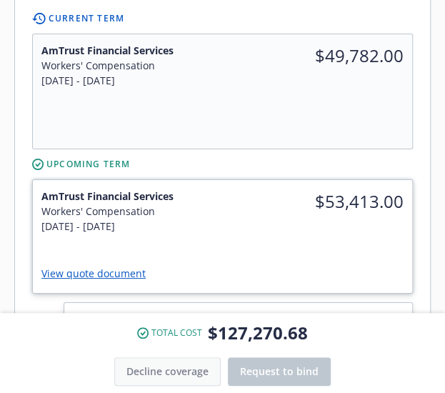
click at [136, 198] on div "AmTrust Financial Services Workers' Compensation [DATE] - [DATE] $53,413.00 Vie…" at bounding box center [222, 236] width 379 height 113
click at [238, 191] on div "$53,413.00" at bounding box center [318, 211] width 190 height 62
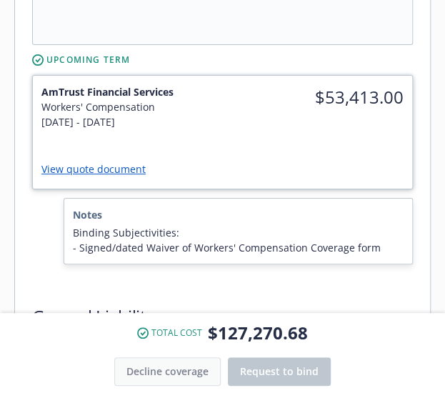
scroll to position [1287, 0]
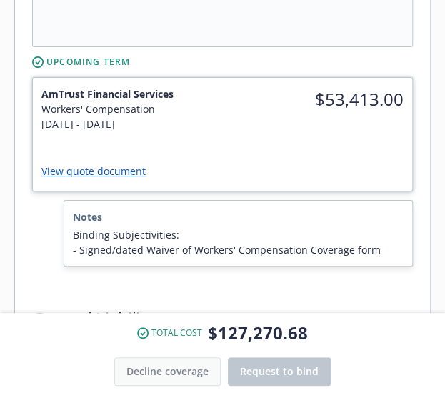
click at [97, 164] on link "View quote document" at bounding box center [99, 171] width 116 height 14
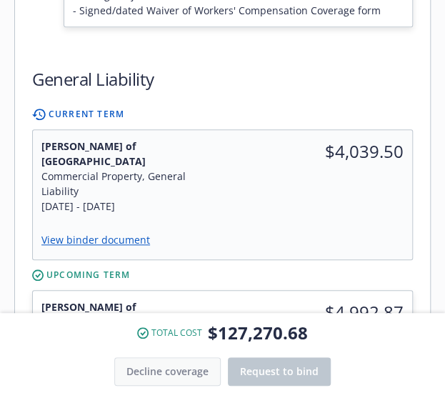
scroll to position [1529, 0]
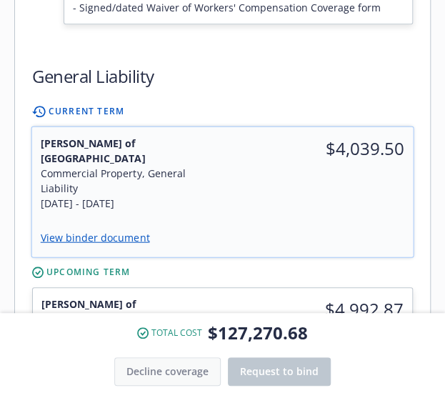
click at [136, 230] on link "View binder document" at bounding box center [101, 237] width 121 height 14
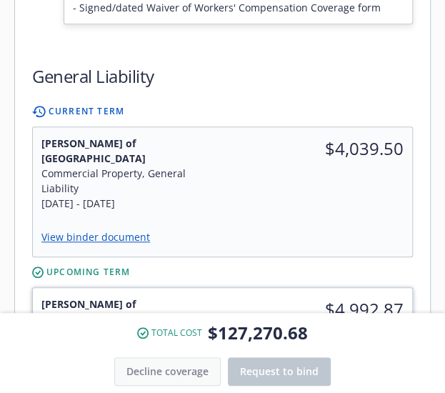
scroll to position [1630, 0]
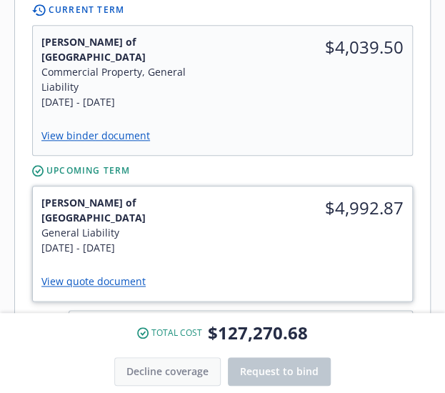
click at [122, 274] on link "View quote document" at bounding box center [99, 281] width 116 height 14
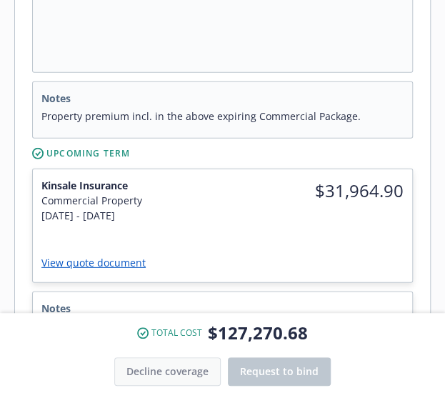
scroll to position [2196, 0]
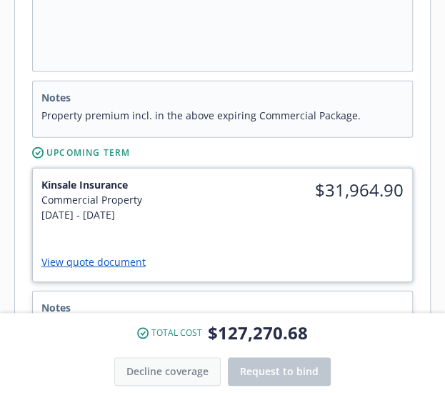
click at [113, 255] on link "View quote document" at bounding box center [99, 262] width 116 height 14
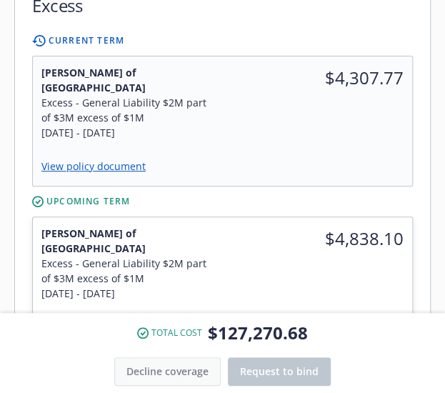
scroll to position [2691, 0]
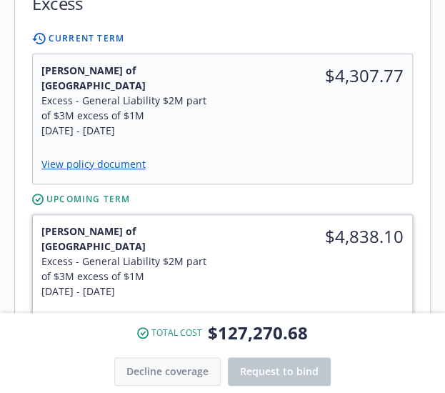
click at [113, 318] on link "View quote document" at bounding box center [99, 325] width 116 height 14
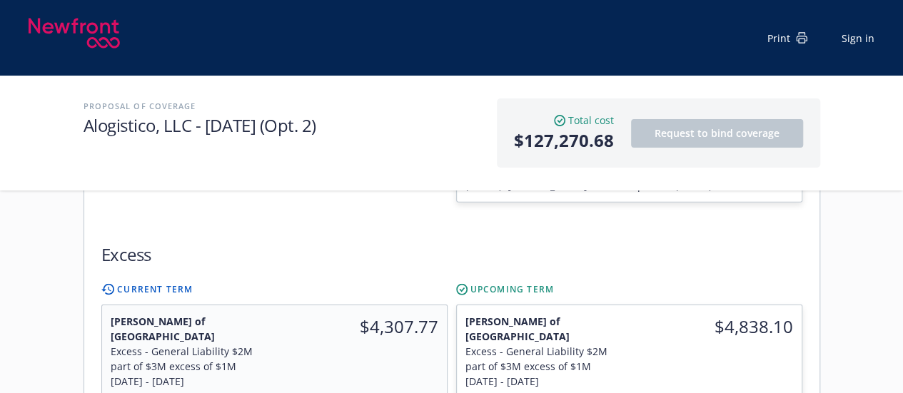
scroll to position [1733, 0]
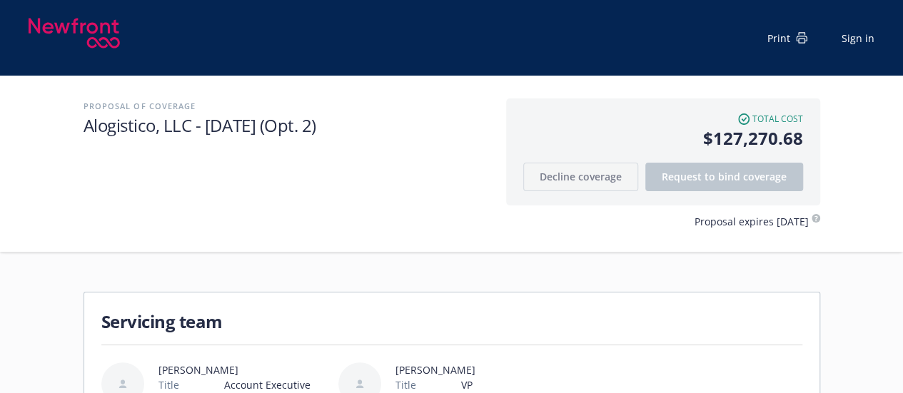
scroll to position [154, 0]
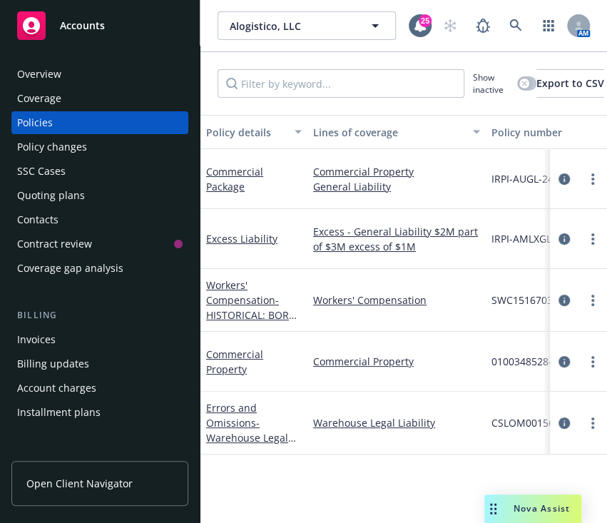
scroll to position [0, 159]
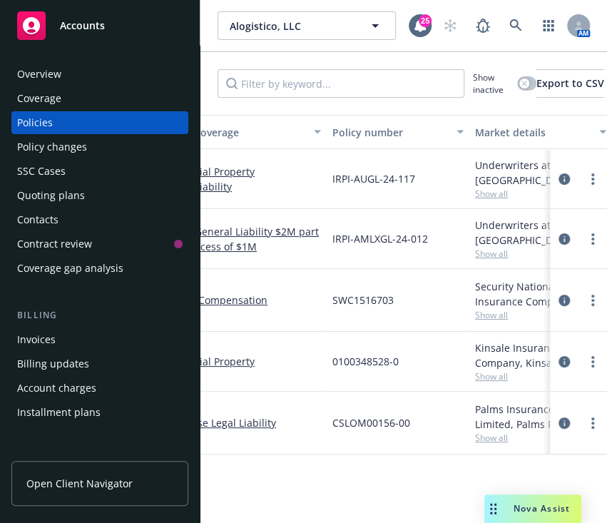
click at [496, 195] on span "Show all" at bounding box center [540, 194] width 131 height 12
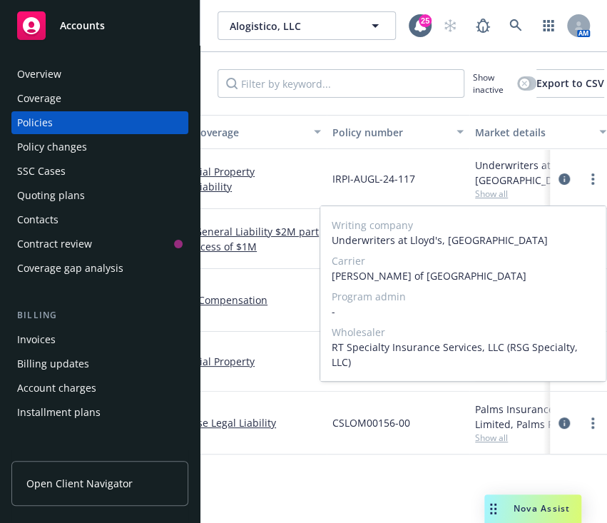
click at [496, 195] on span "Show all" at bounding box center [540, 194] width 131 height 12
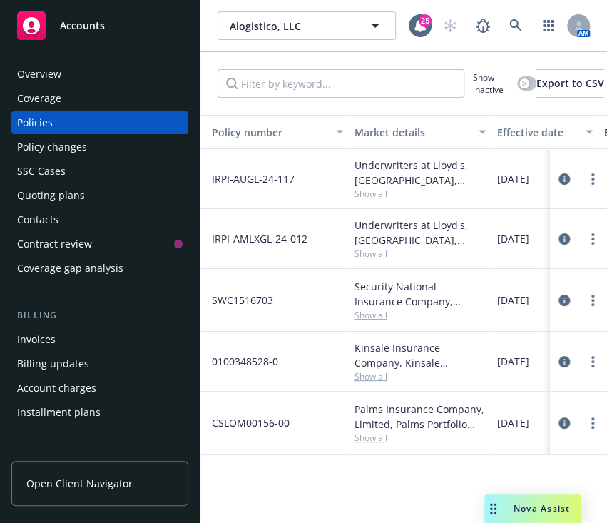
scroll to position [0, 323]
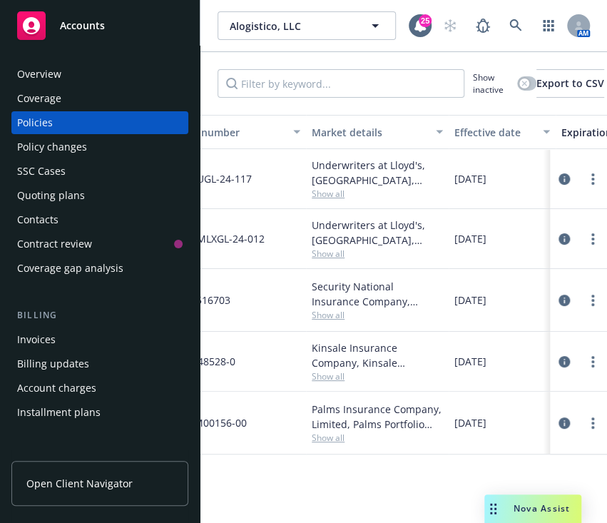
click at [330, 437] on span "Show all" at bounding box center [377, 438] width 131 height 12
